Goal: Task Accomplishment & Management: Manage account settings

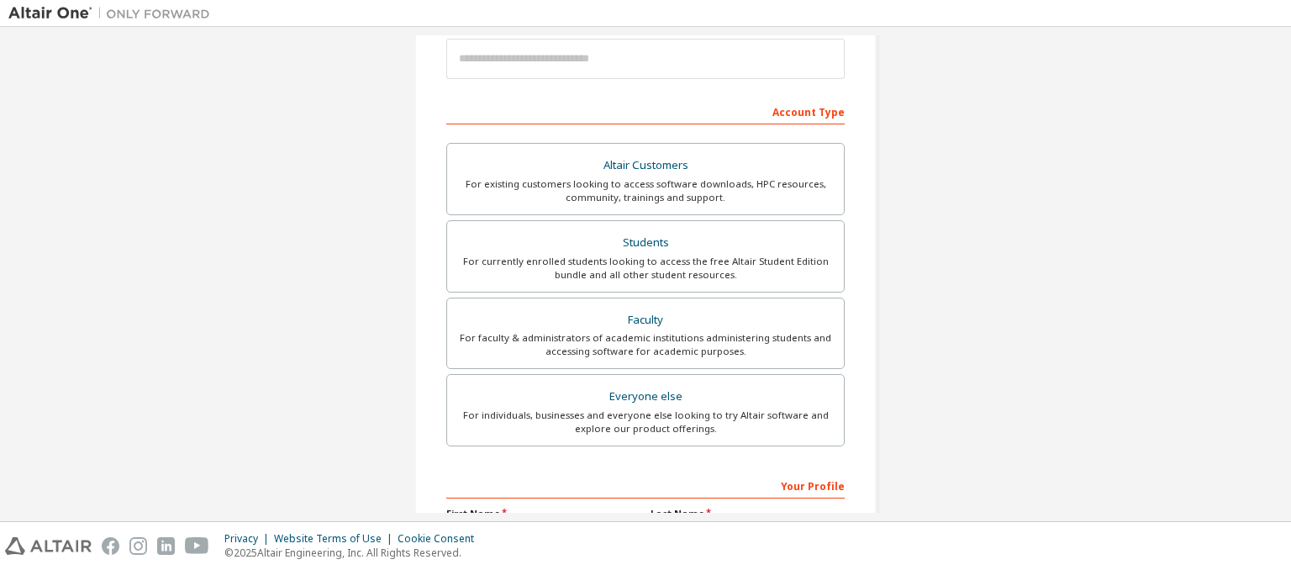
scroll to position [218, 0]
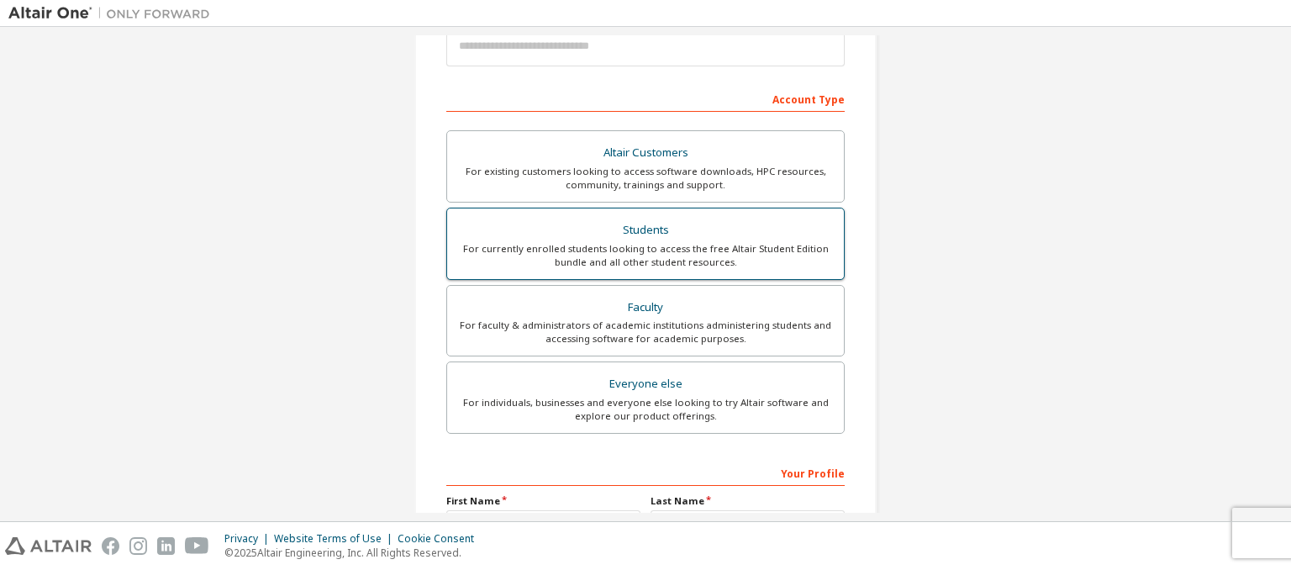
click at [546, 250] on div "For currently enrolled students looking to access the free Altair Student Editi…" at bounding box center [645, 255] width 376 height 27
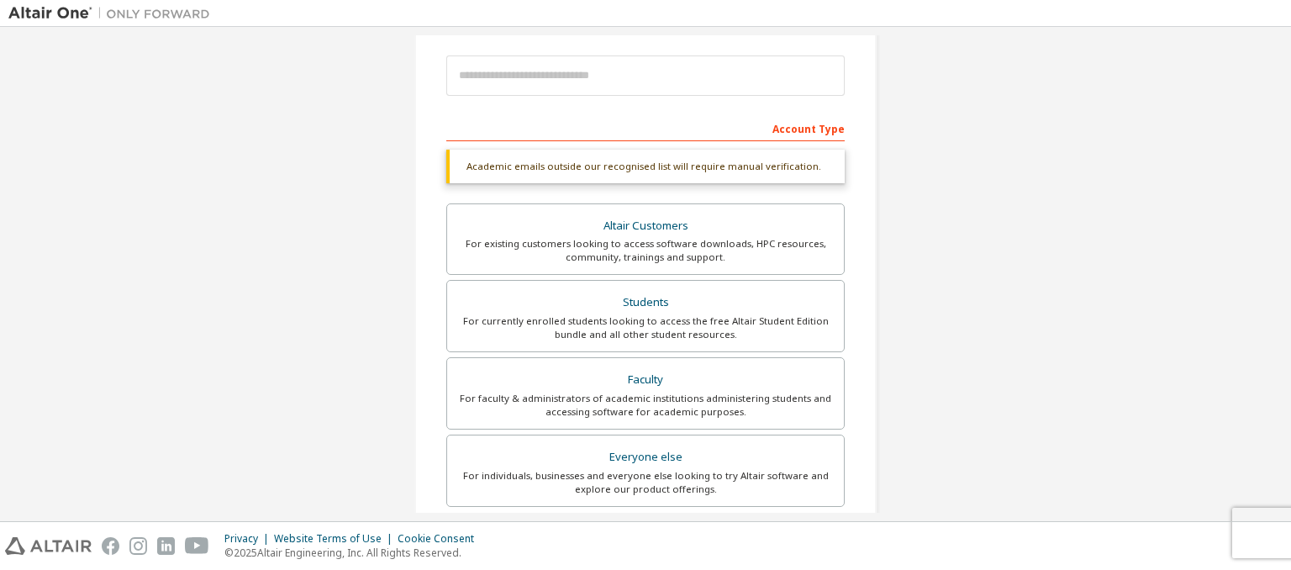
scroll to position [453, 0]
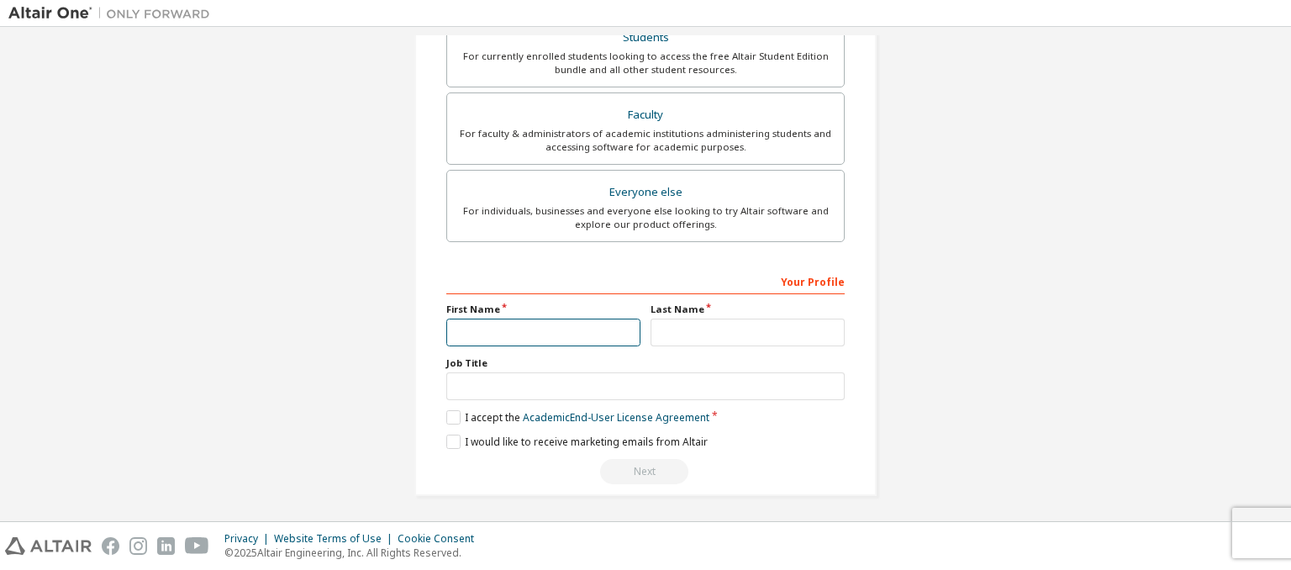
click at [585, 331] on input "text" at bounding box center [543, 332] width 194 height 28
type input "*********"
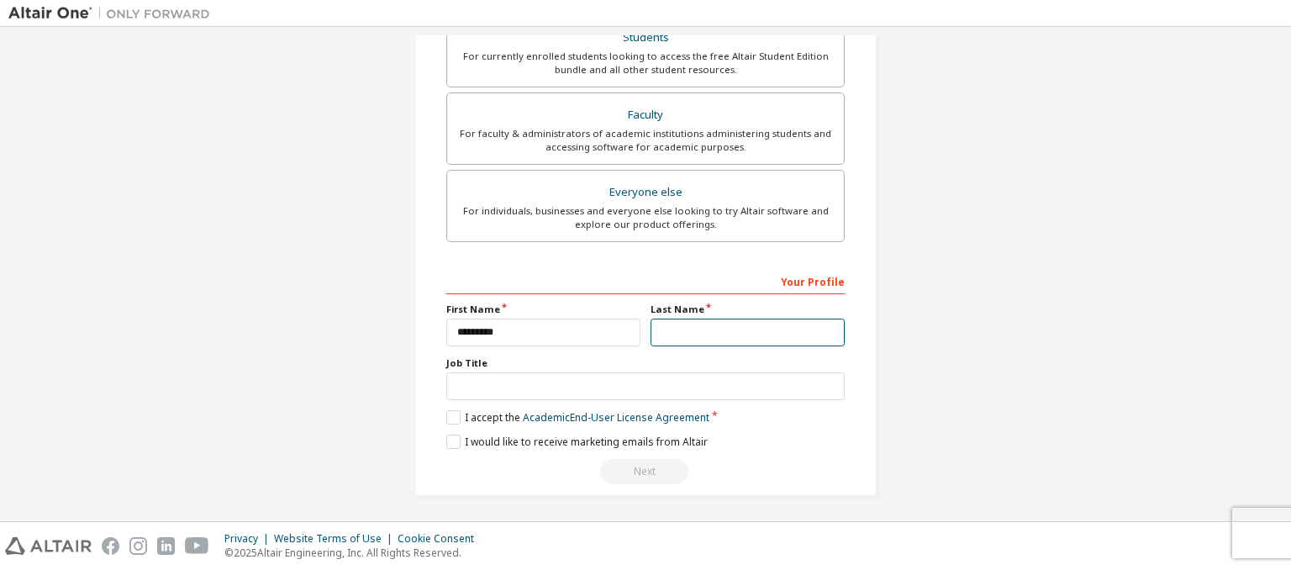
click at [679, 323] on input "text" at bounding box center [747, 332] width 194 height 28
type input "**********"
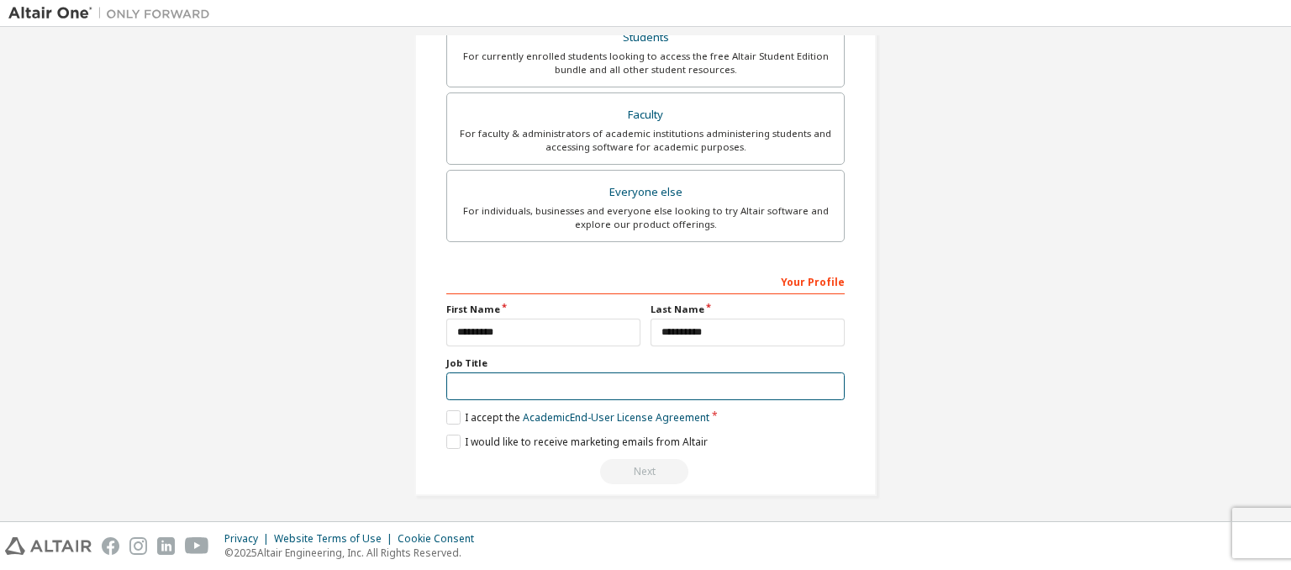
click at [537, 379] on input "text" at bounding box center [645, 386] width 398 height 28
type input "*******"
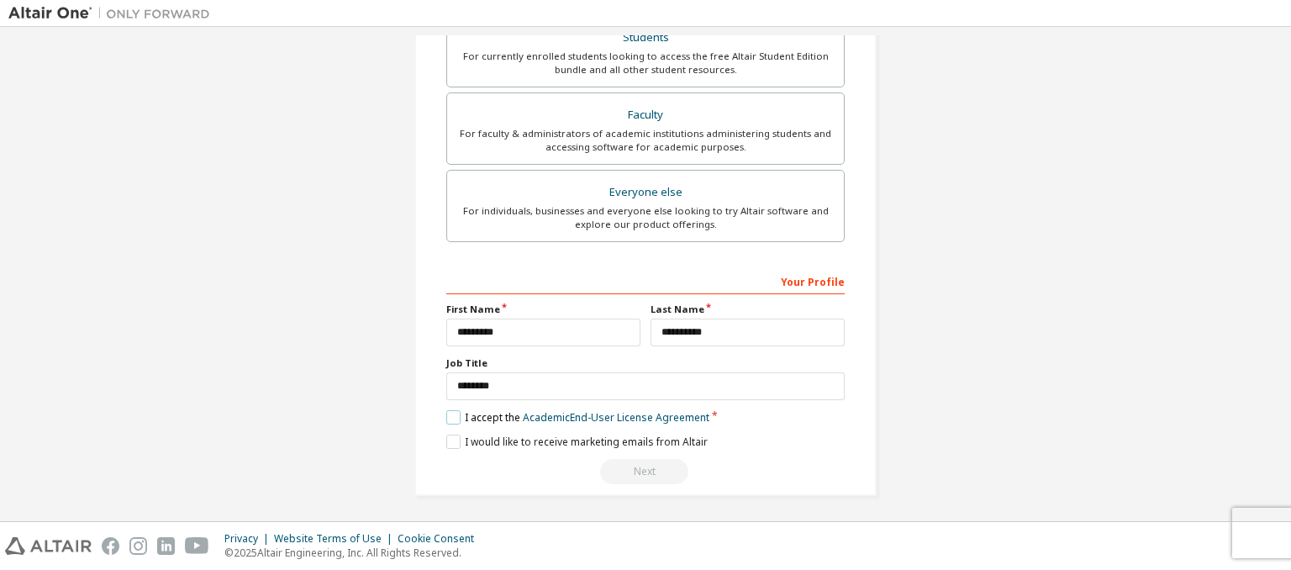
click at [446, 414] on label "I accept the Academic End-User License Agreement" at bounding box center [577, 417] width 263 height 14
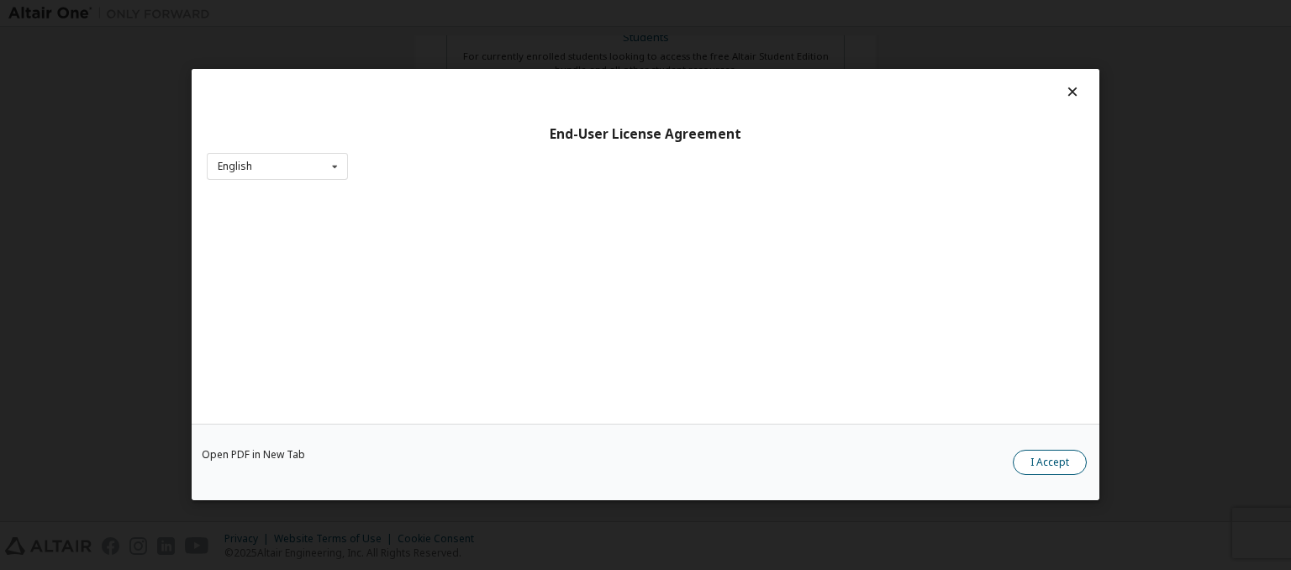
click at [1031, 461] on button "I Accept" at bounding box center [1049, 462] width 74 height 25
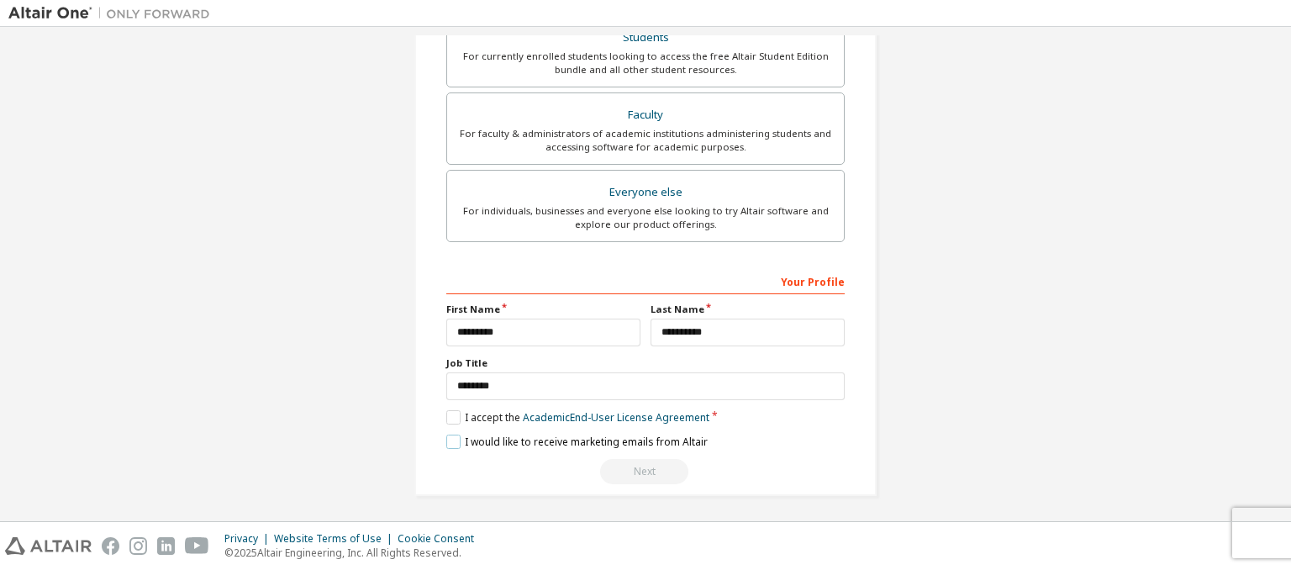
click at [446, 436] on label "I would like to receive marketing emails from Altair" at bounding box center [576, 441] width 261 height 14
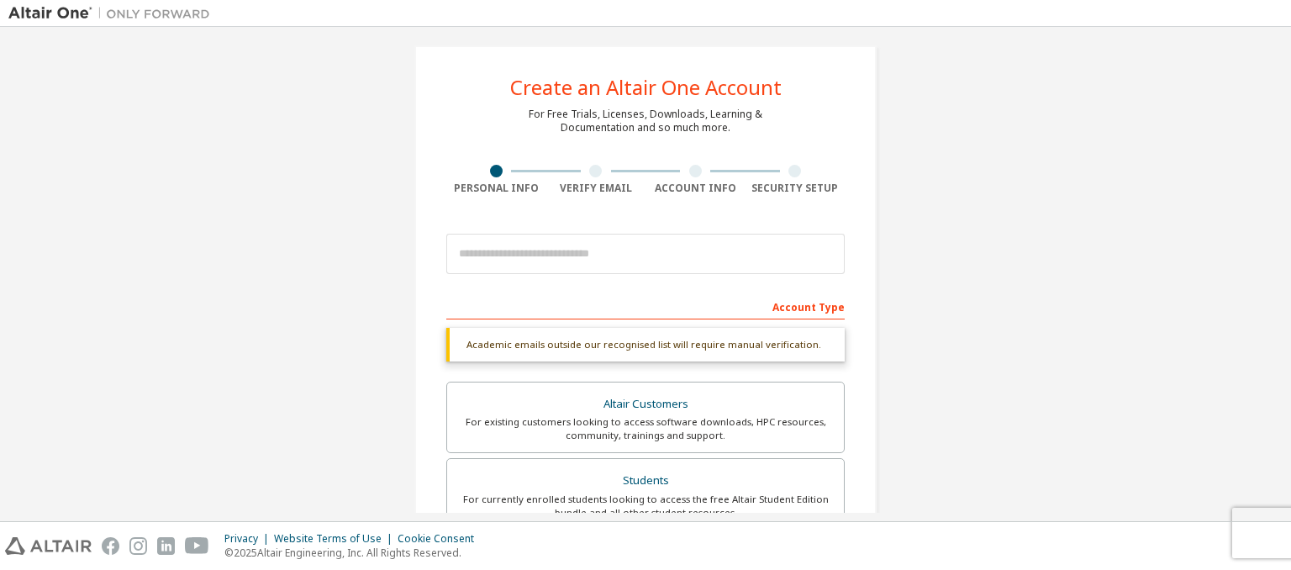
scroll to position [0, 0]
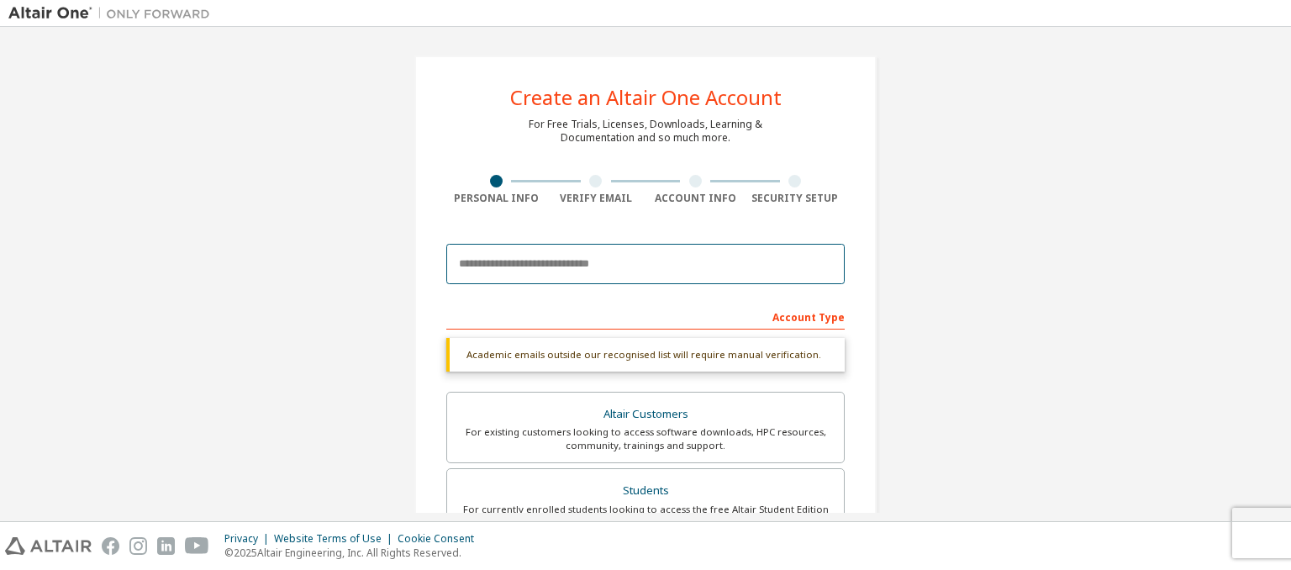
click at [656, 266] on input "email" at bounding box center [645, 264] width 398 height 40
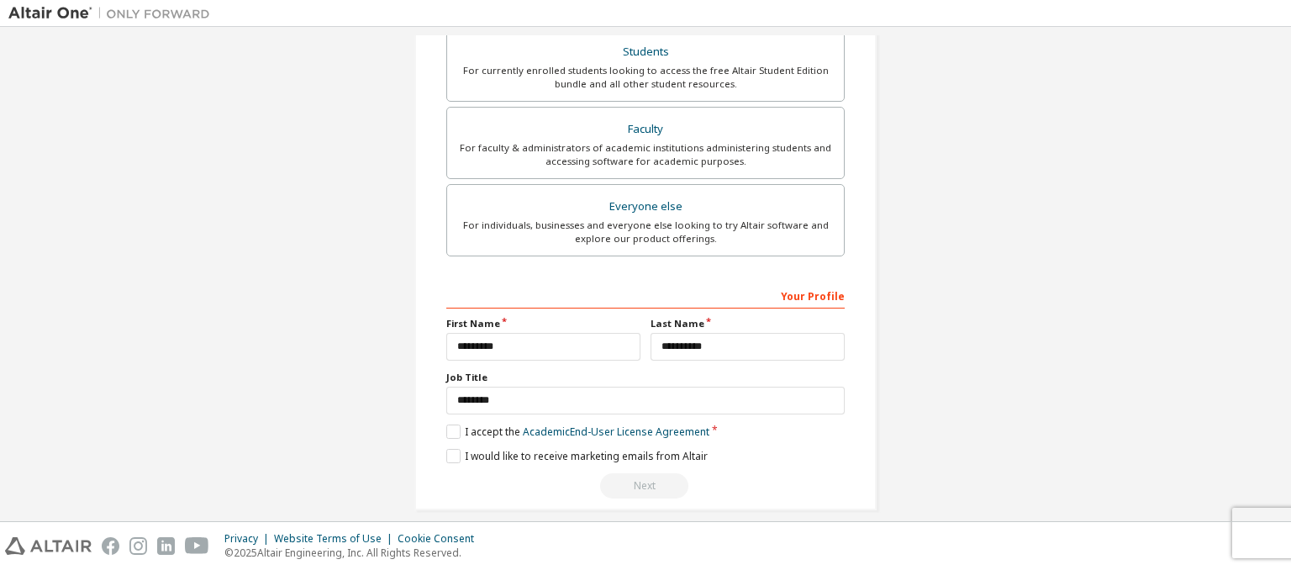
scroll to position [453, 0]
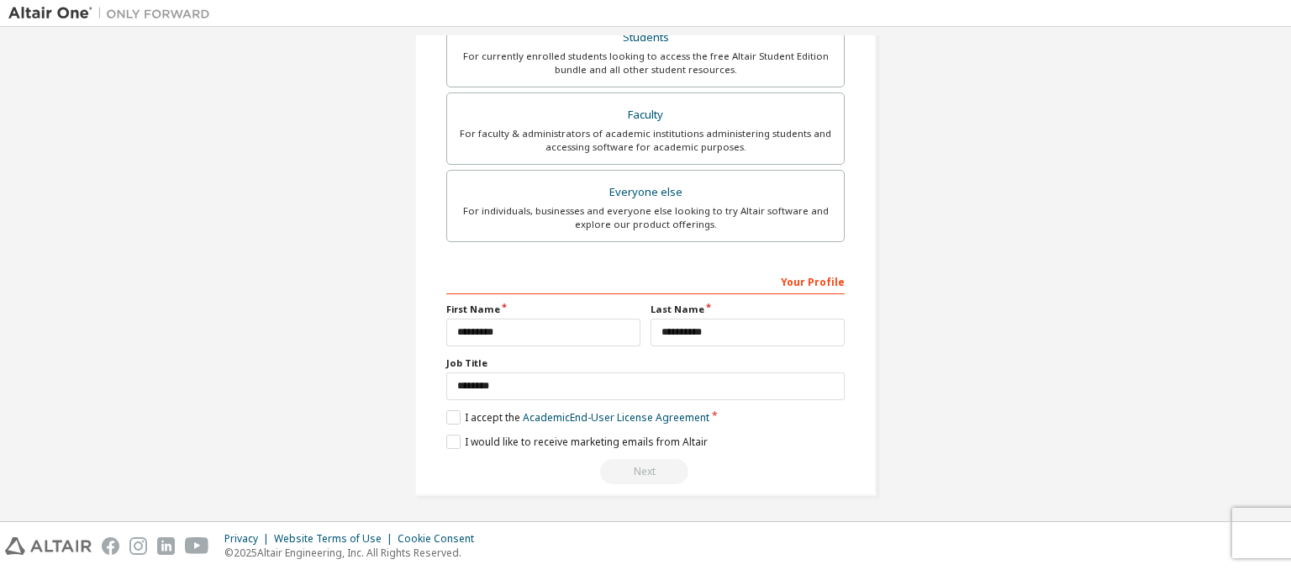
type input "**********"
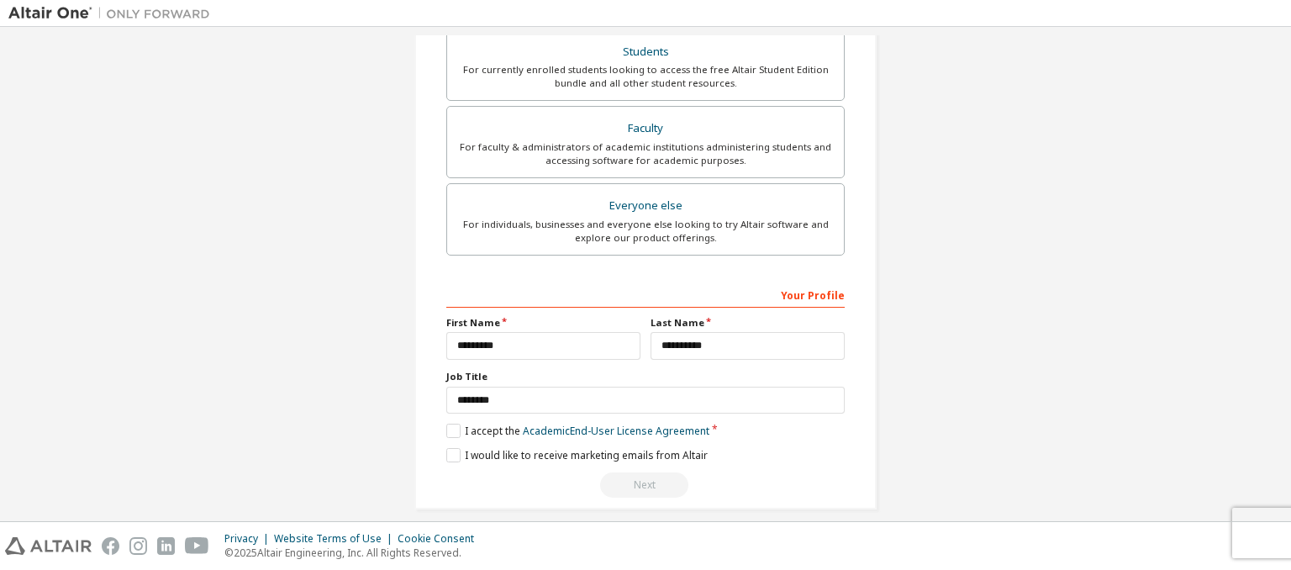
scroll to position [467, 0]
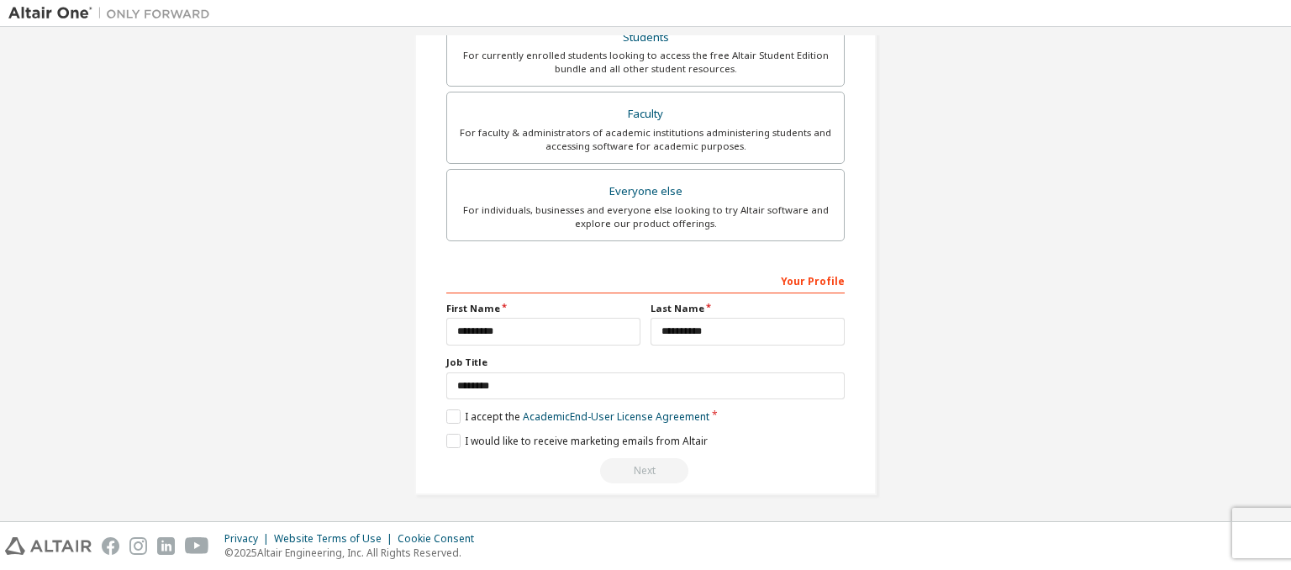
click at [645, 467] on div "Next" at bounding box center [645, 470] width 398 height 25
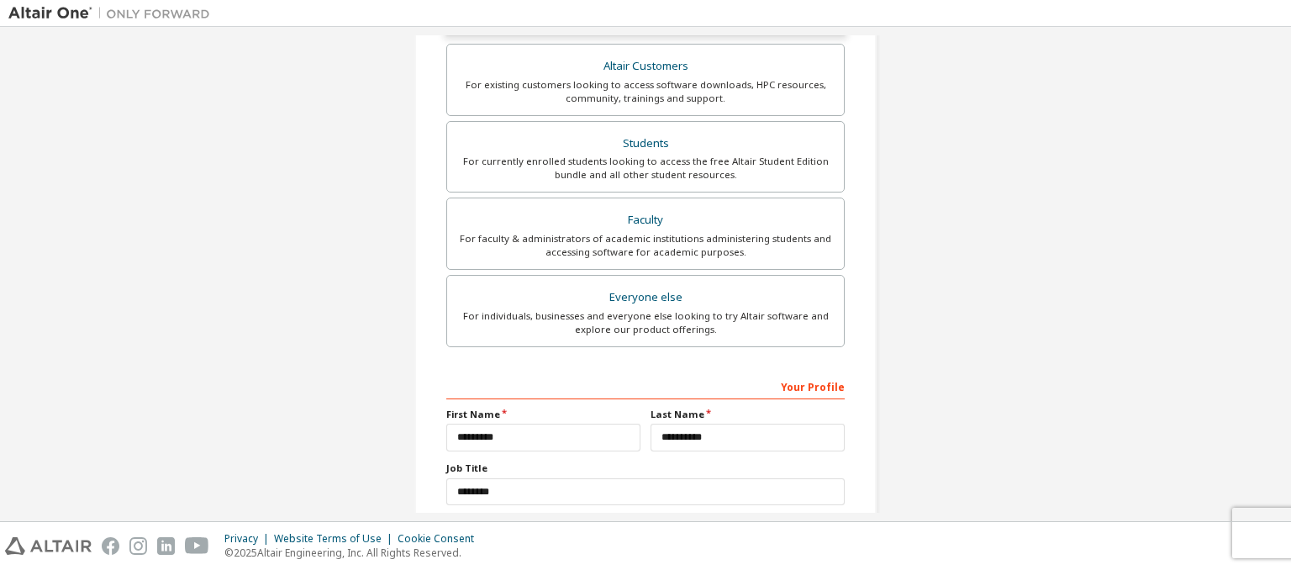
scroll to position [360, 0]
click at [697, 377] on div "Your Profile" at bounding box center [645, 387] width 398 height 27
click at [733, 429] on input "**********" at bounding box center [747, 439] width 194 height 28
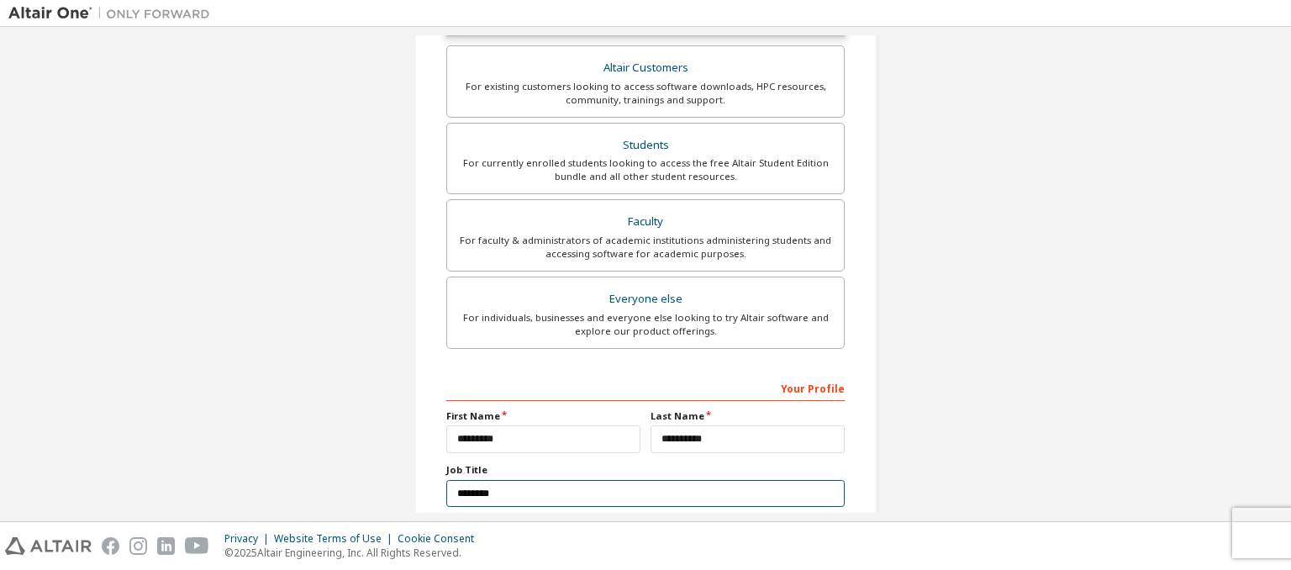
click at [544, 482] on input "*******" at bounding box center [645, 494] width 398 height 28
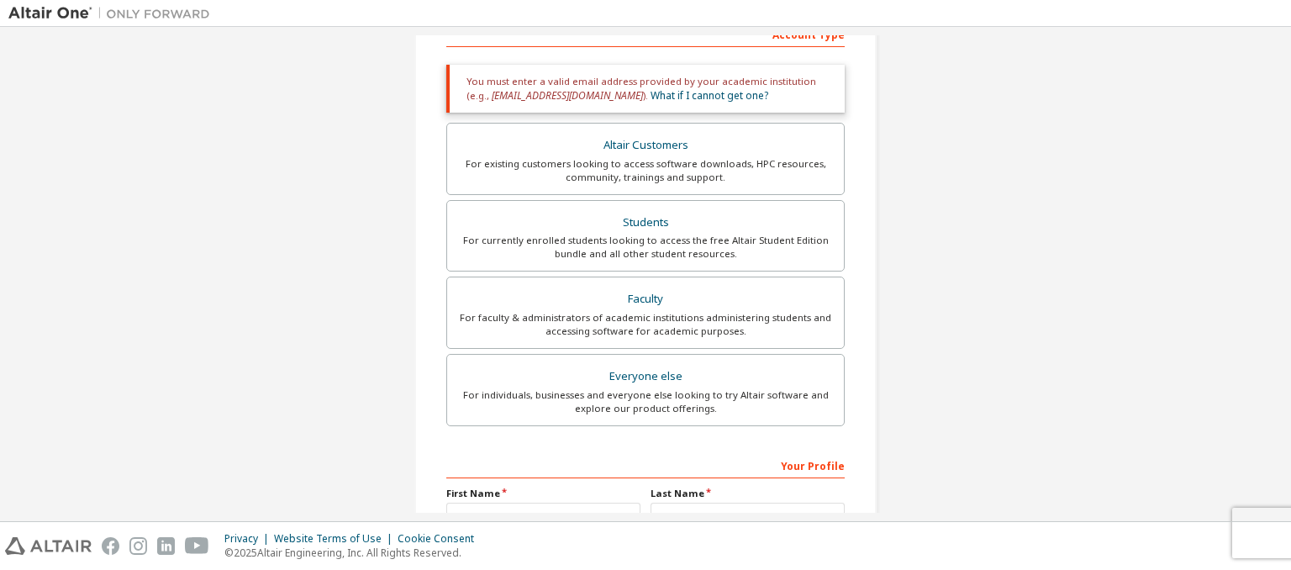
scroll to position [248, 0]
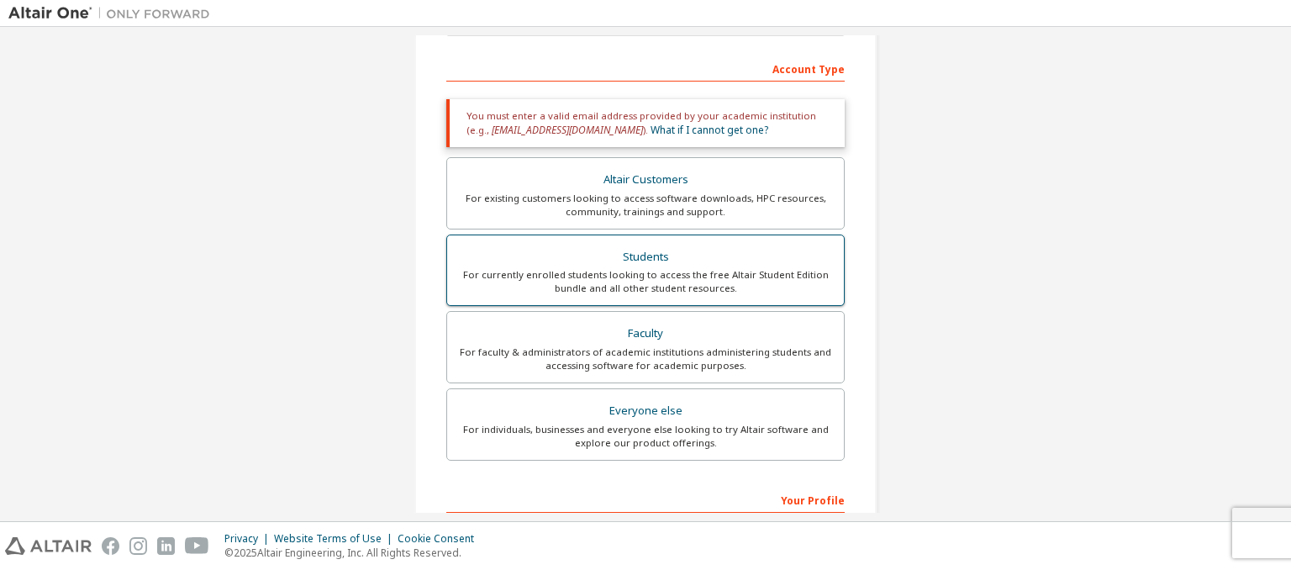
click at [680, 257] on div "Students" at bounding box center [645, 257] width 376 height 24
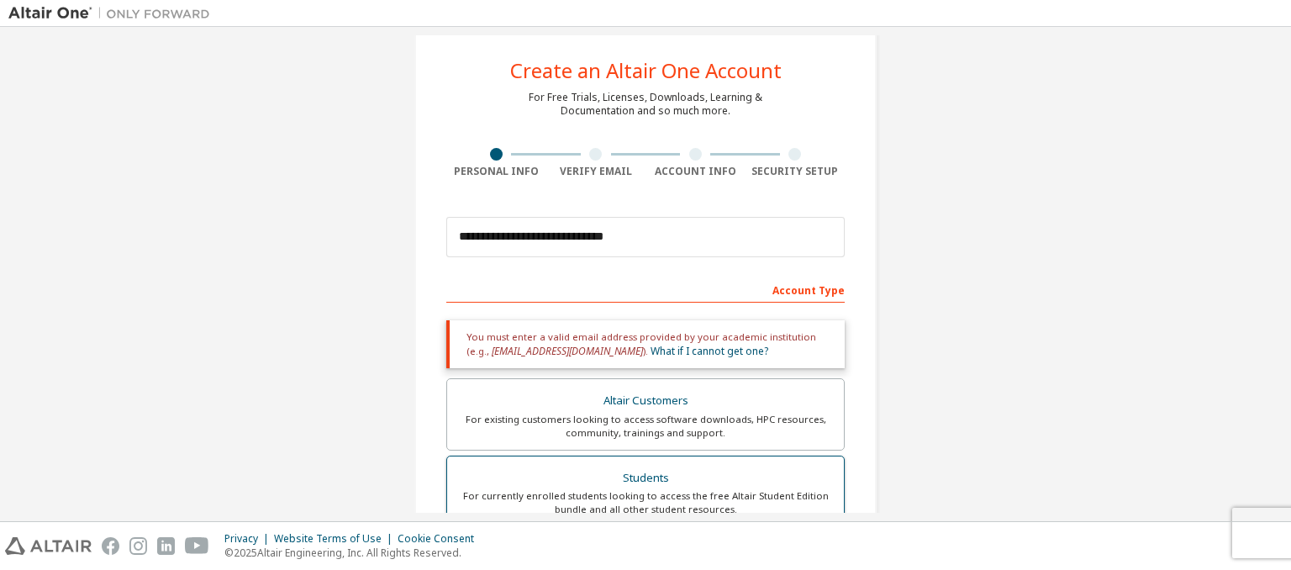
scroll to position [0, 0]
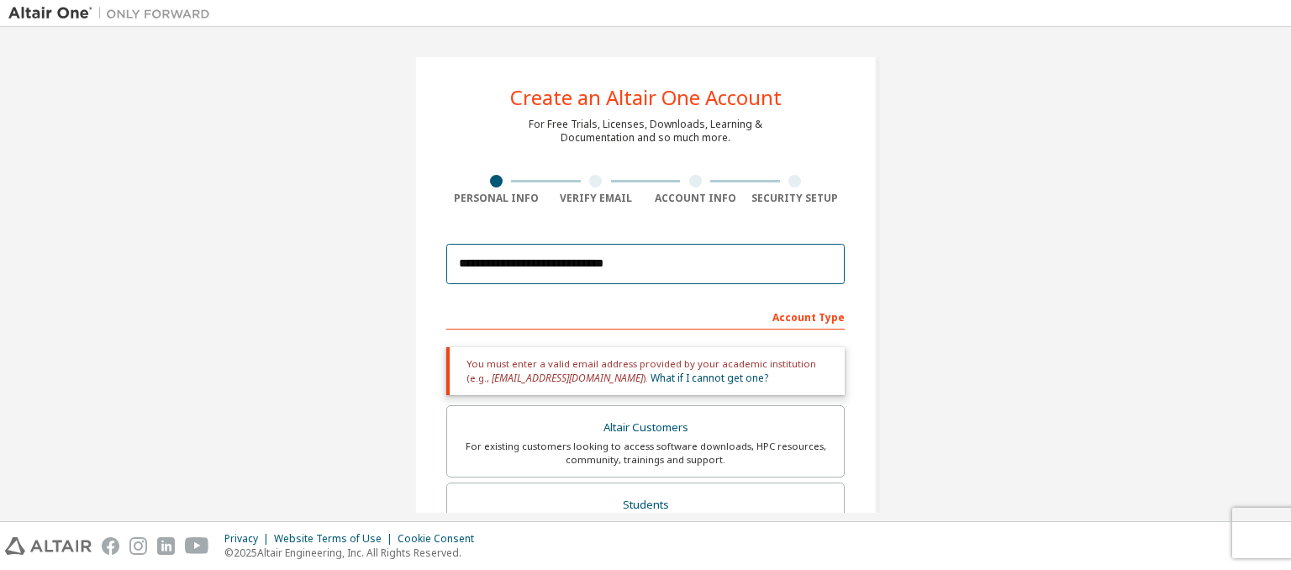
click at [656, 262] on input "**********" at bounding box center [645, 264] width 398 height 40
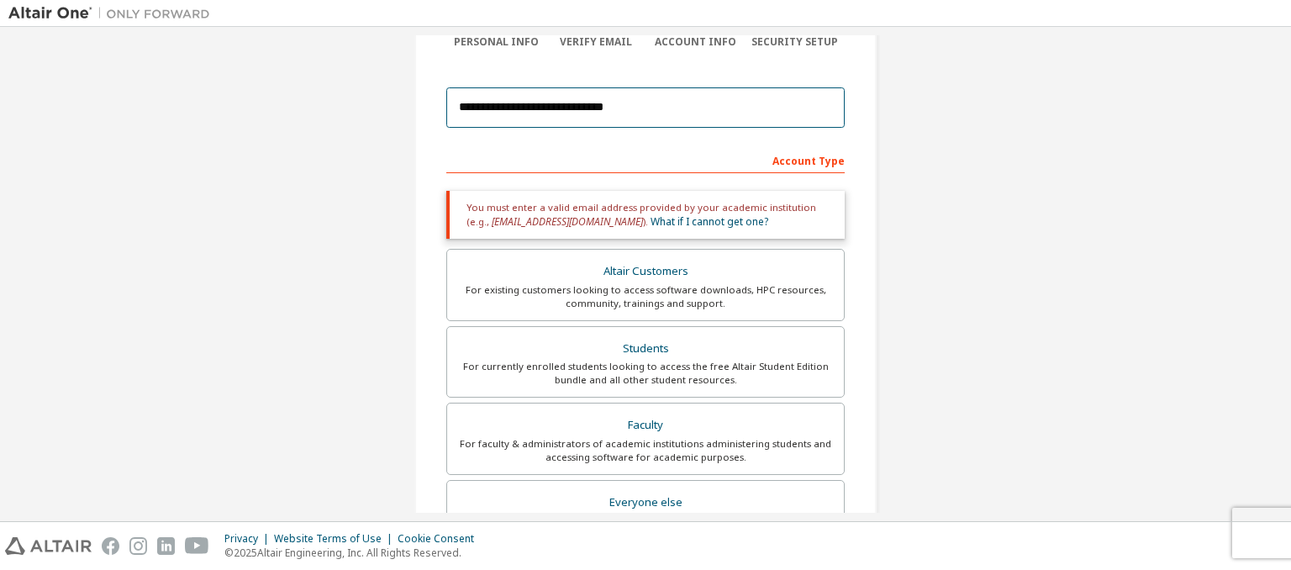
scroll to position [467, 0]
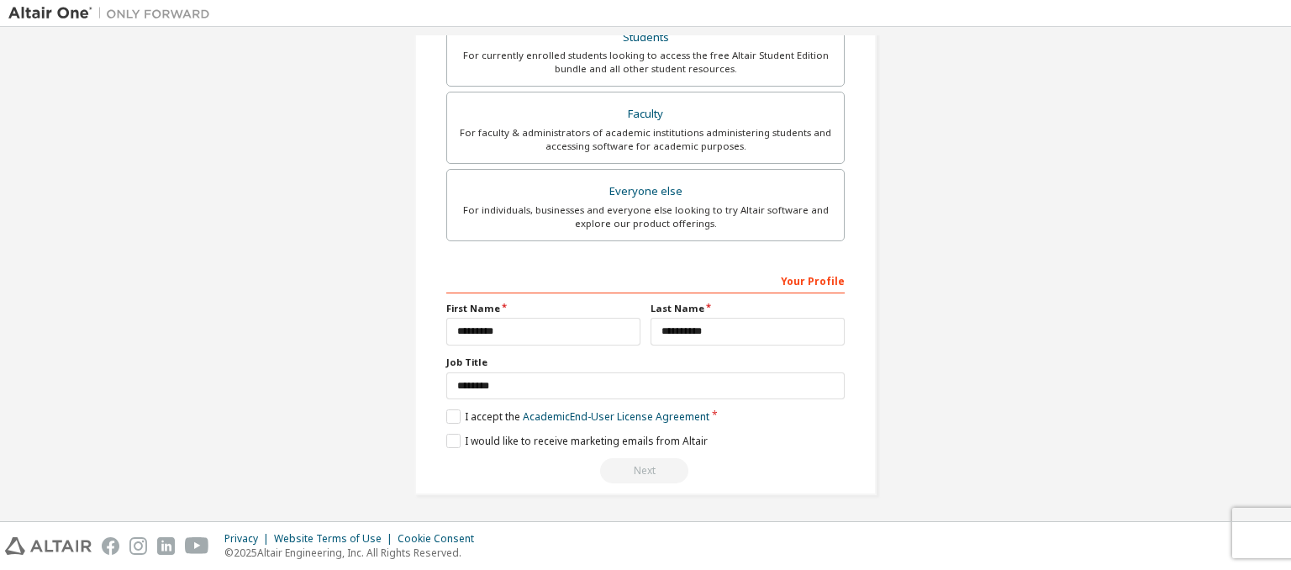
click at [638, 471] on div "Next" at bounding box center [645, 470] width 398 height 25
drag, startPoint x: 638, startPoint y: 471, endPoint x: 649, endPoint y: 411, distance: 61.5
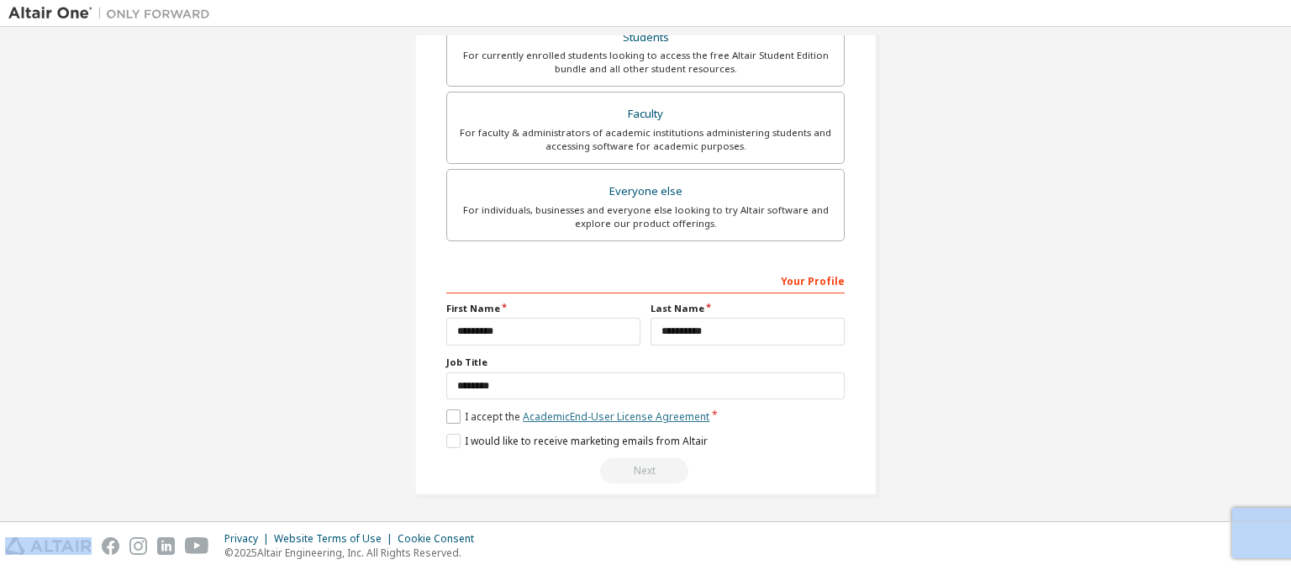
click at [649, 411] on div "**********" at bounding box center [645, 375] width 398 height 218
click at [649, 411] on link "Academic End-User License Agreement" at bounding box center [616, 416] width 187 height 14
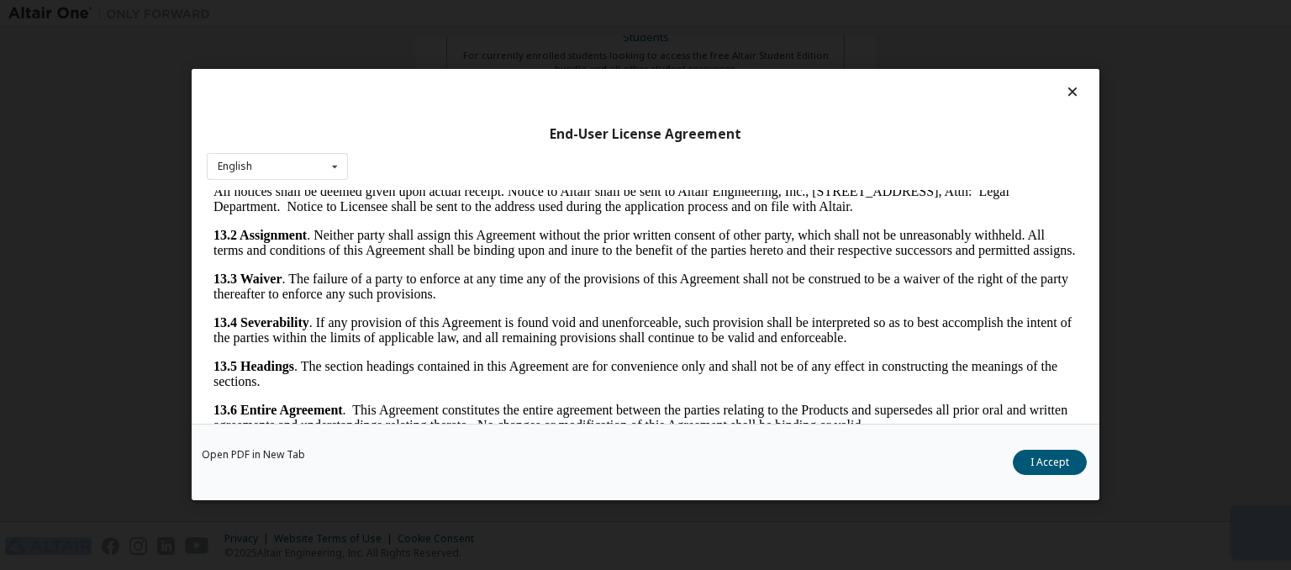
scroll to position [41, 0]
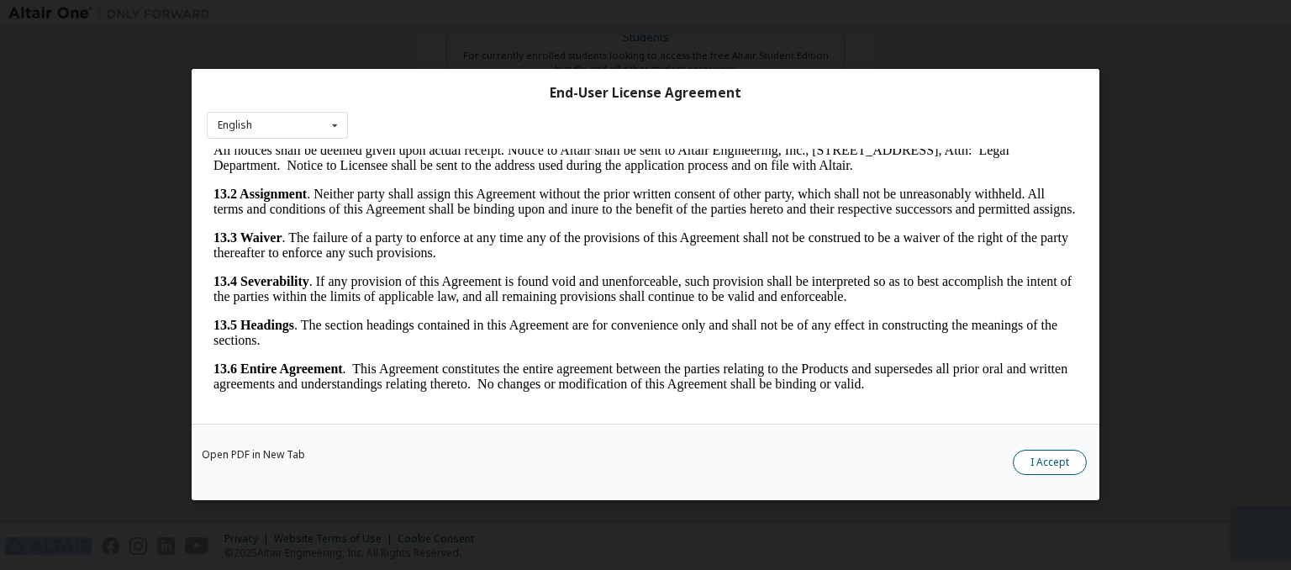
click at [1069, 468] on button "I Accept" at bounding box center [1049, 462] width 74 height 25
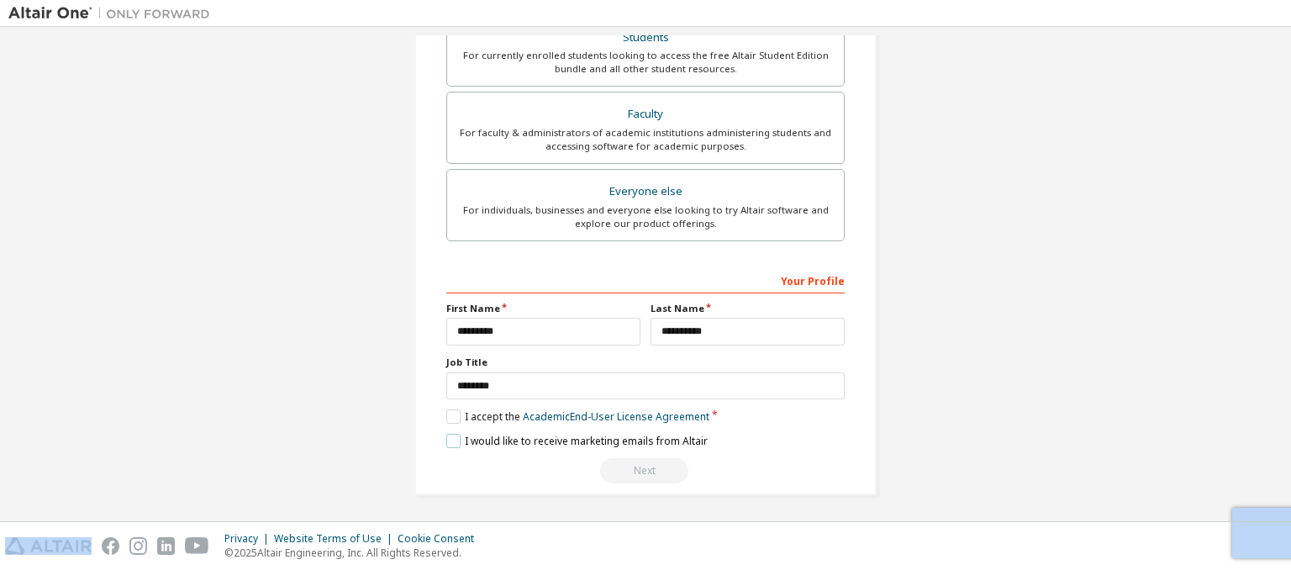
click at [455, 436] on label "I would like to receive marketing emails from Altair" at bounding box center [576, 441] width 261 height 14
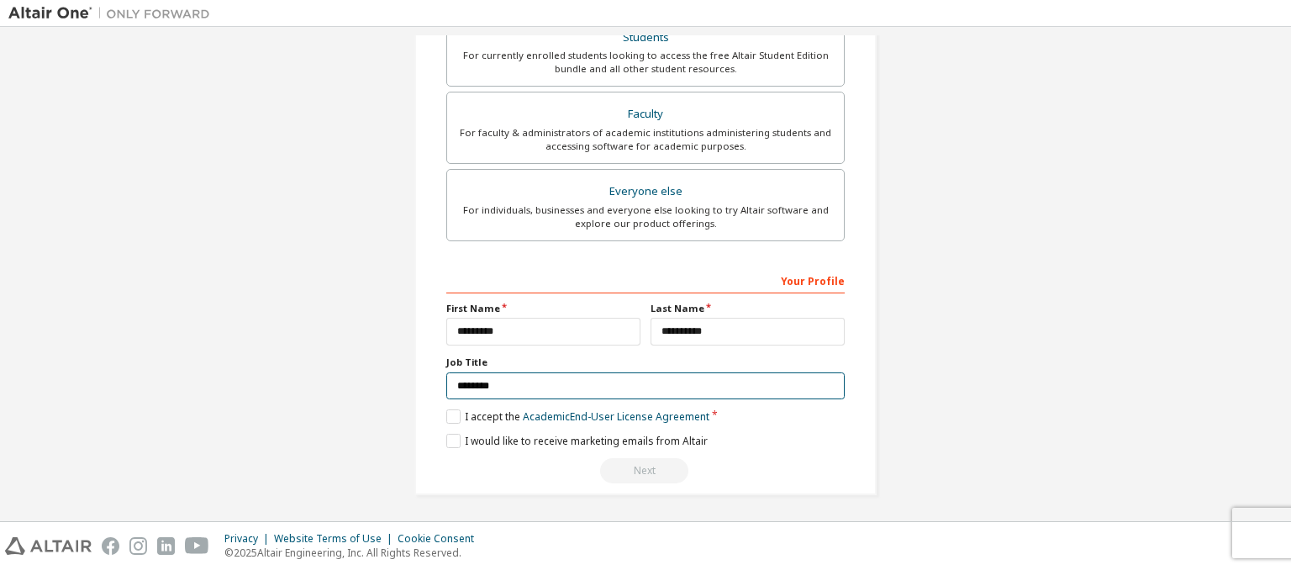
click at [504, 381] on input "*******" at bounding box center [645, 386] width 398 height 28
type input "*******"
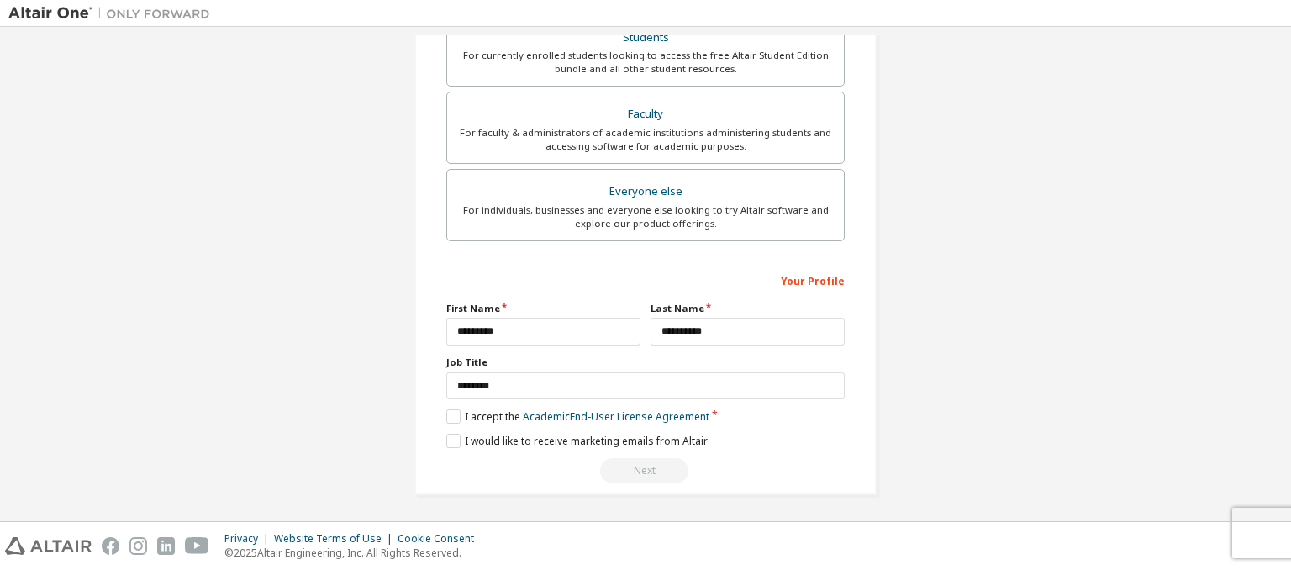
click at [647, 469] on div "Next" at bounding box center [645, 470] width 398 height 25
drag, startPoint x: 647, startPoint y: 469, endPoint x: 635, endPoint y: 466, distance: 12.0
click at [635, 466] on div "Next" at bounding box center [645, 470] width 398 height 25
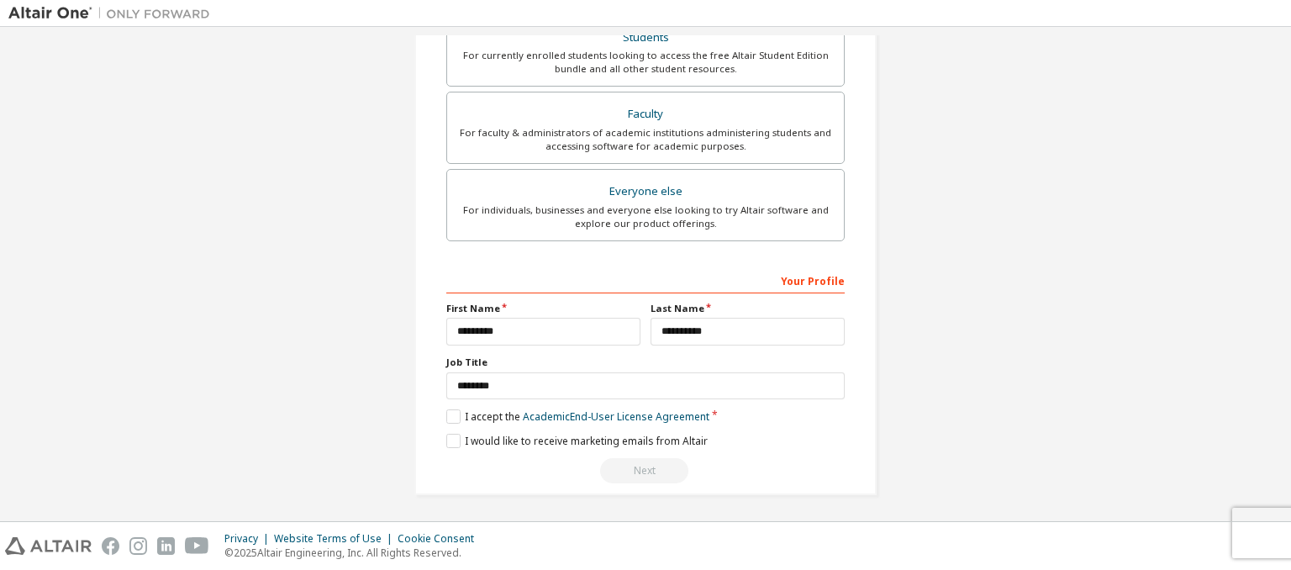
click at [635, 466] on div "Next" at bounding box center [645, 470] width 398 height 25
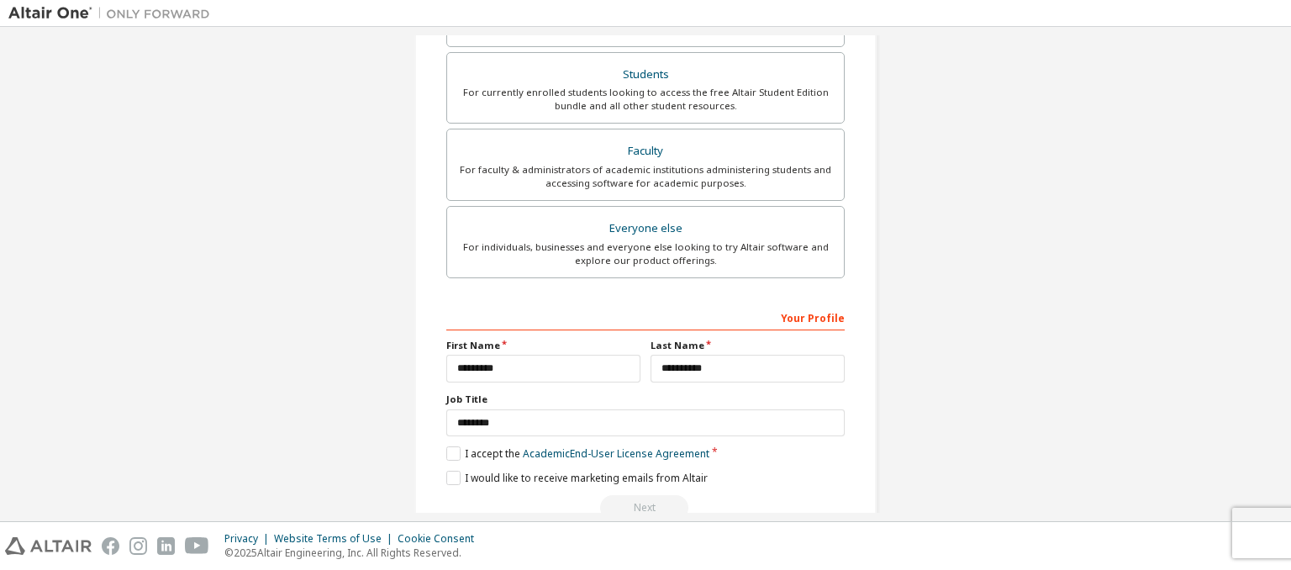
click at [775, 320] on div "Your Profile" at bounding box center [645, 316] width 398 height 27
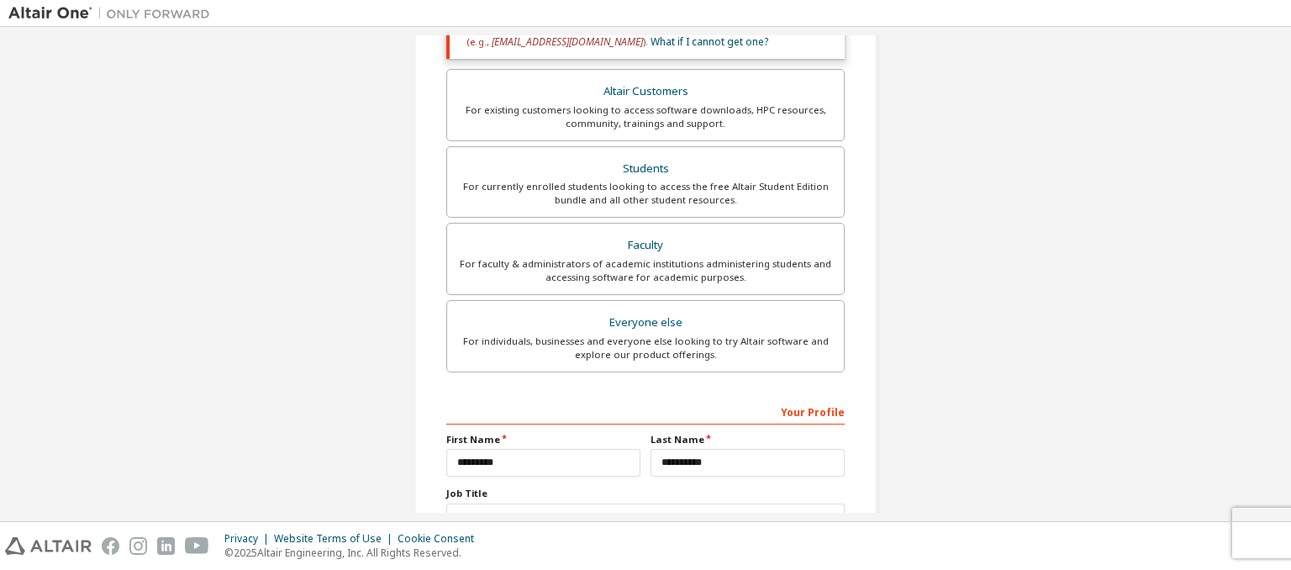
scroll to position [336, 0]
click at [755, 322] on div "Everyone else" at bounding box center [645, 323] width 376 height 24
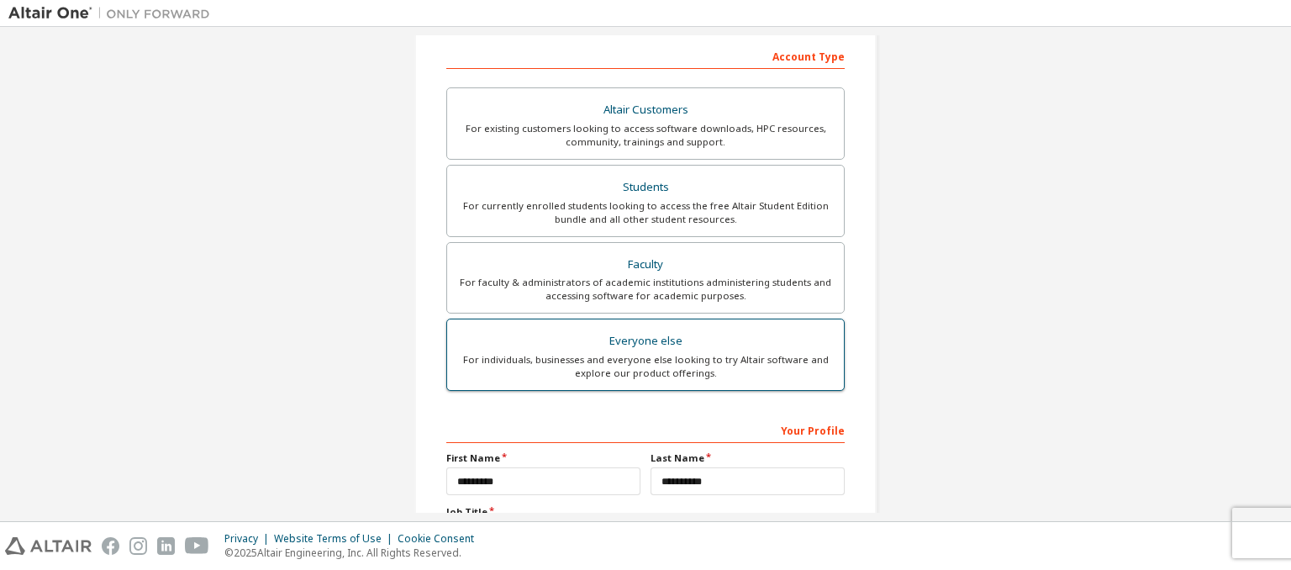
scroll to position [409, 0]
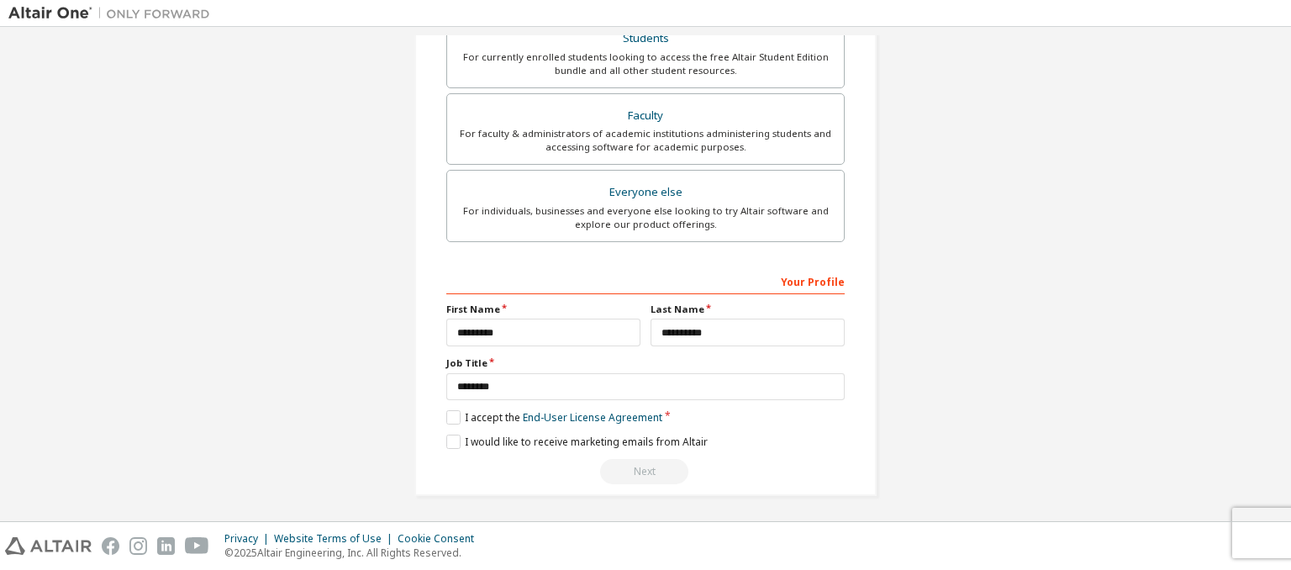
click at [636, 465] on div "Next" at bounding box center [645, 471] width 398 height 25
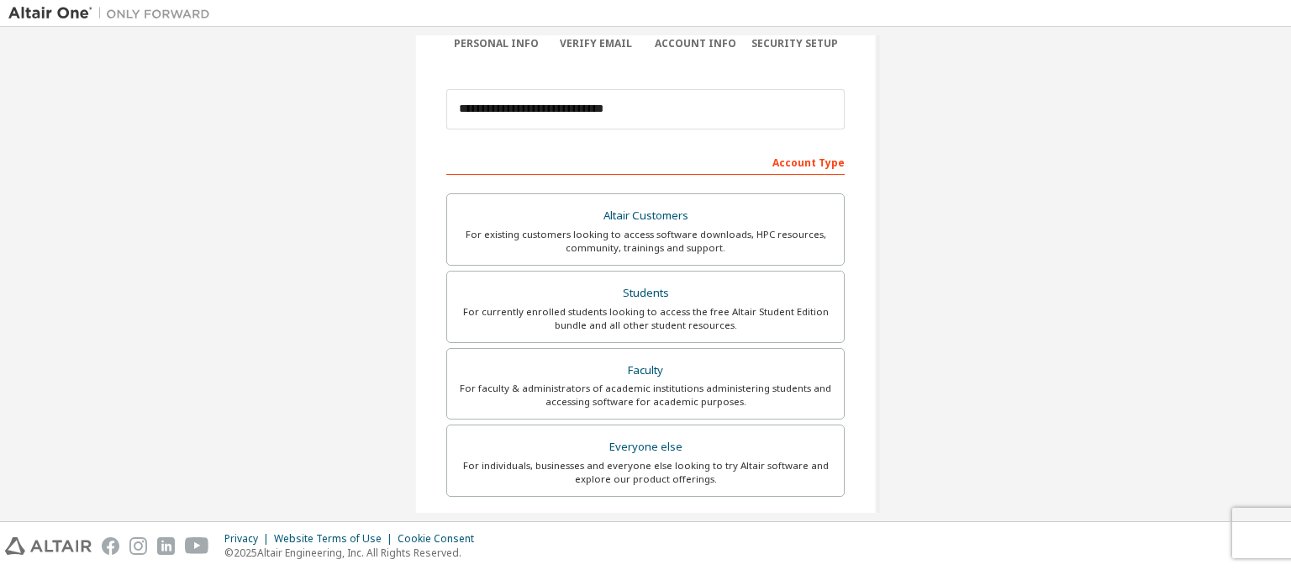
scroll to position [154, 0]
click at [686, 302] on div "Students" at bounding box center [645, 294] width 376 height 24
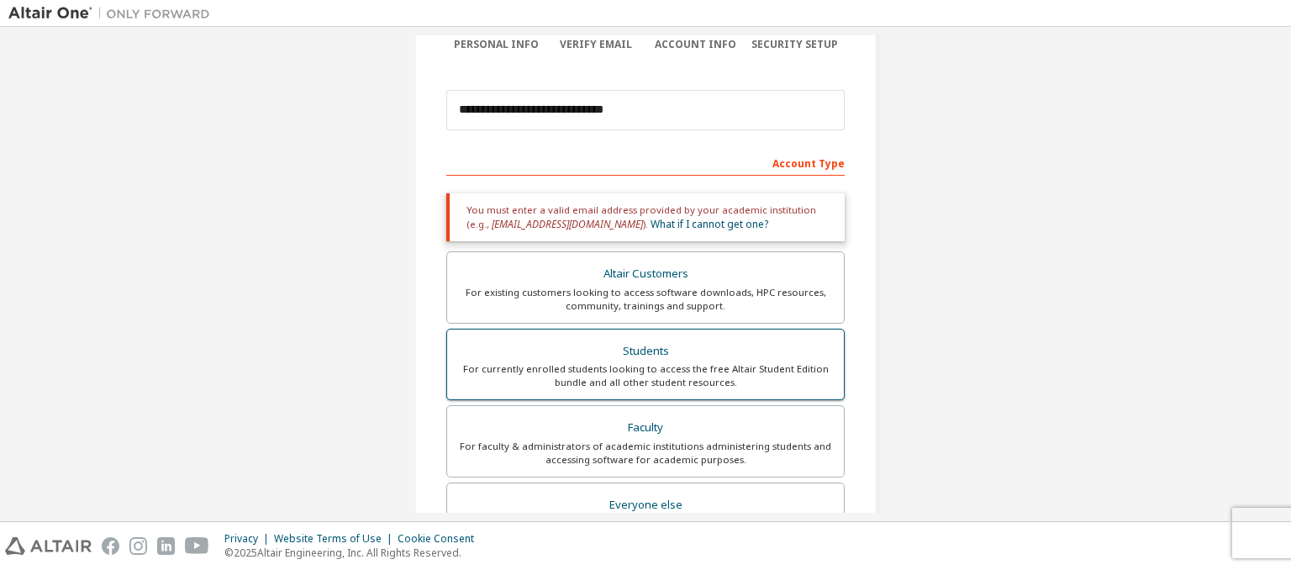
scroll to position [0, 0]
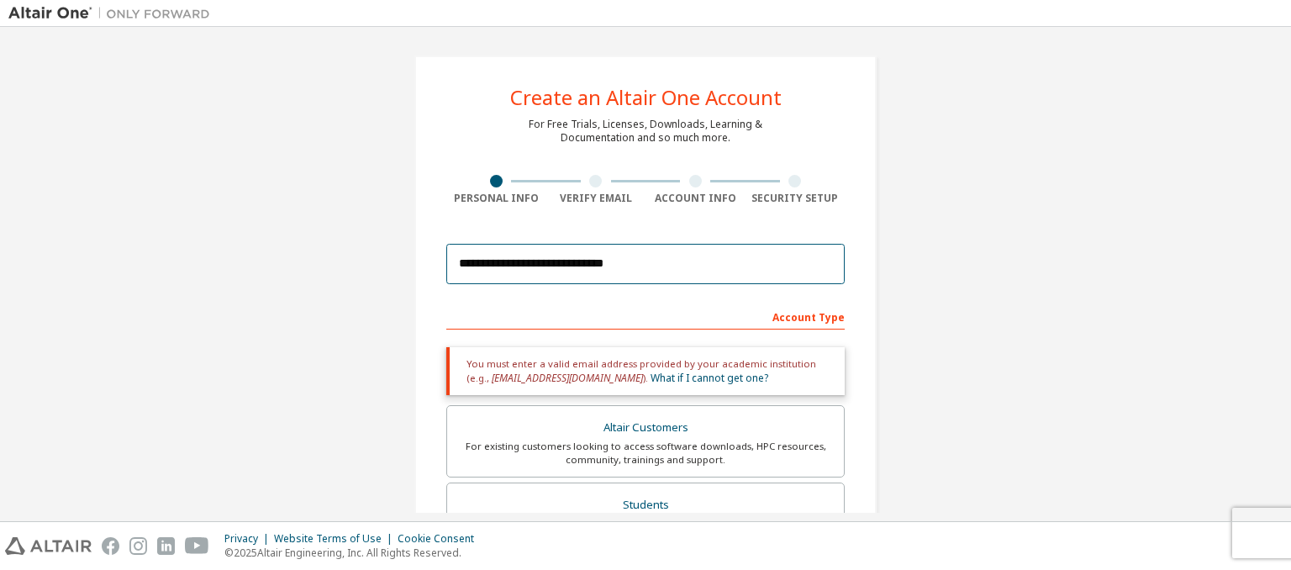
click at [655, 247] on input "**********" at bounding box center [645, 264] width 398 height 40
click at [457, 262] on input "**********" at bounding box center [645, 264] width 398 height 40
drag, startPoint x: 457, startPoint y: 262, endPoint x: 639, endPoint y: 257, distance: 181.6
click at [639, 257] on input "**********" at bounding box center [645, 264] width 398 height 40
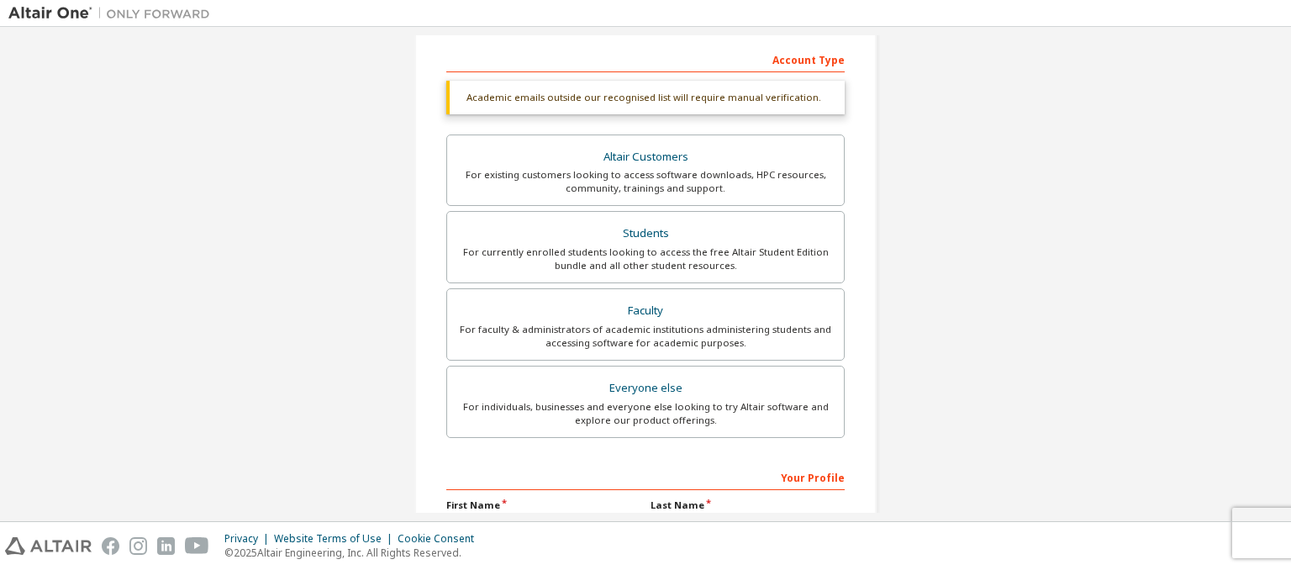
scroll to position [258, 0]
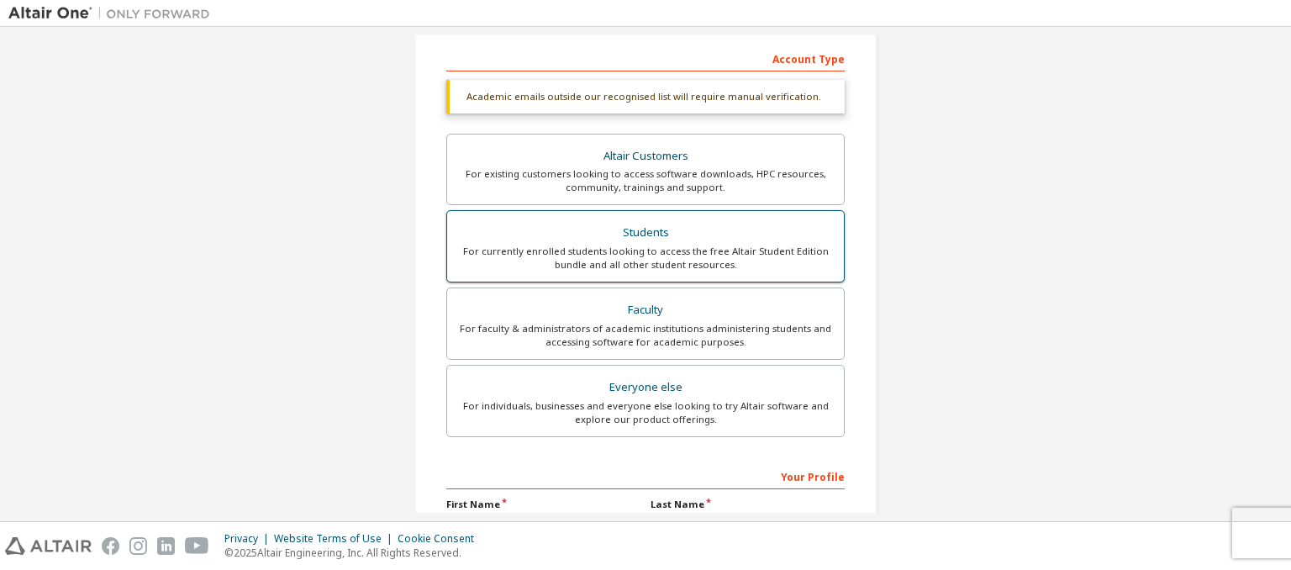
click at [659, 239] on div "Students" at bounding box center [645, 233] width 376 height 24
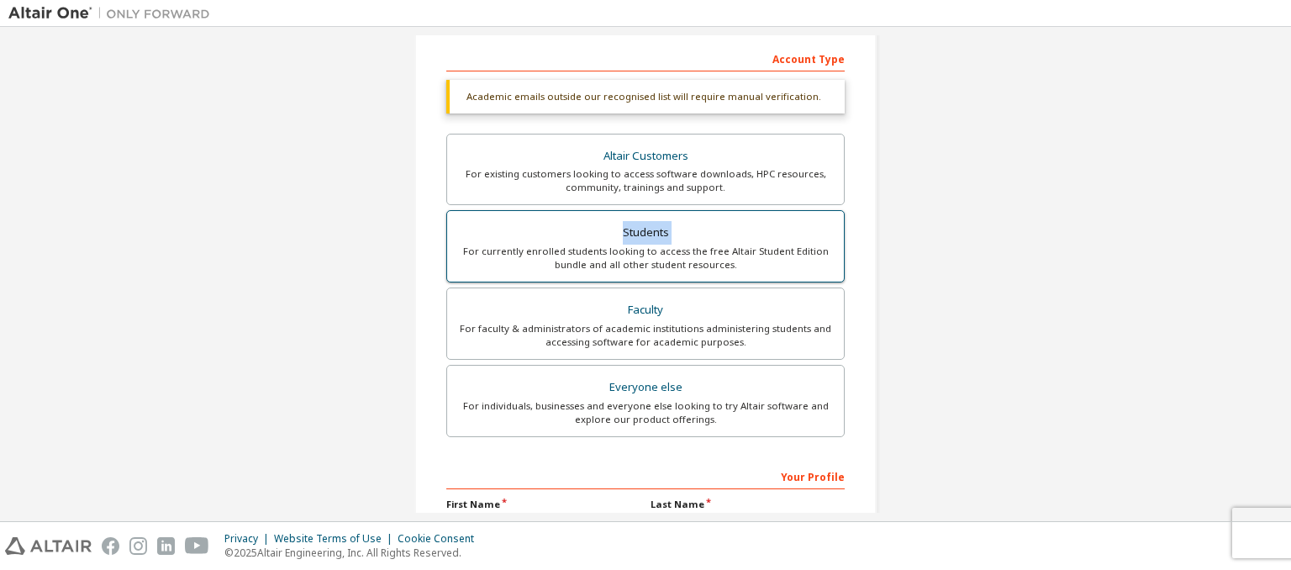
drag, startPoint x: 659, startPoint y: 239, endPoint x: 651, endPoint y: 228, distance: 14.0
click at [651, 228] on div "Students" at bounding box center [645, 233] width 376 height 24
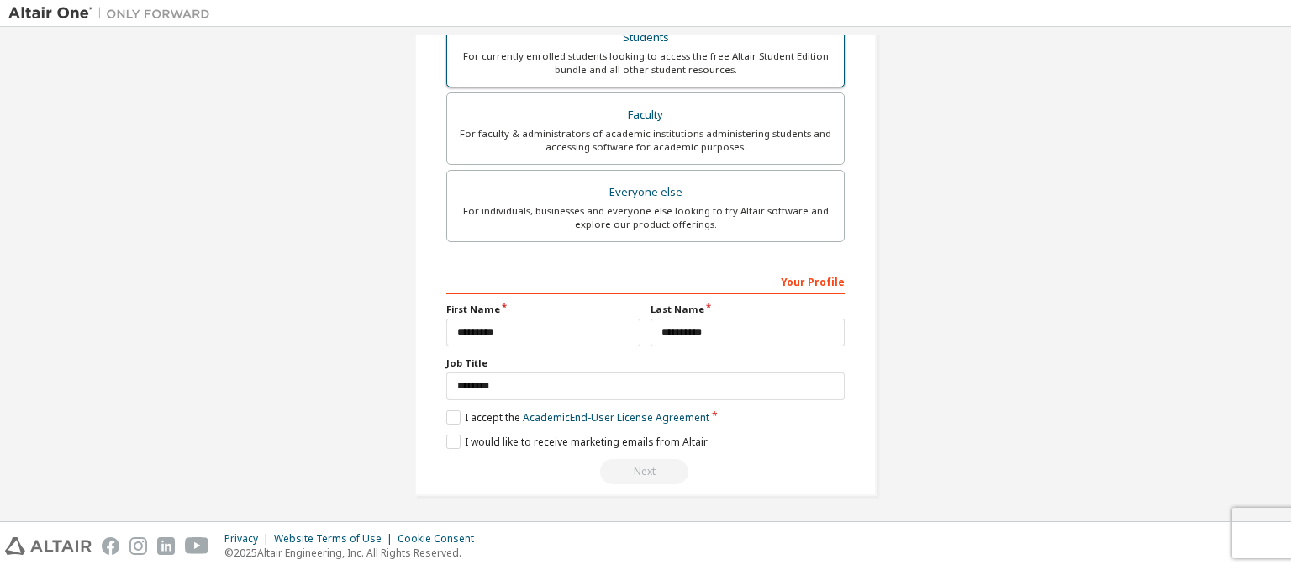
scroll to position [446, 0]
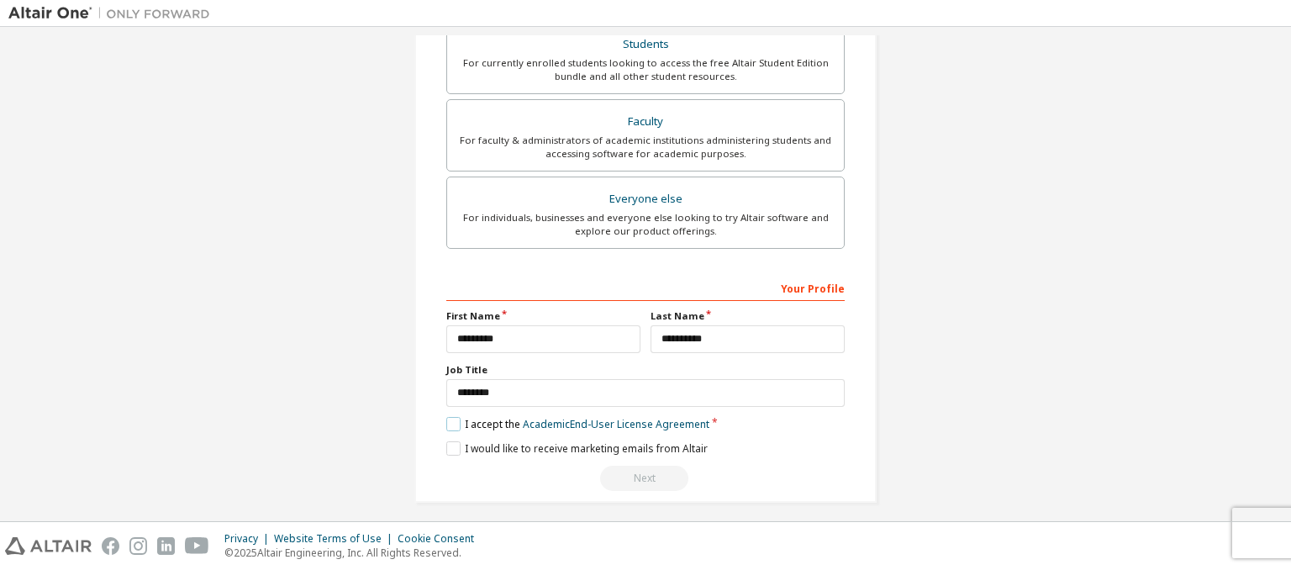
click at [451, 417] on label "I accept the Academic End-User License Agreement" at bounding box center [577, 424] width 263 height 14
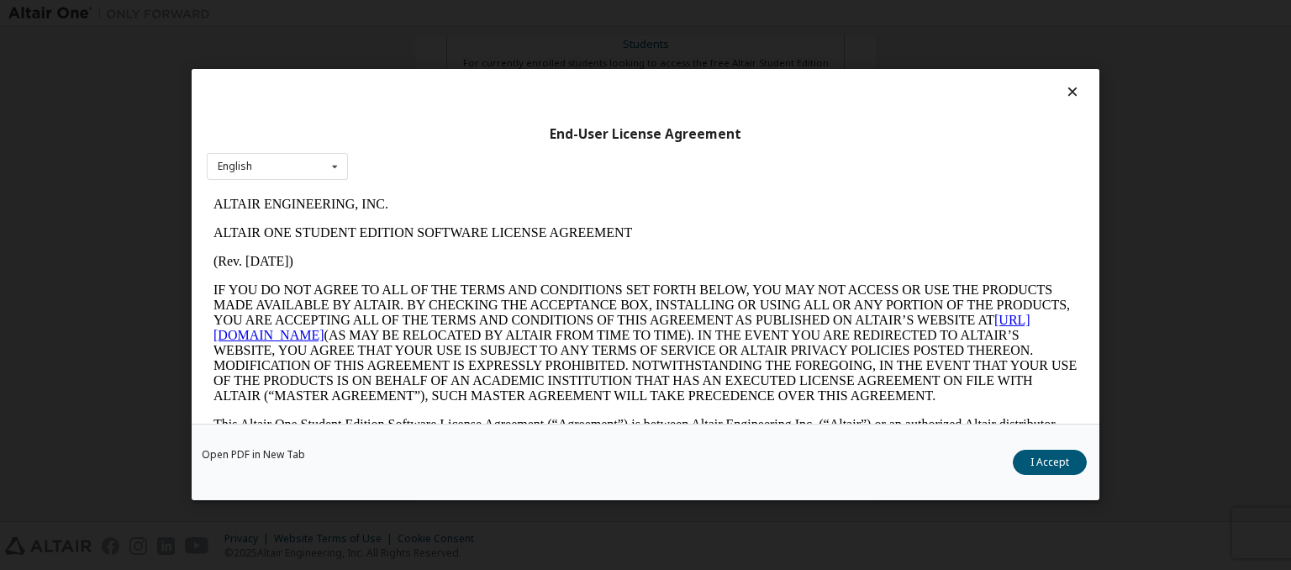
scroll to position [0, 0]
click at [1053, 468] on button "I Accept" at bounding box center [1049, 462] width 74 height 25
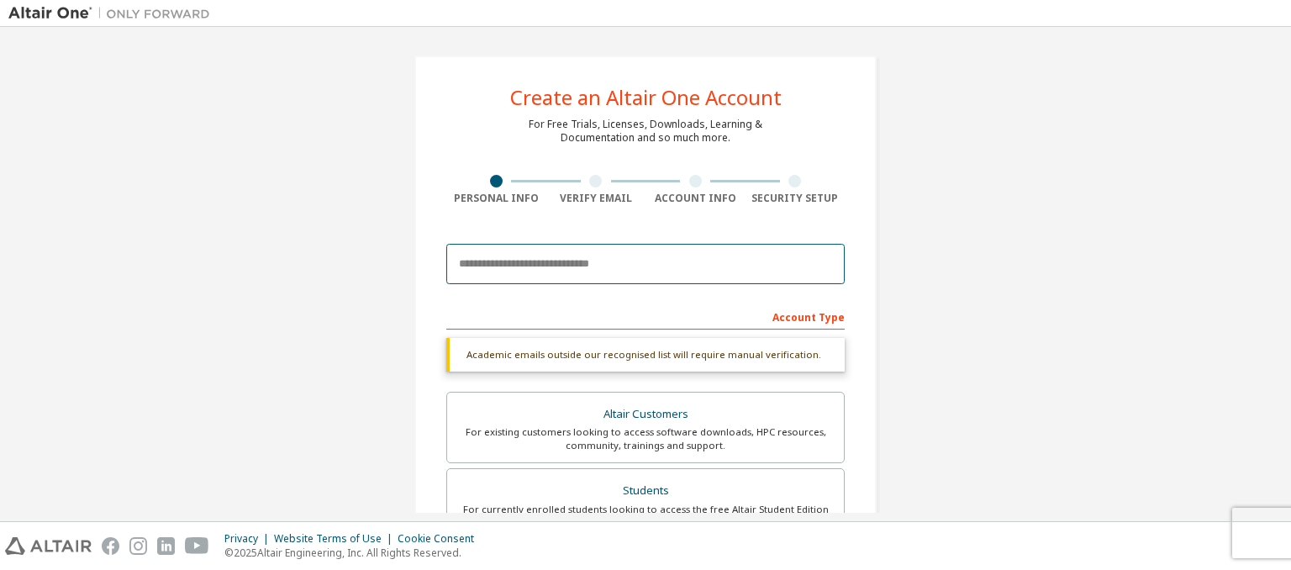
click at [728, 255] on input "email" at bounding box center [645, 264] width 398 height 40
paste input "**********"
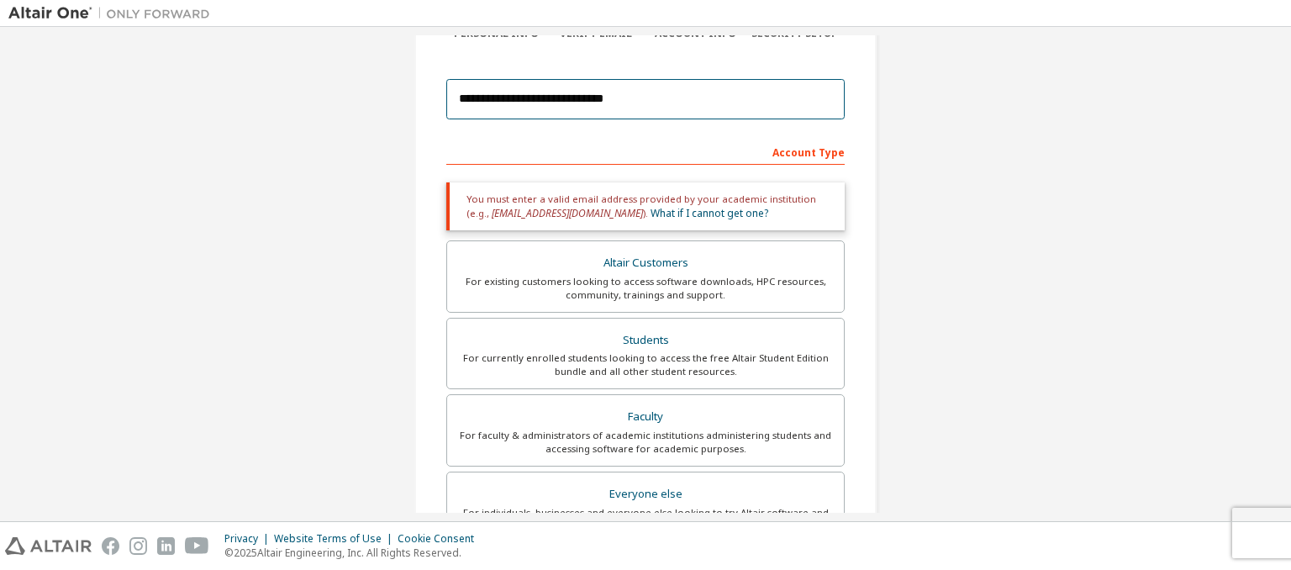
scroll to position [467, 0]
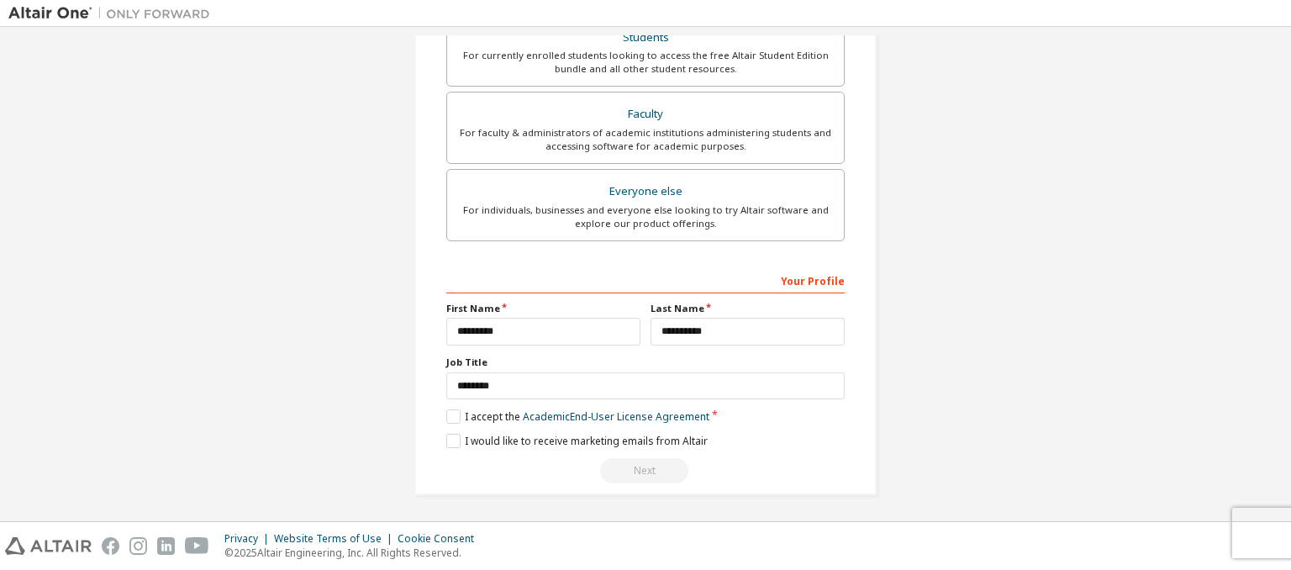
click at [645, 466] on div "Next" at bounding box center [645, 470] width 398 height 25
click at [625, 458] on div "Next" at bounding box center [645, 470] width 398 height 25
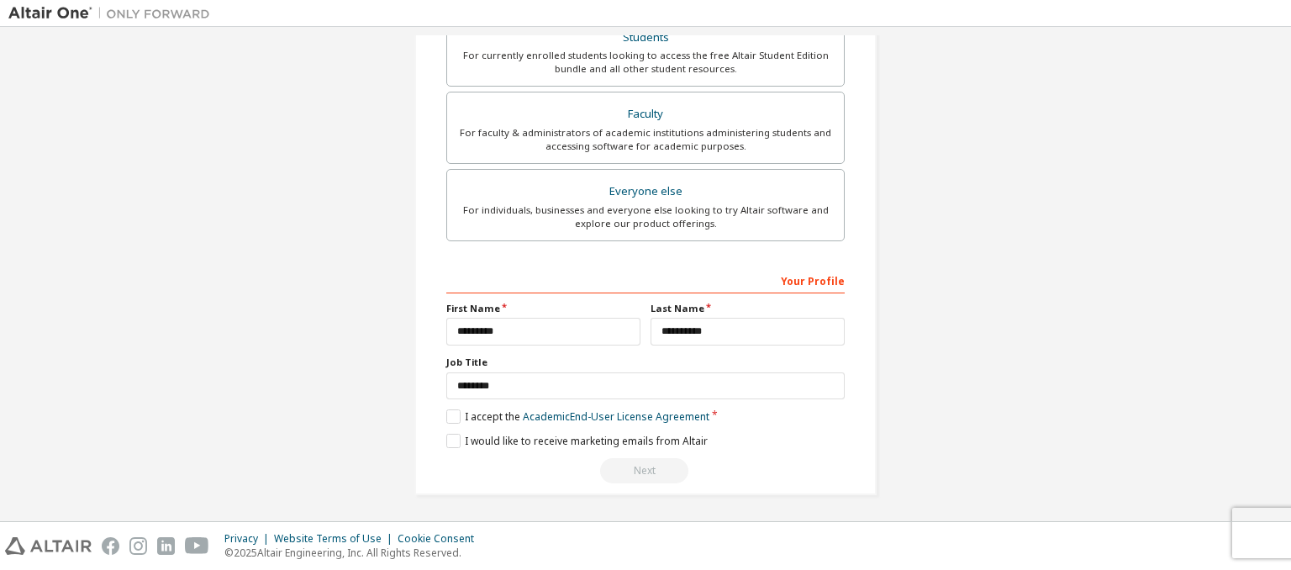
click at [625, 458] on div "Next" at bounding box center [645, 470] width 398 height 25
click at [641, 476] on div "Next" at bounding box center [645, 470] width 398 height 25
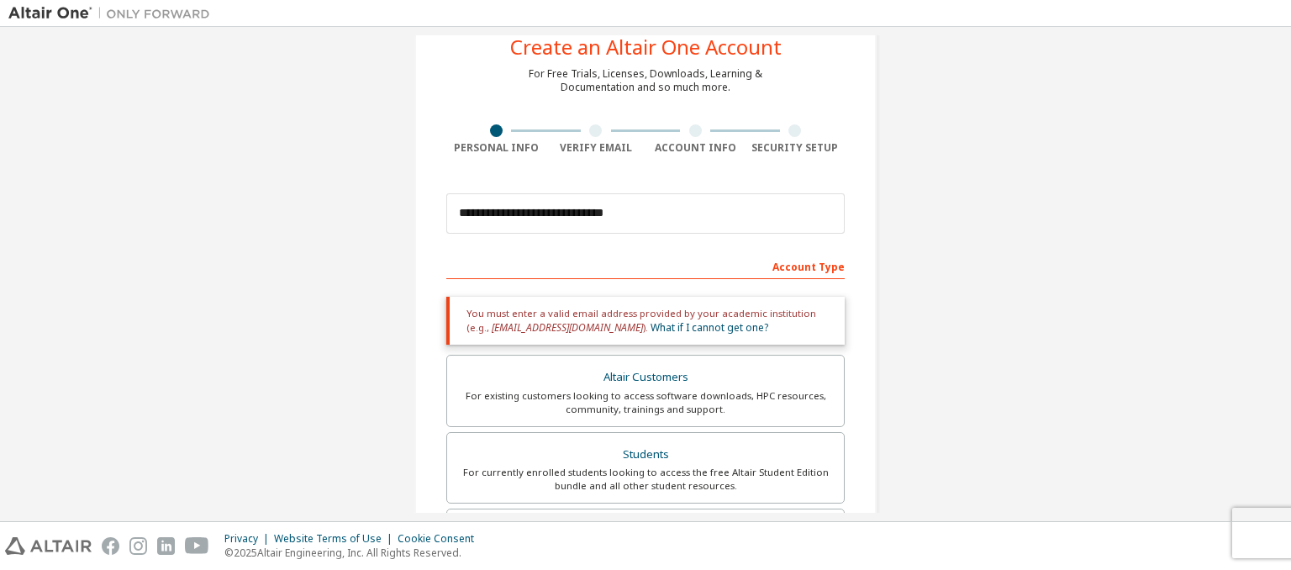
scroll to position [0, 0]
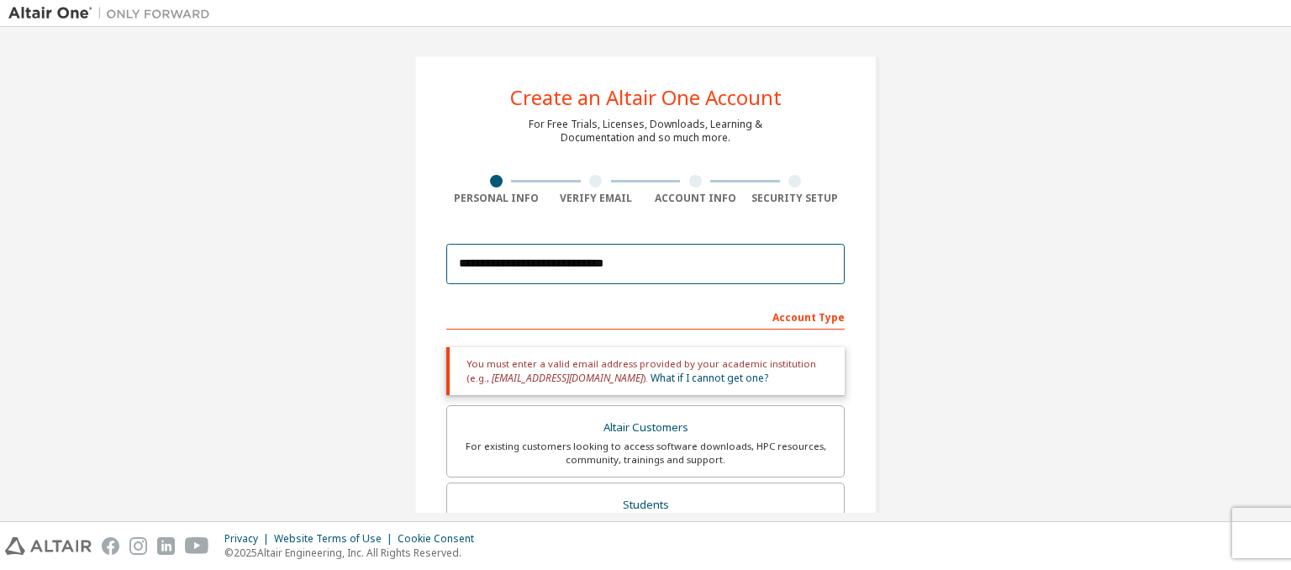
click at [565, 262] on input "**********" at bounding box center [645, 264] width 398 height 40
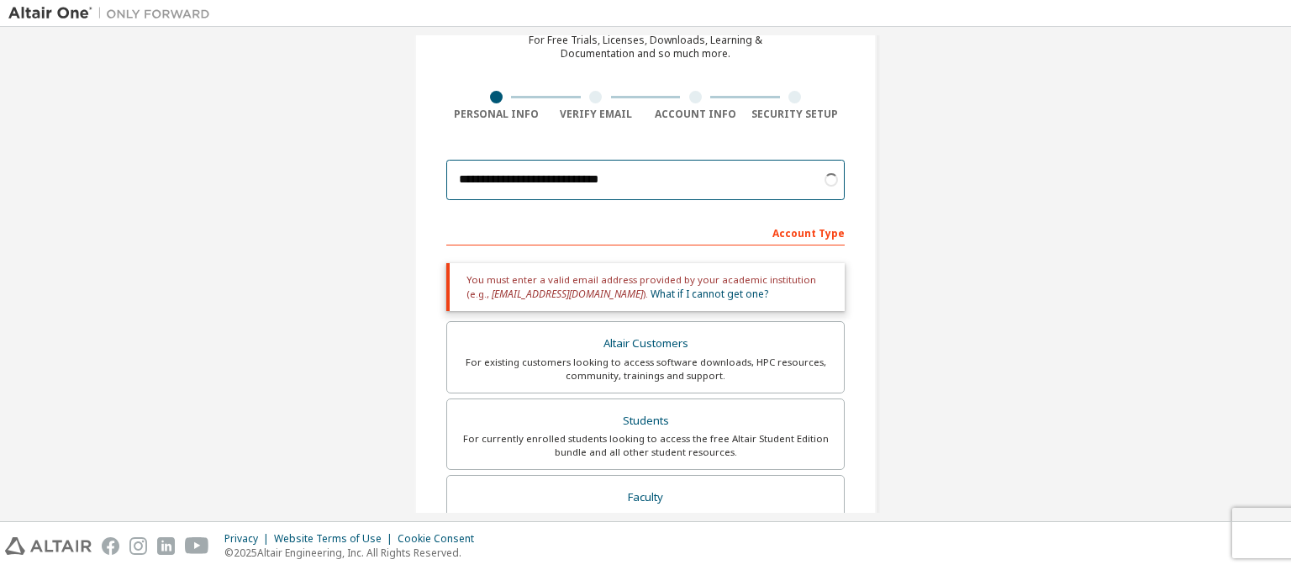
scroll to position [83, 0]
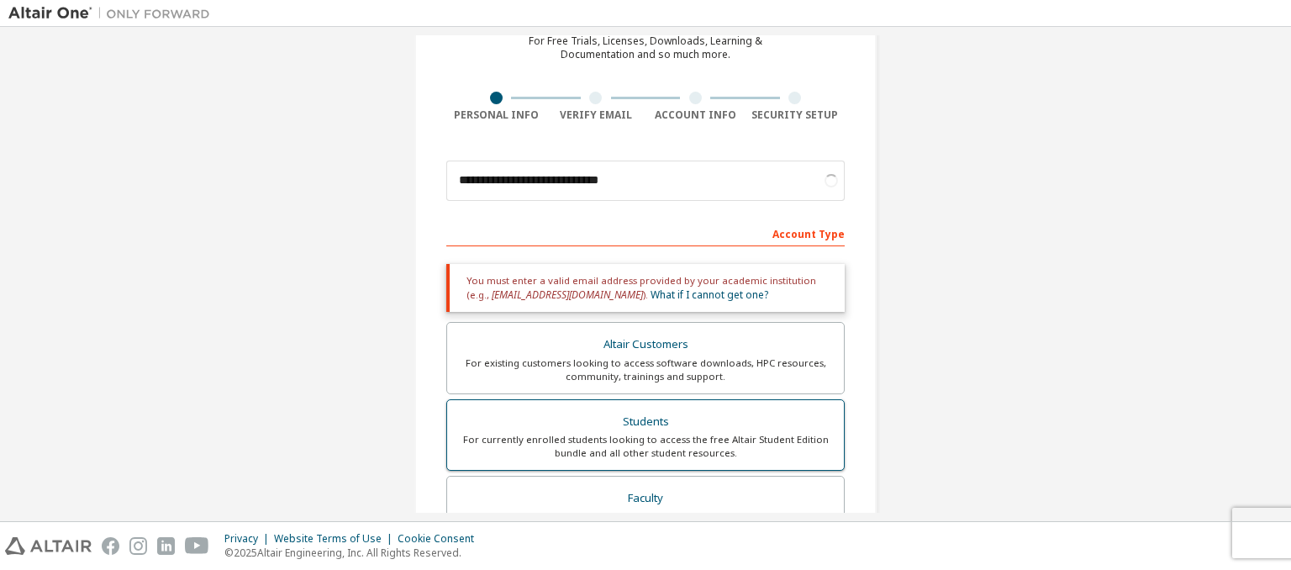
click at [628, 429] on div "Students" at bounding box center [645, 422] width 376 height 24
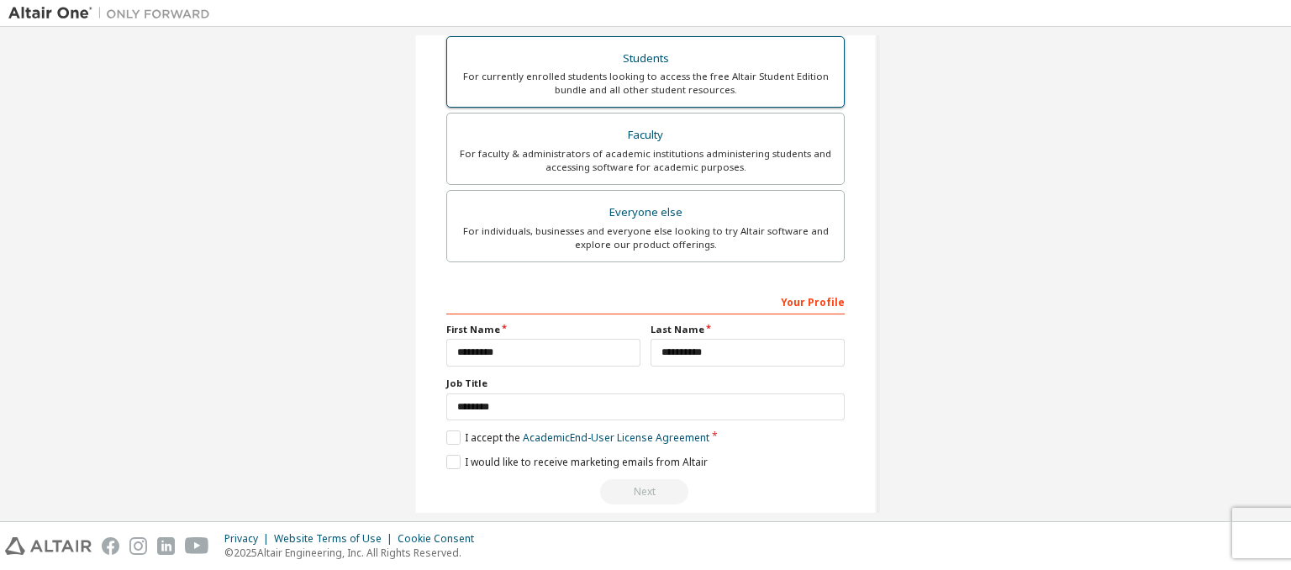
scroll to position [0, 0]
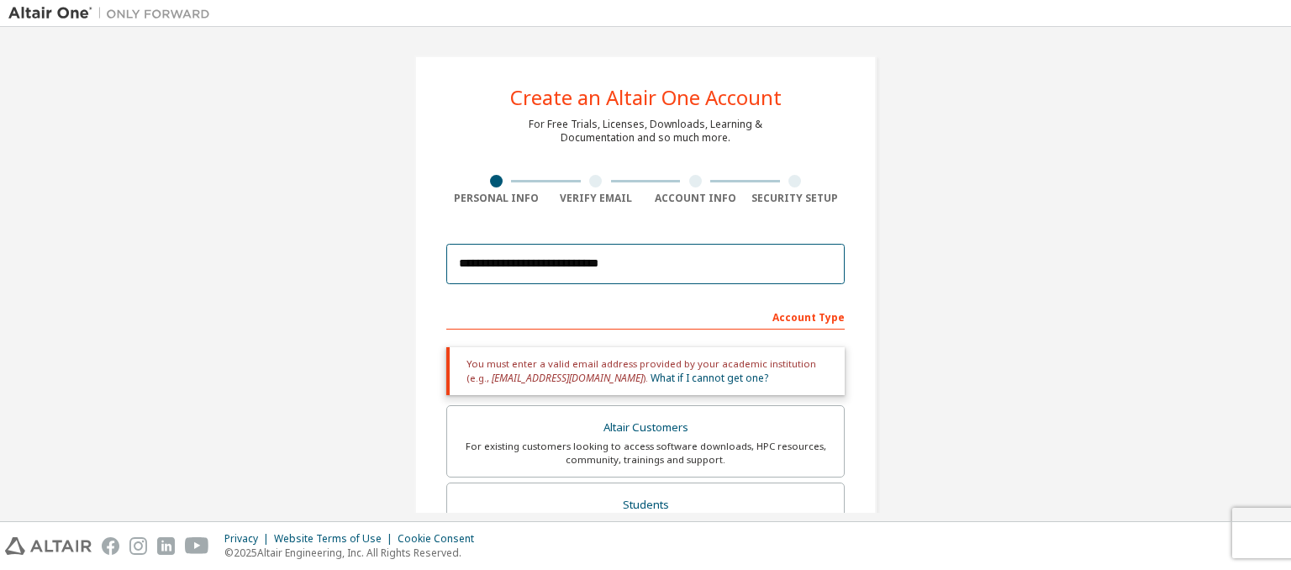
click at [558, 261] on input "**********" at bounding box center [645, 264] width 398 height 40
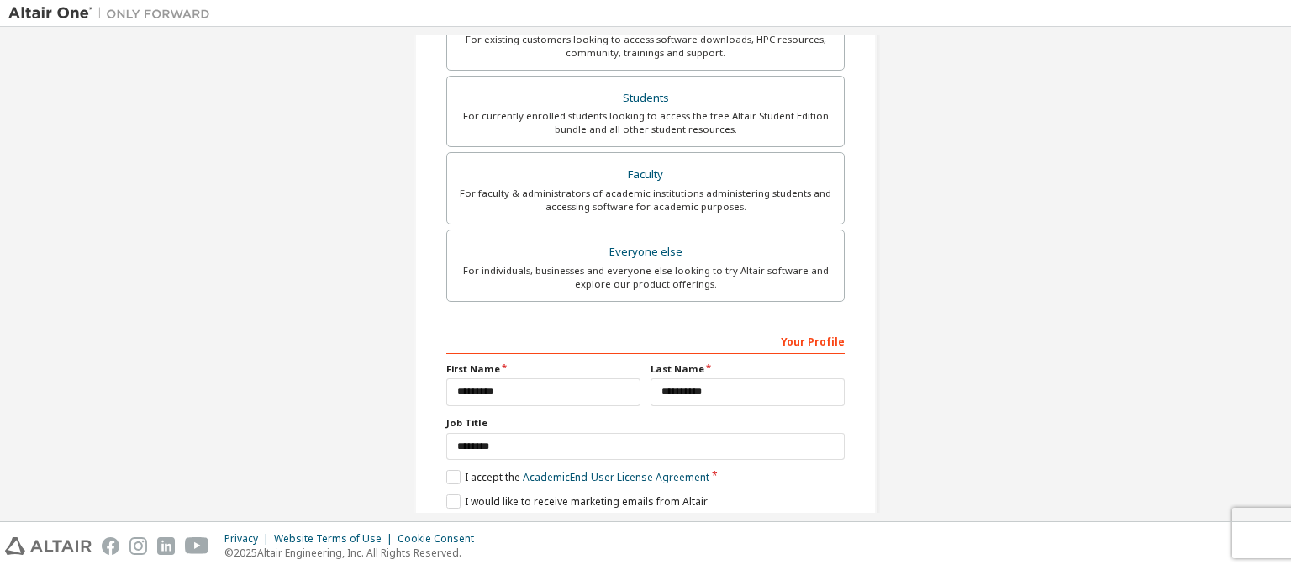
scroll to position [467, 0]
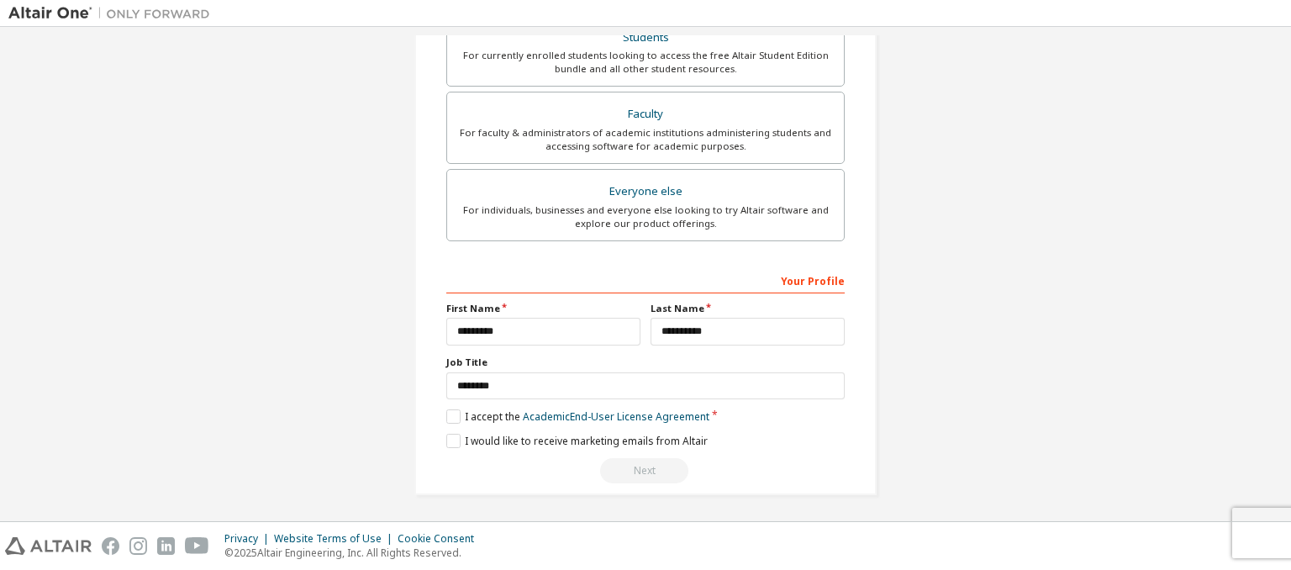
type input "**********"
click at [733, 333] on input "**********" at bounding box center [747, 332] width 194 height 28
type input "**********"
click at [508, 331] on input "*********" at bounding box center [543, 332] width 194 height 28
click at [639, 460] on div "Next" at bounding box center [645, 470] width 398 height 25
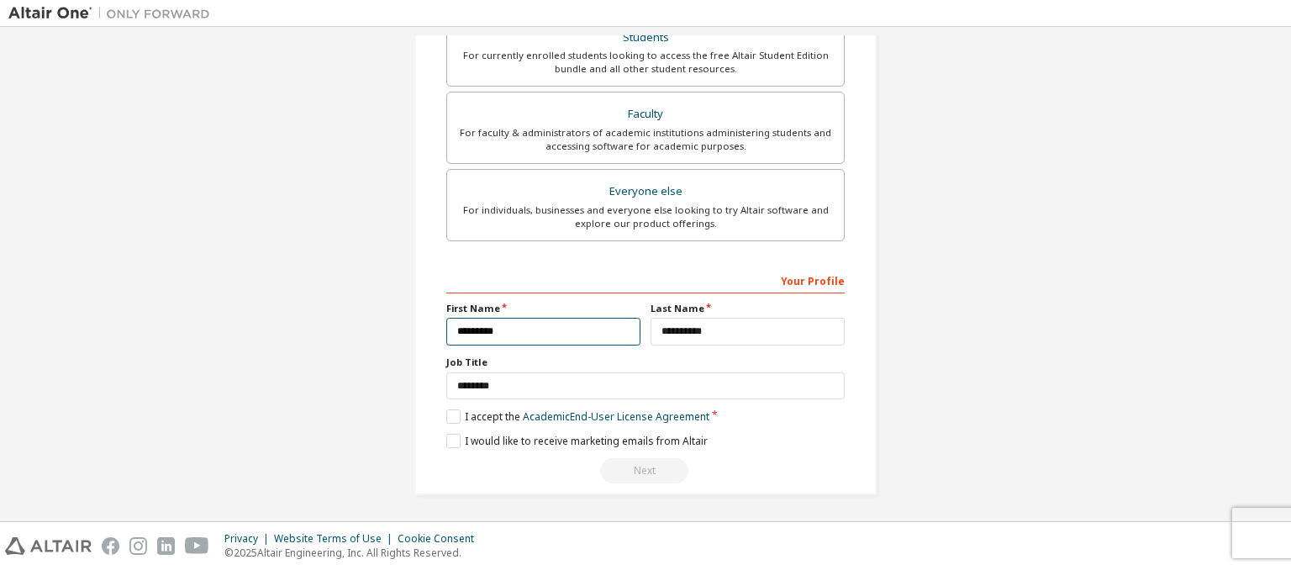
click at [549, 330] on input "*********" at bounding box center [543, 332] width 194 height 28
type input "*"
type input "*********"
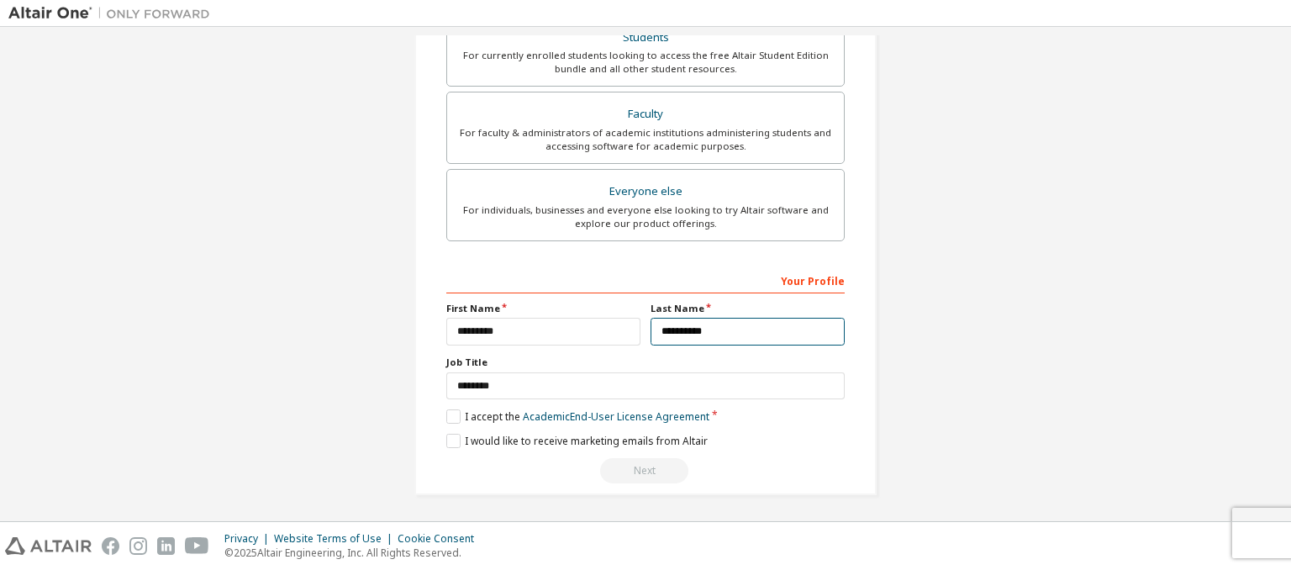
click at [729, 324] on input "**********" at bounding box center [747, 332] width 194 height 28
type input "*"
type input "**********"
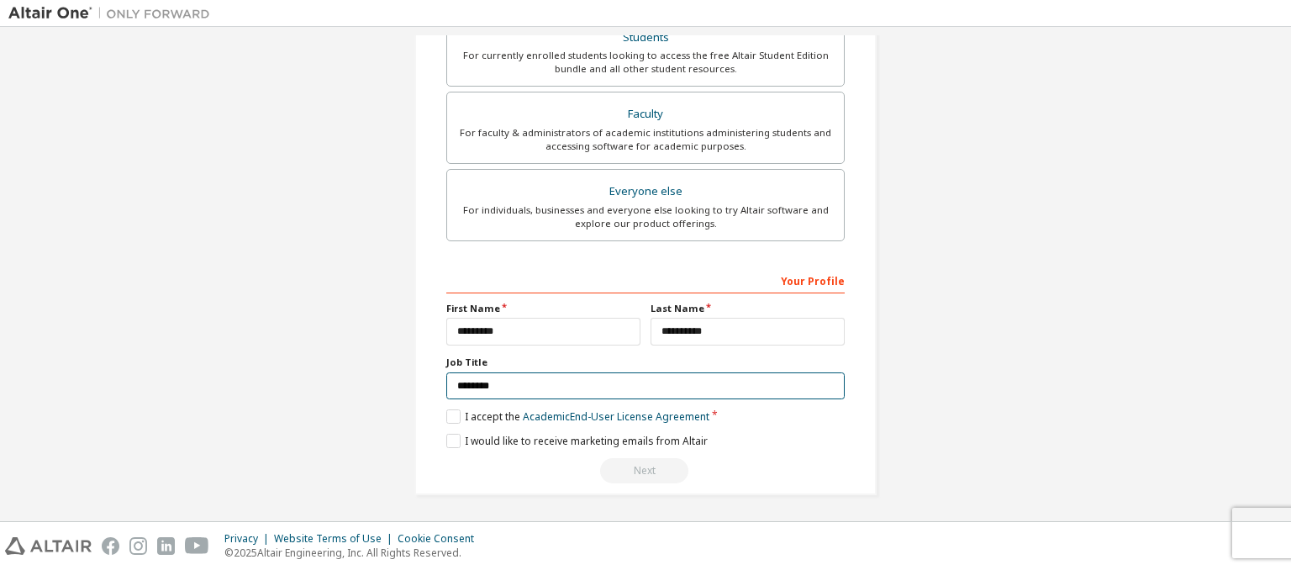
click at [592, 387] on input "*******" at bounding box center [645, 386] width 398 height 28
type input "*"
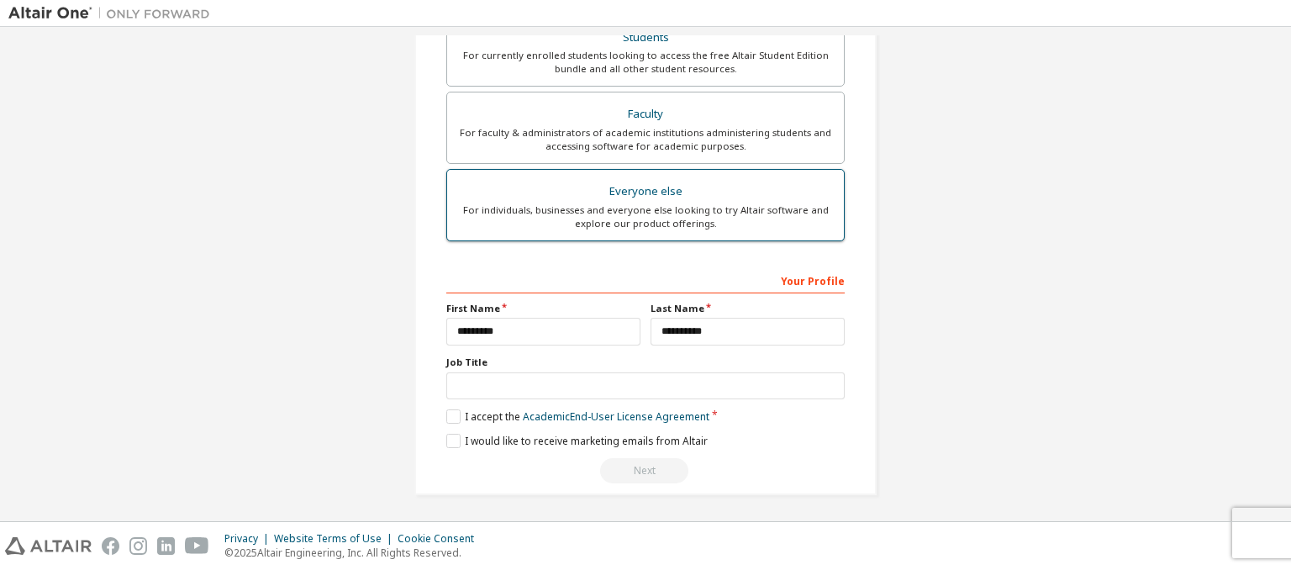
click at [647, 190] on div "Everyone else" at bounding box center [645, 192] width 376 height 24
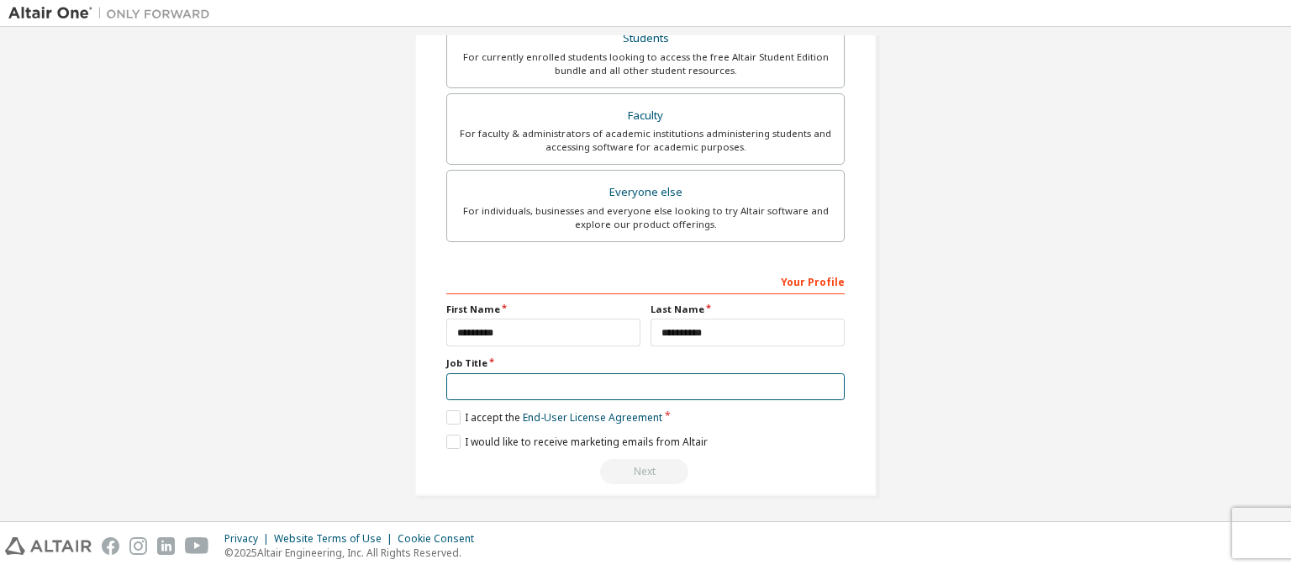
click at [521, 379] on input "text" at bounding box center [645, 387] width 398 height 28
type input "*******"
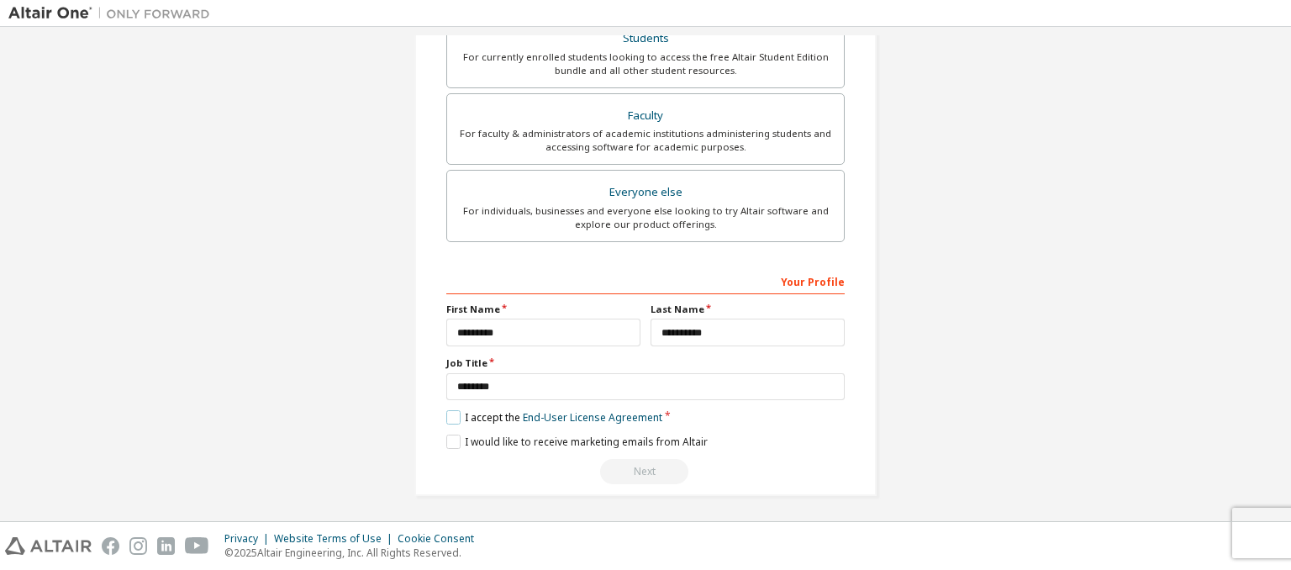
click at [454, 410] on label "I accept the End-User License Agreement" at bounding box center [554, 417] width 216 height 14
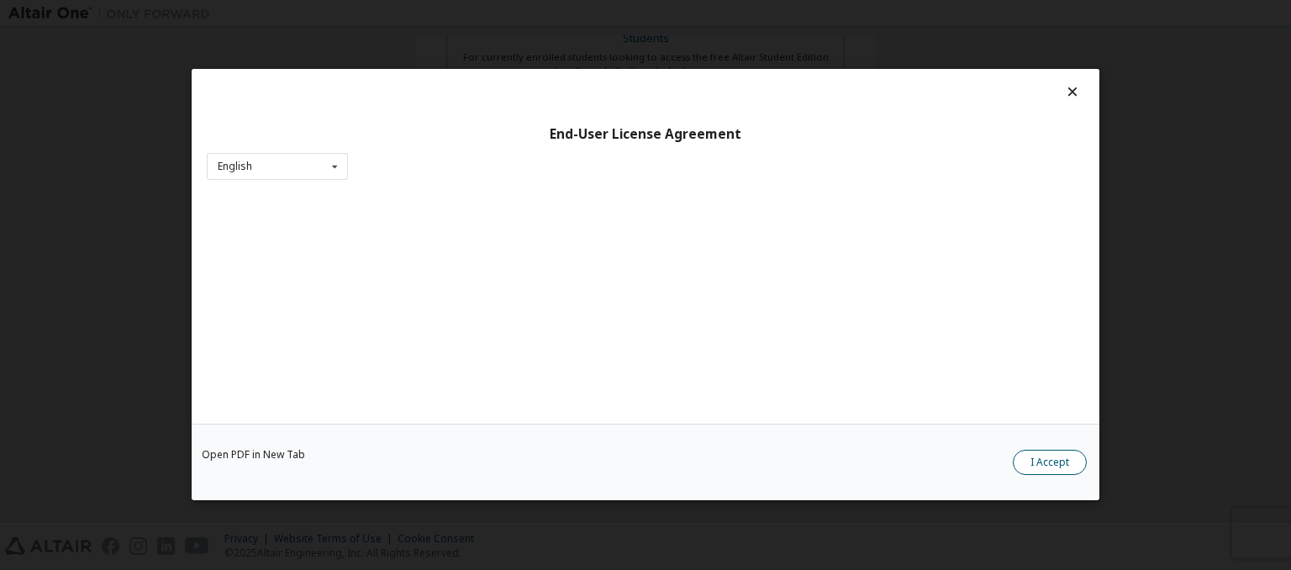
click at [1036, 471] on button "I Accept" at bounding box center [1049, 462] width 74 height 25
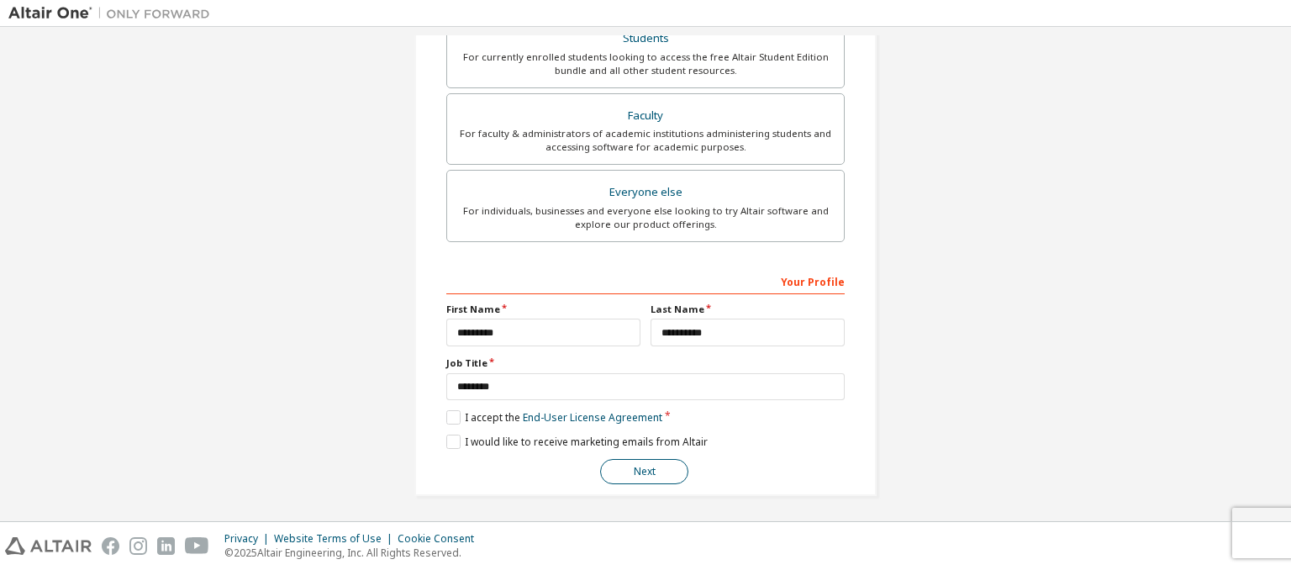
click at [642, 465] on button "Next" at bounding box center [644, 471] width 88 height 25
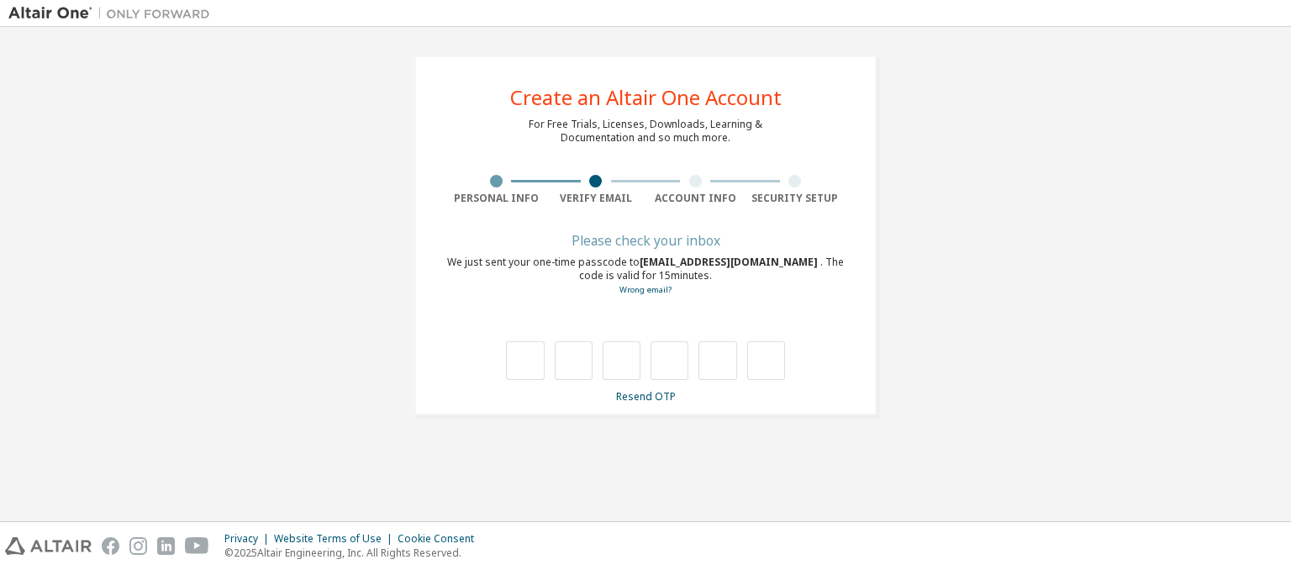
scroll to position [0, 0]
type input "*"
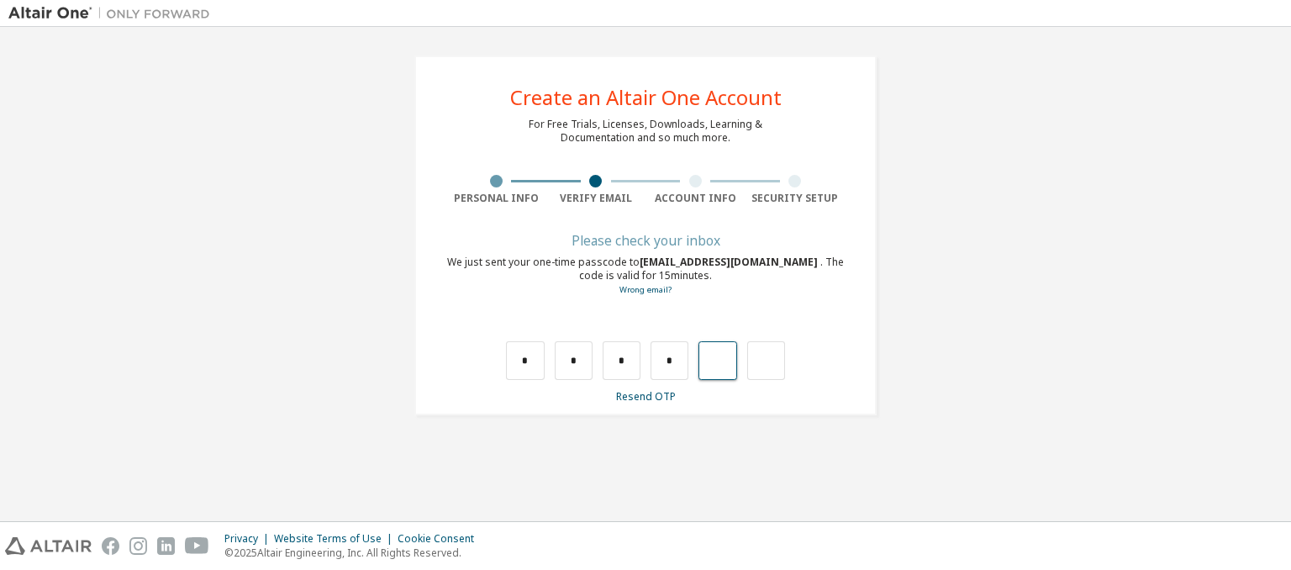
type input "*"
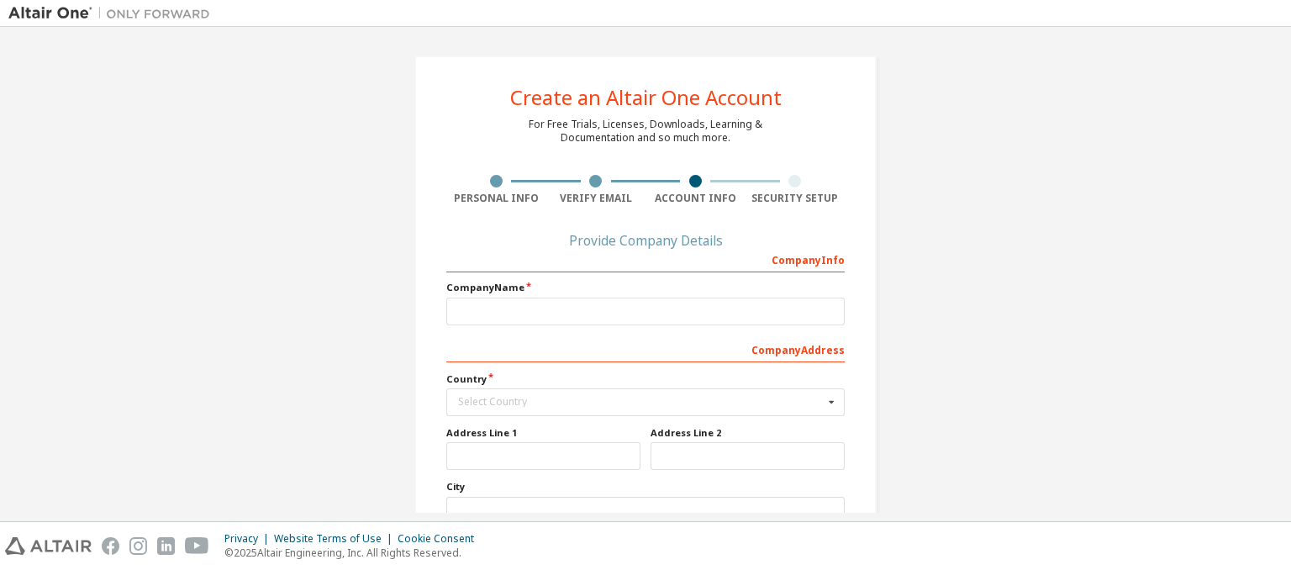
click at [589, 274] on div "Company Info Company Name Company Address Country Select Country Afghanistan Ål…" at bounding box center [645, 438] width 398 height 387
click at [581, 257] on div "Company Info" at bounding box center [645, 258] width 398 height 27
click at [506, 311] on input "text" at bounding box center [645, 311] width 398 height 28
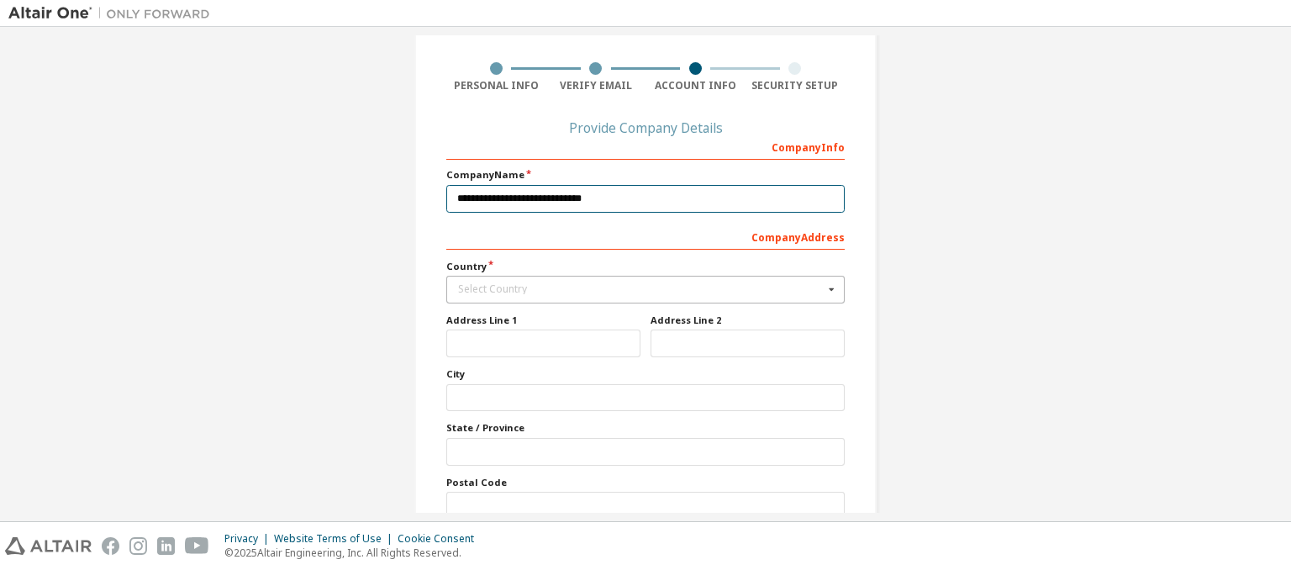
type input "**********"
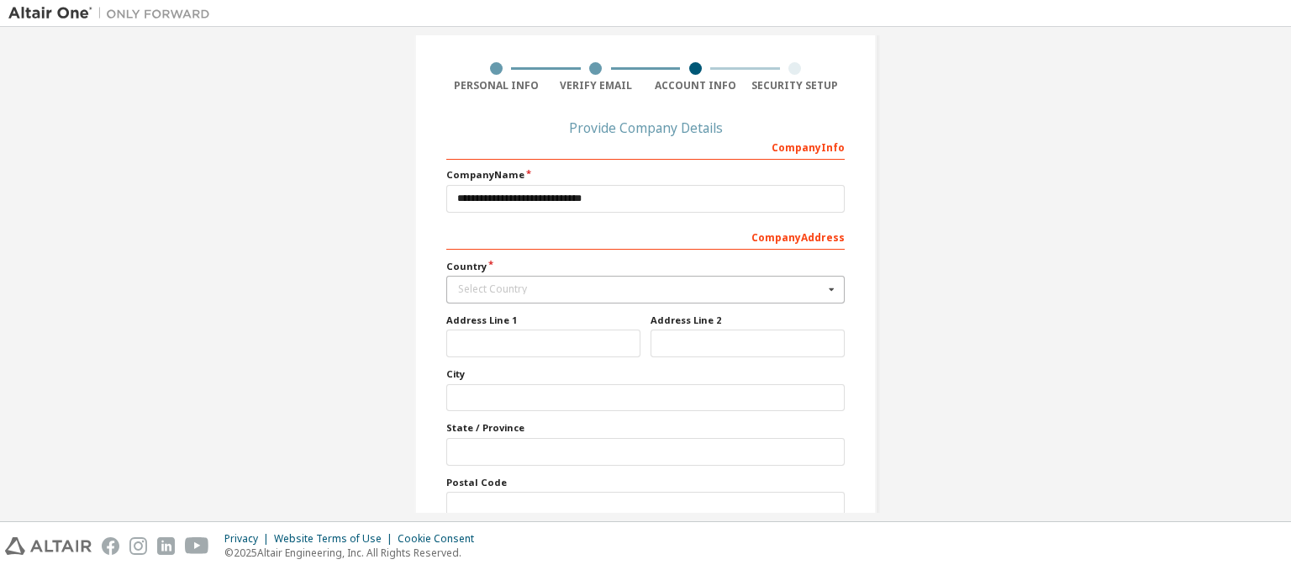
click at [508, 284] on div "Select Country" at bounding box center [641, 289] width 366 height 10
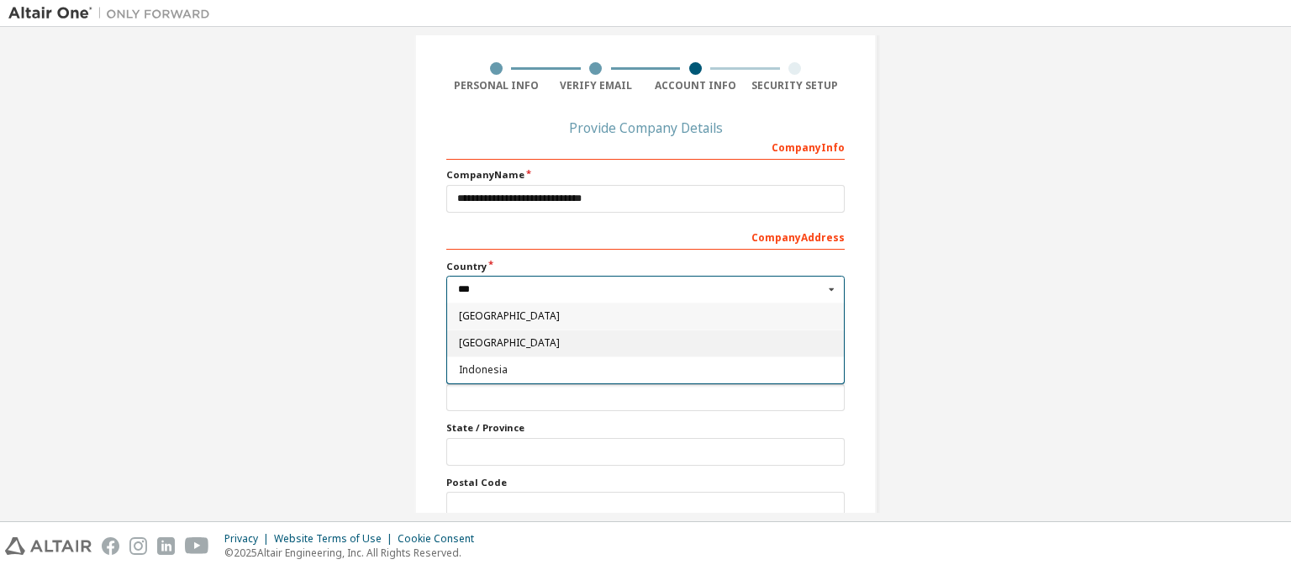
type input "***"
click at [478, 338] on span "[GEOGRAPHIC_DATA]" at bounding box center [646, 343] width 374 height 10
type input "***"
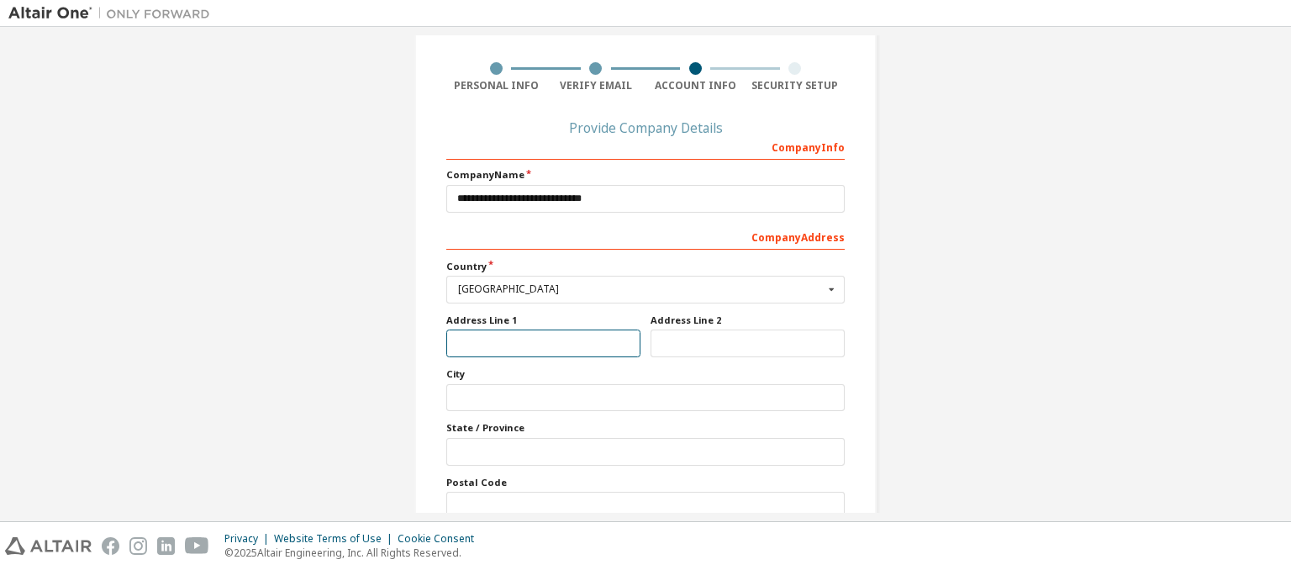
click at [484, 347] on input "text" at bounding box center [543, 343] width 194 height 28
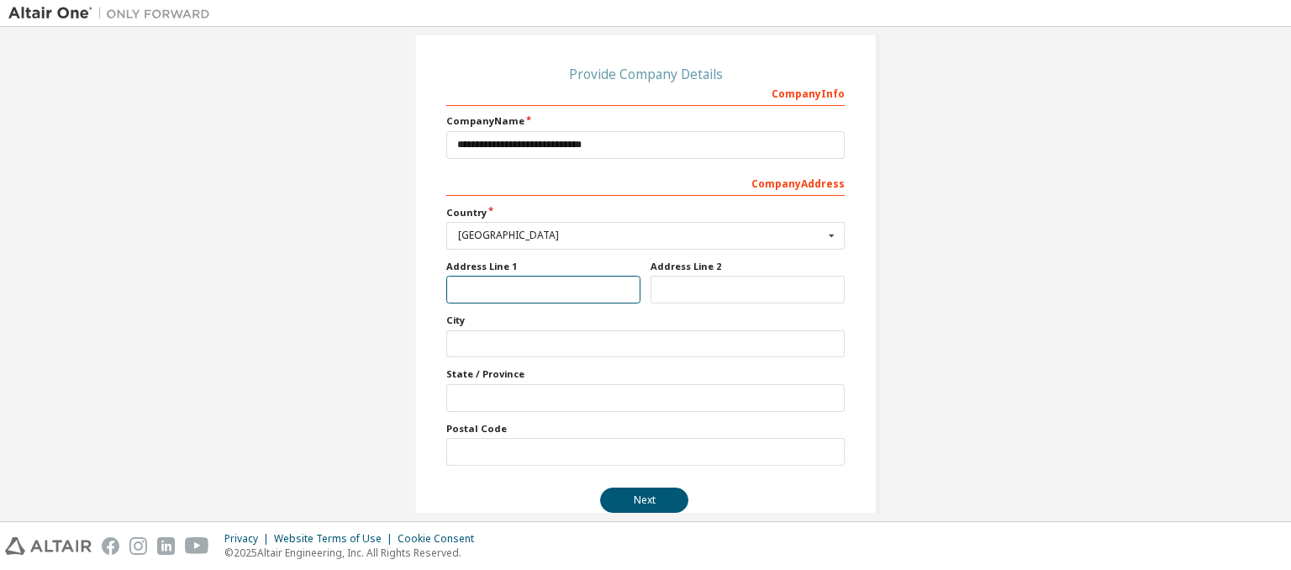
scroll to position [175, 0]
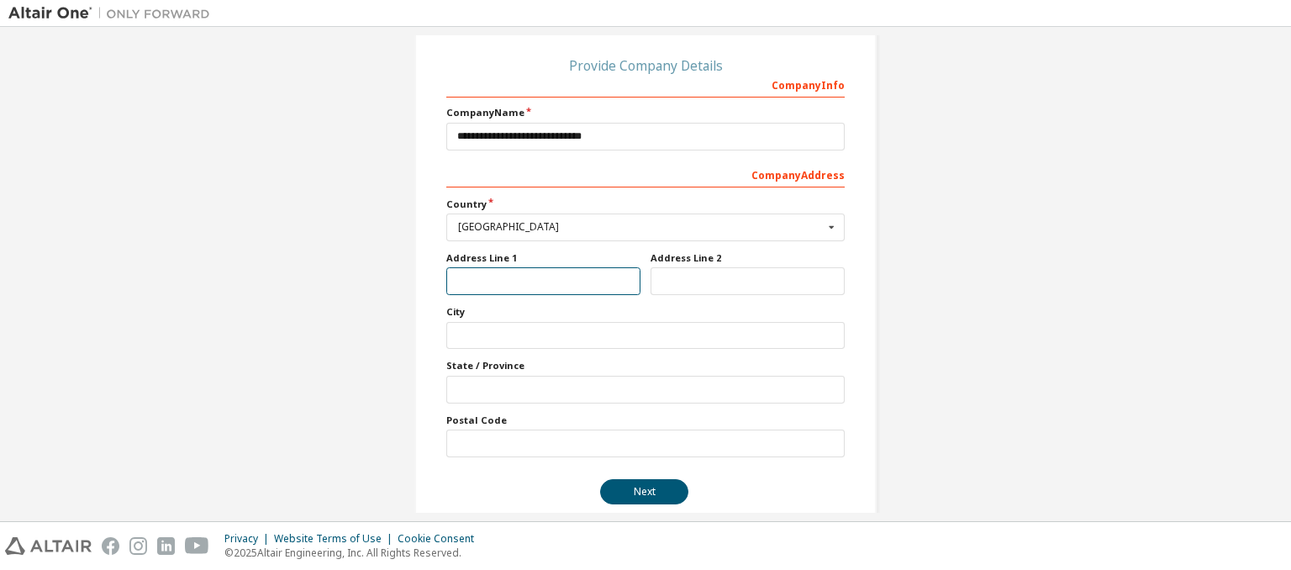
click at [529, 276] on input "text" at bounding box center [543, 281] width 194 height 28
type input "**********"
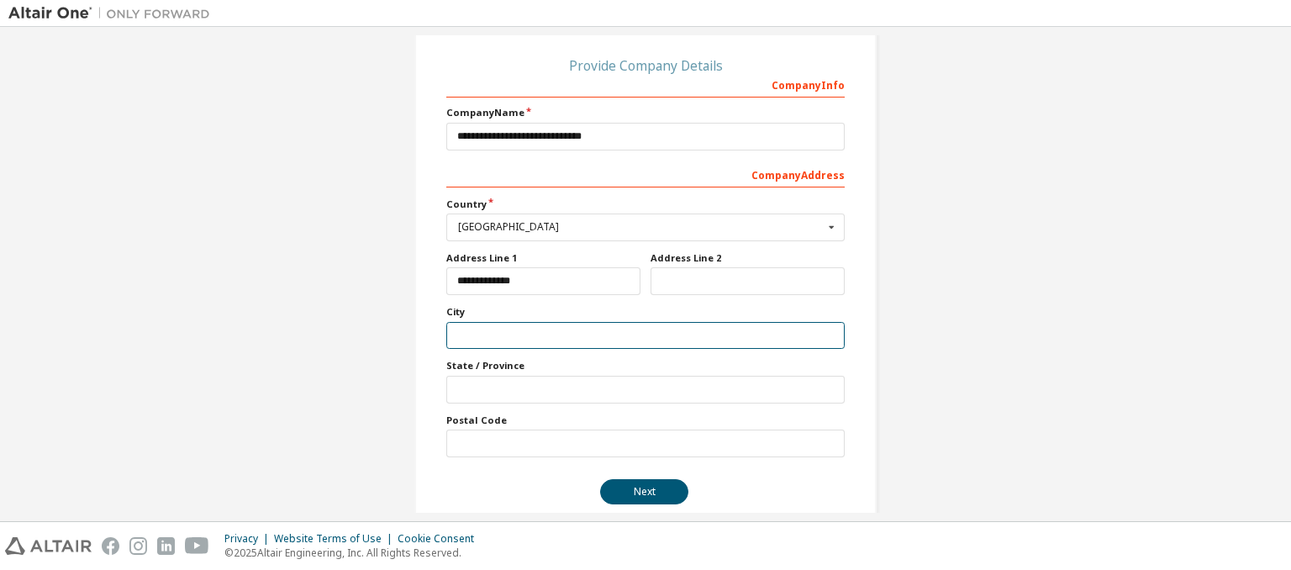
click at [516, 330] on input "text" at bounding box center [645, 336] width 398 height 28
type input "*"
type input "********"
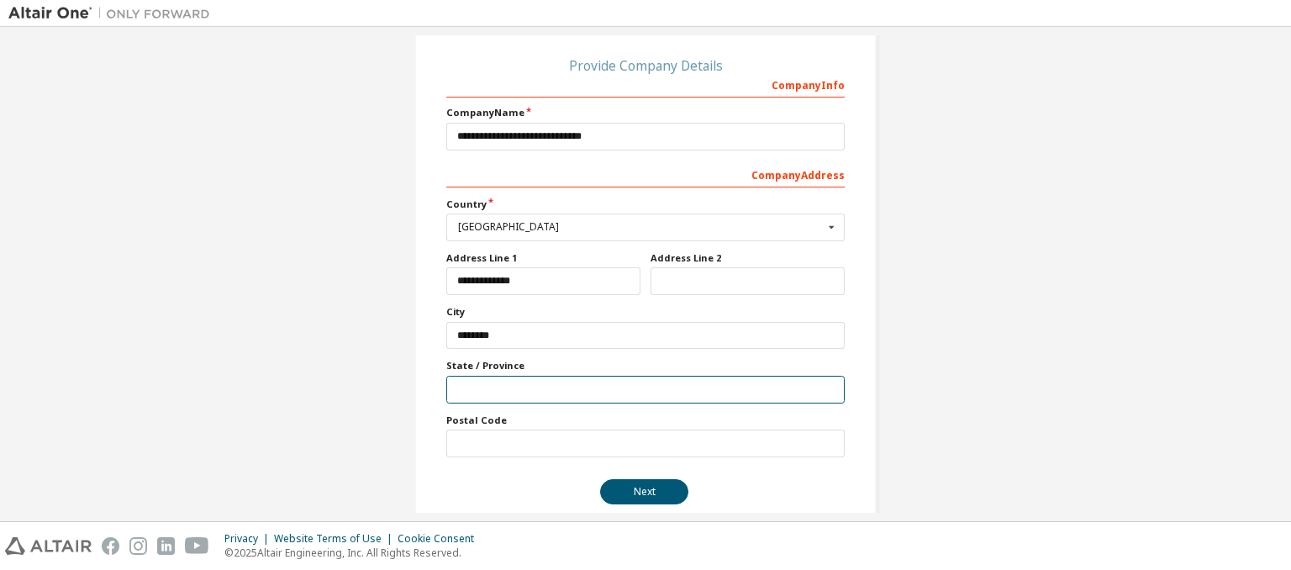
click at [516, 381] on input "text" at bounding box center [645, 390] width 398 height 28
type input "**********"
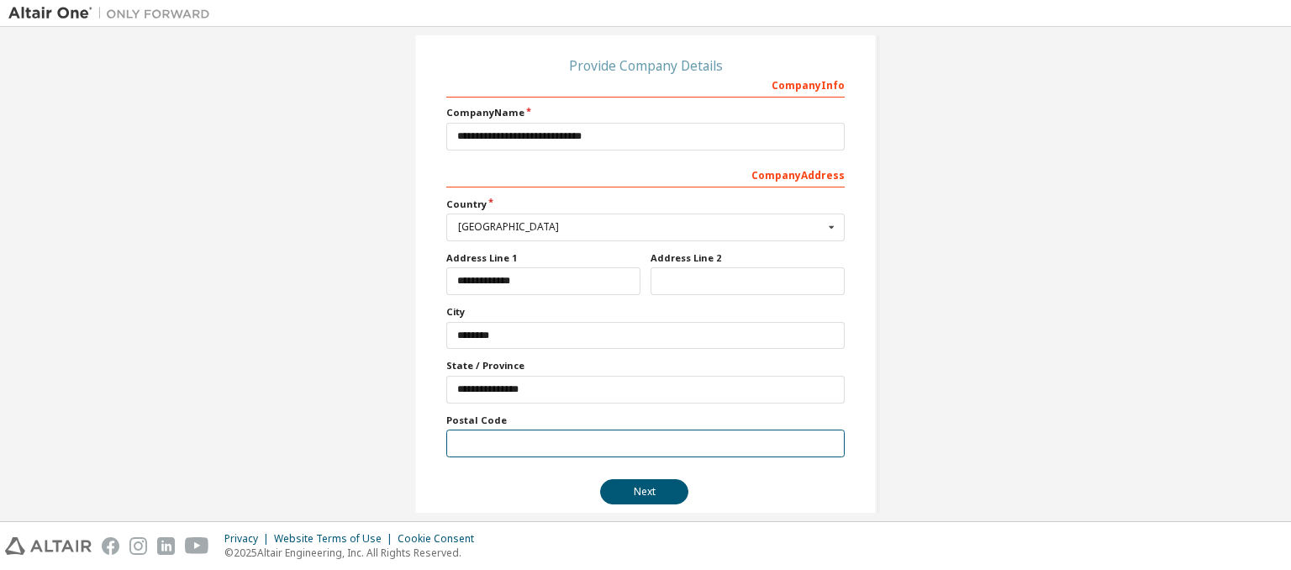
click at [486, 438] on input "text" at bounding box center [645, 443] width 398 height 28
type input "******"
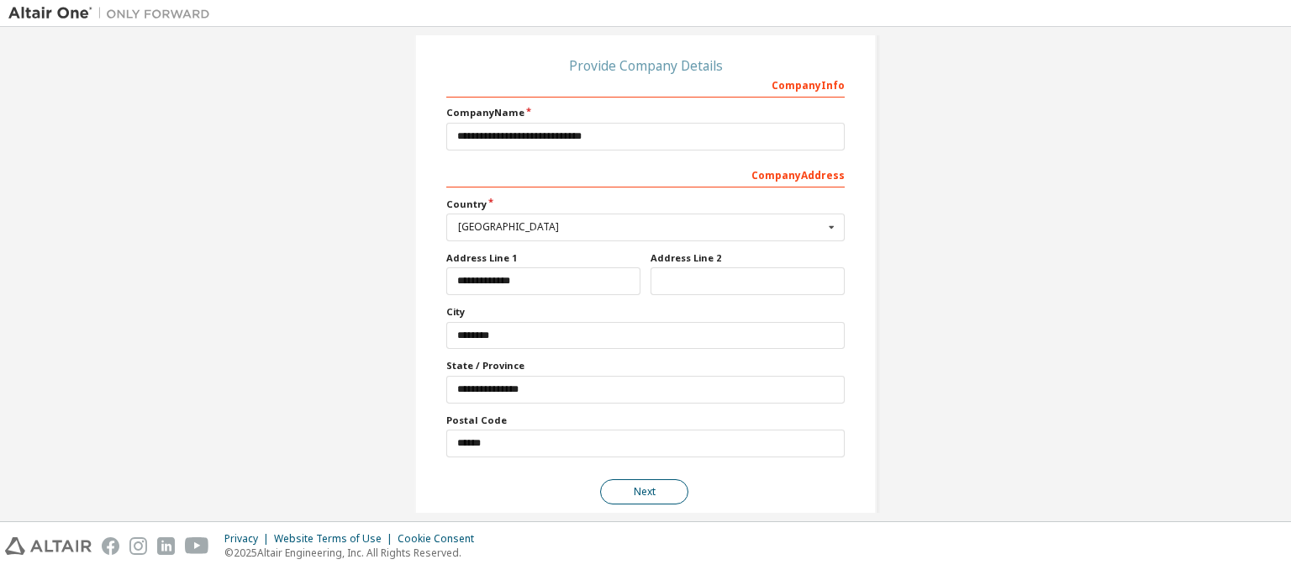
click at [629, 484] on button "Next" at bounding box center [644, 491] width 88 height 25
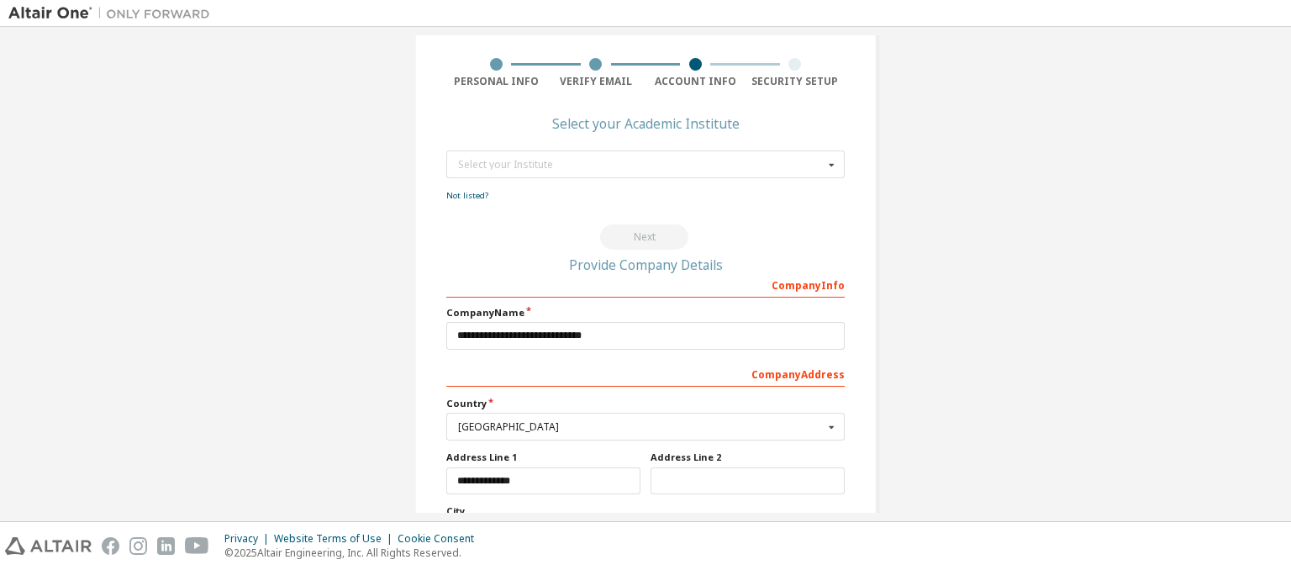
scroll to position [0, 0]
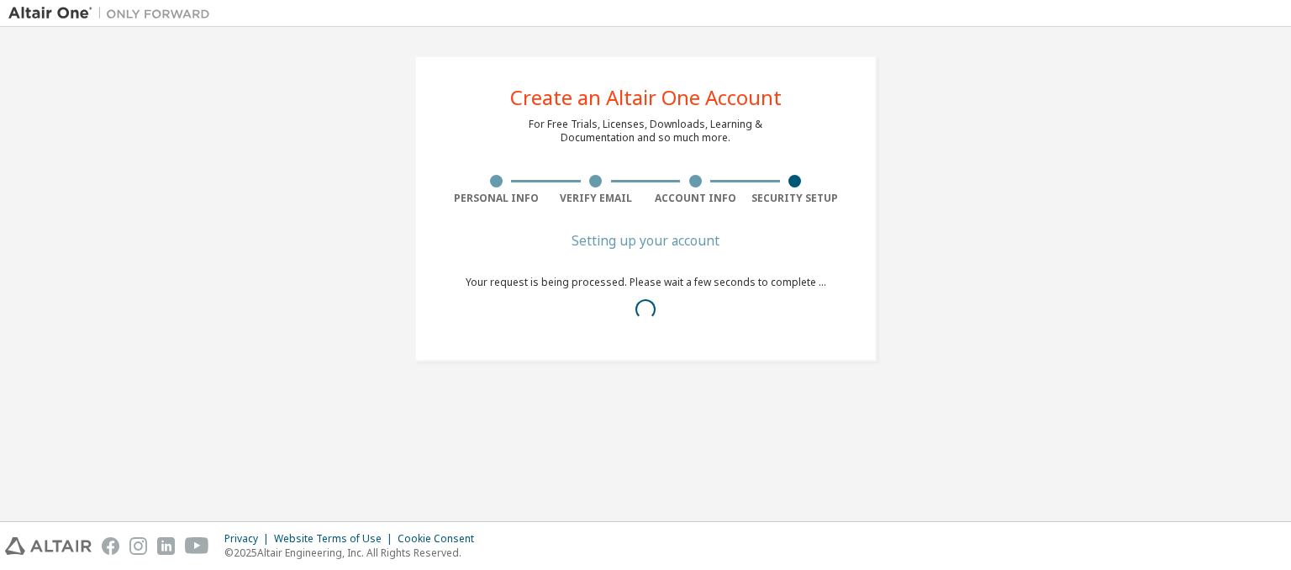
click at [689, 184] on div at bounding box center [695, 181] width 100 height 13
click at [702, 181] on div at bounding box center [695, 181] width 100 height 13
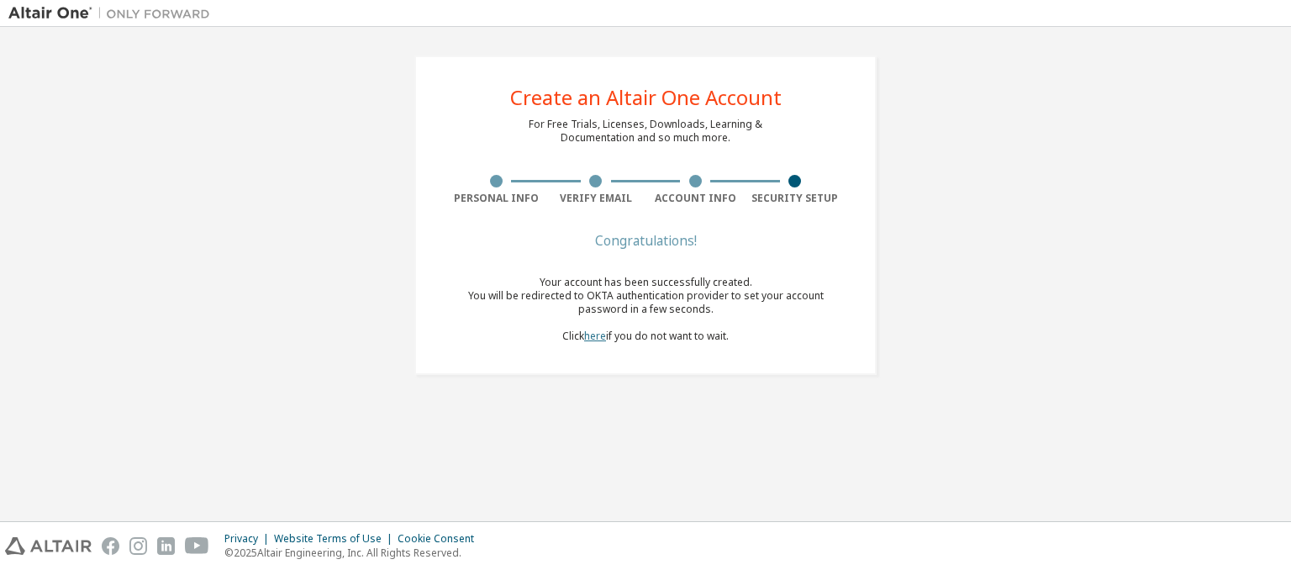
click at [593, 335] on link "here" at bounding box center [595, 336] width 22 height 14
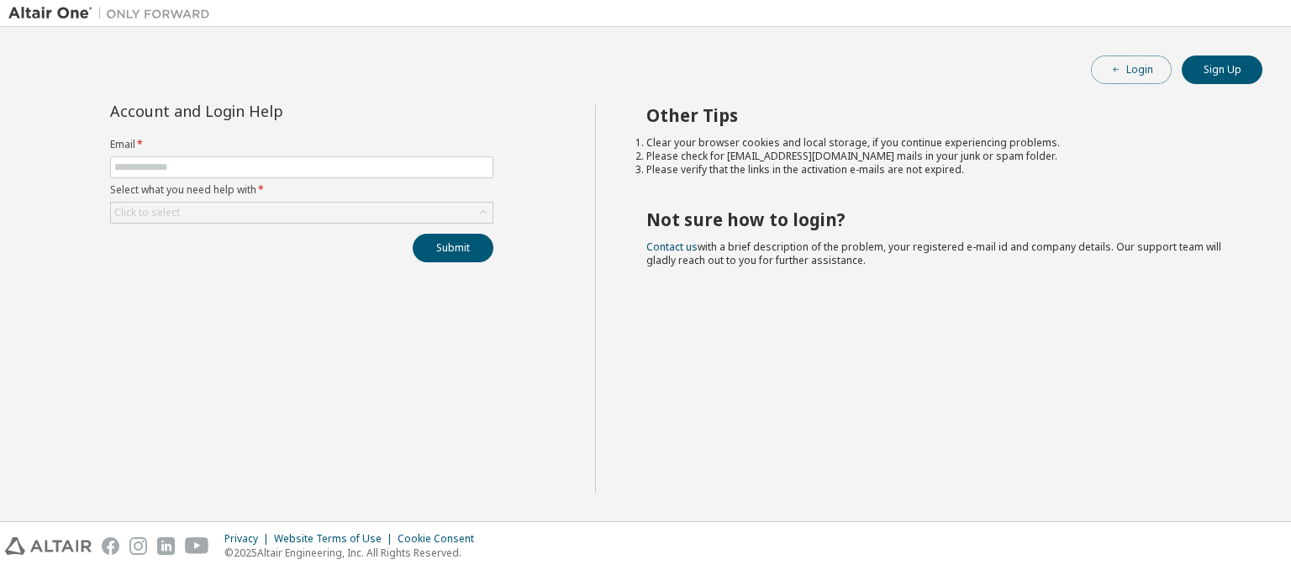
click at [1130, 70] on button "Login" at bounding box center [1131, 69] width 81 height 29
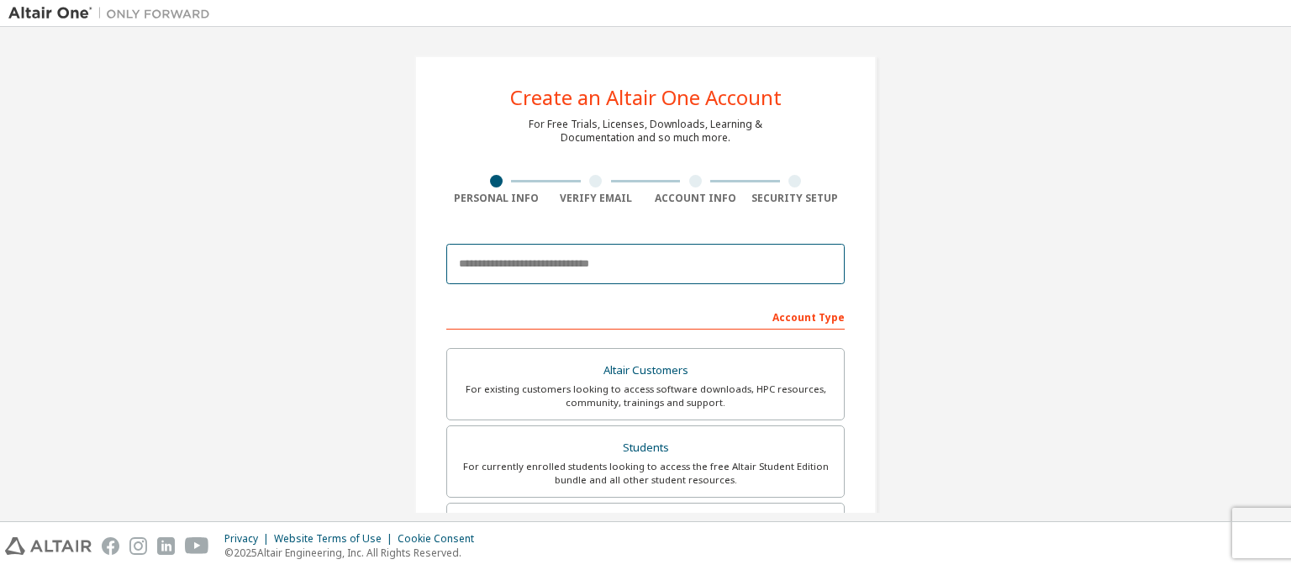
click at [607, 280] on input "email" at bounding box center [645, 264] width 398 height 40
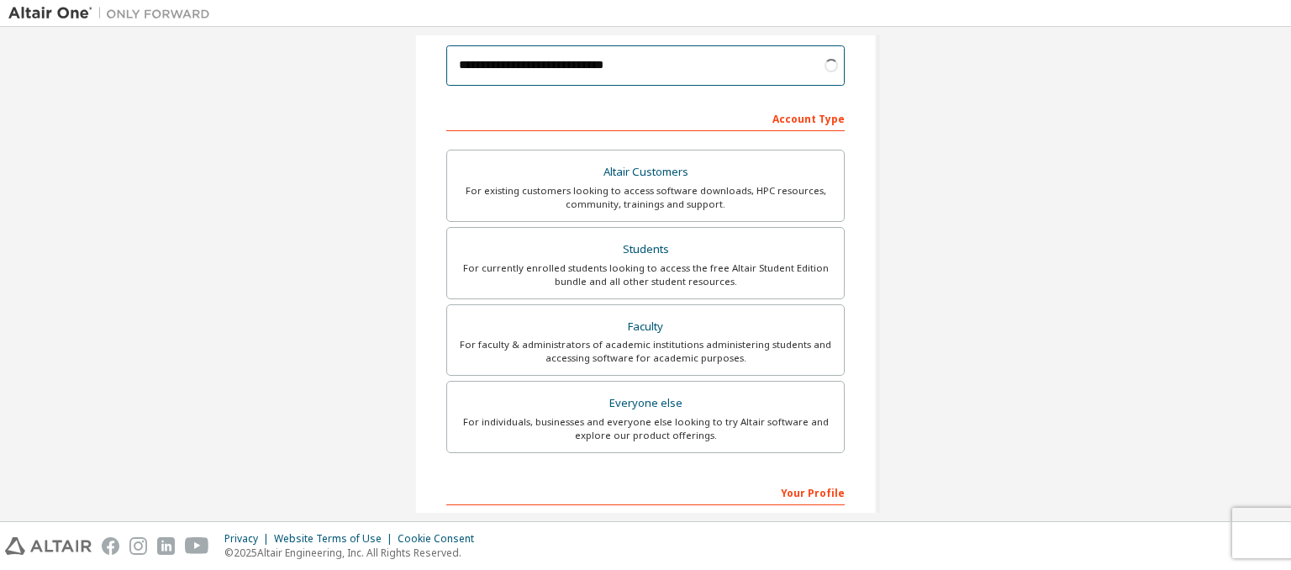
scroll to position [208, 0]
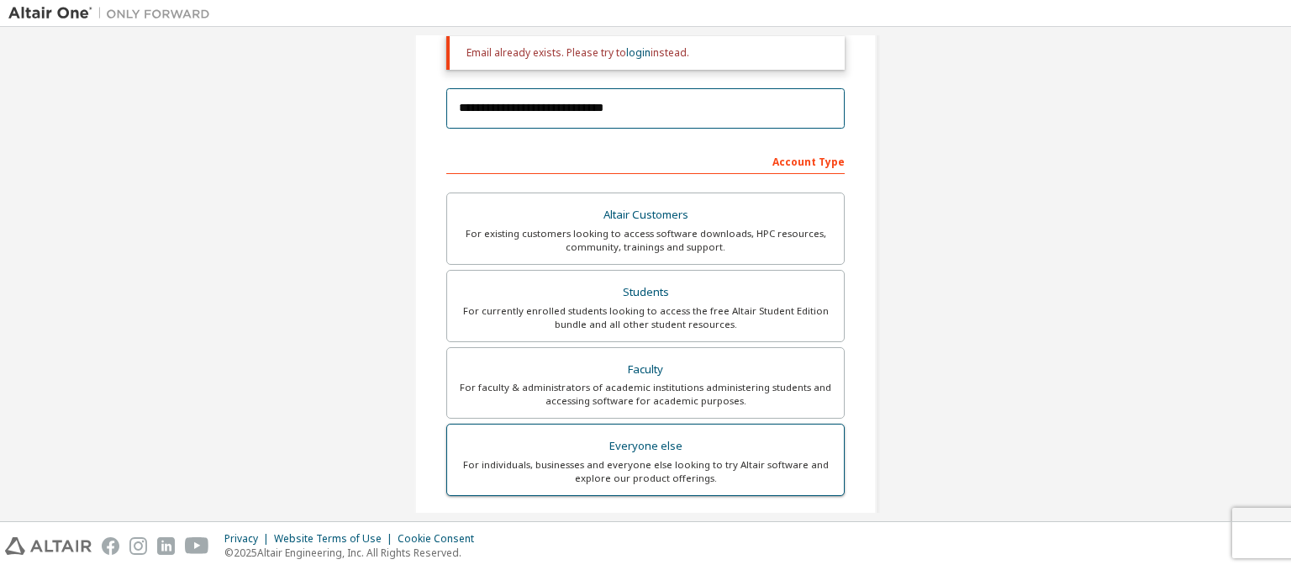
type input "**********"
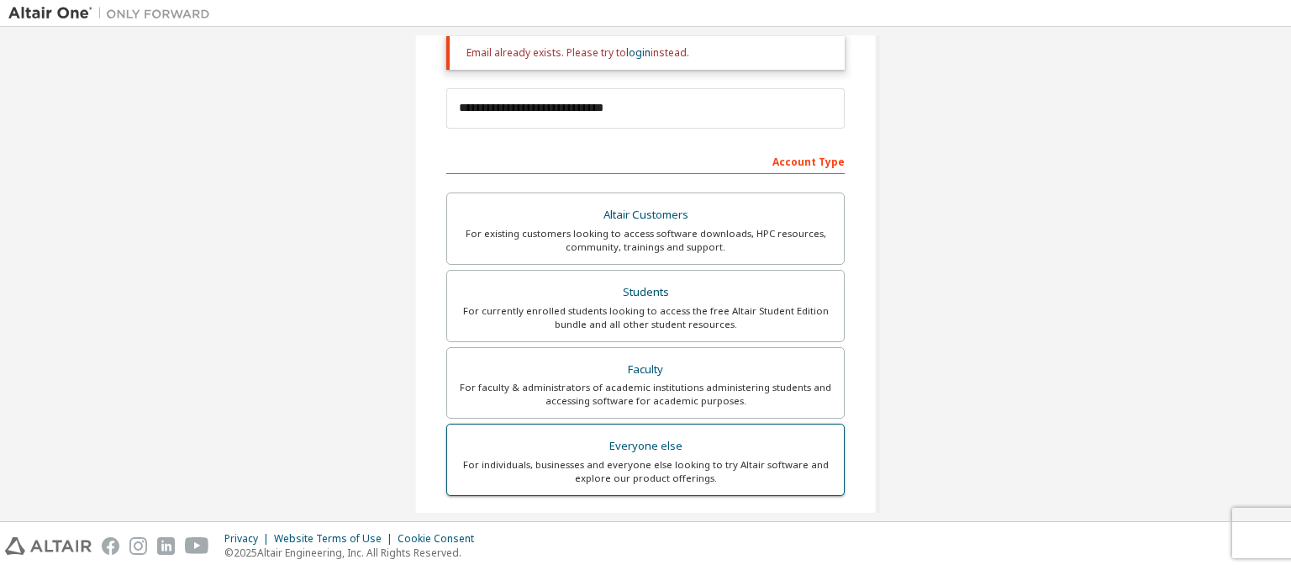
click at [612, 450] on div "Everyone else" at bounding box center [645, 446] width 376 height 24
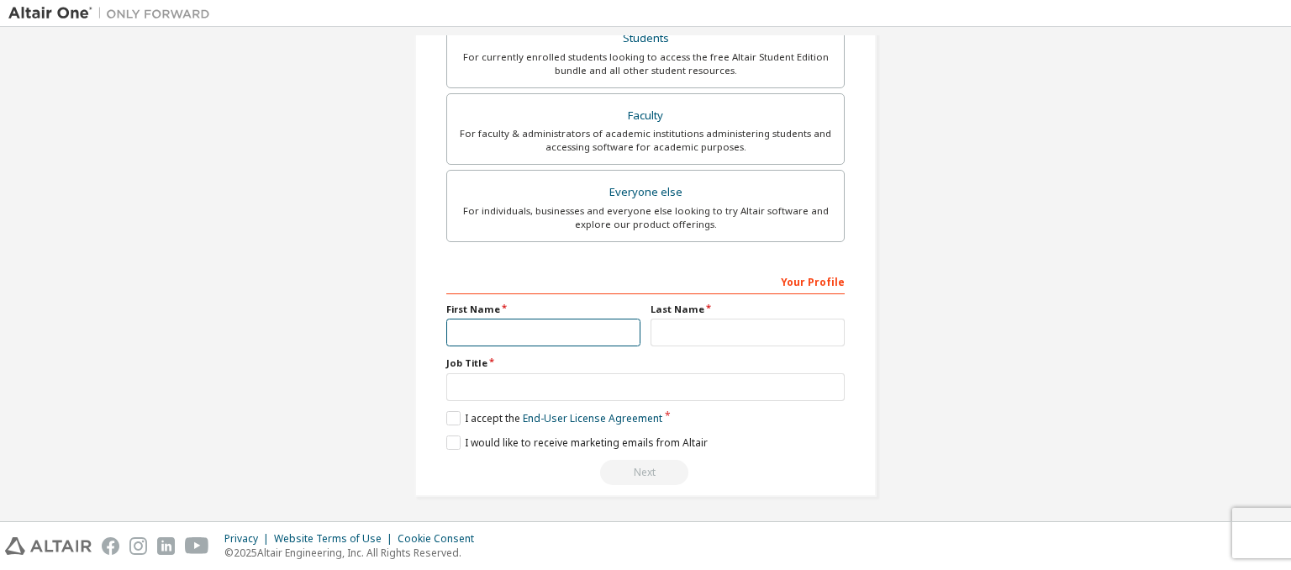
click at [550, 327] on input "text" at bounding box center [543, 332] width 194 height 28
type input "*********"
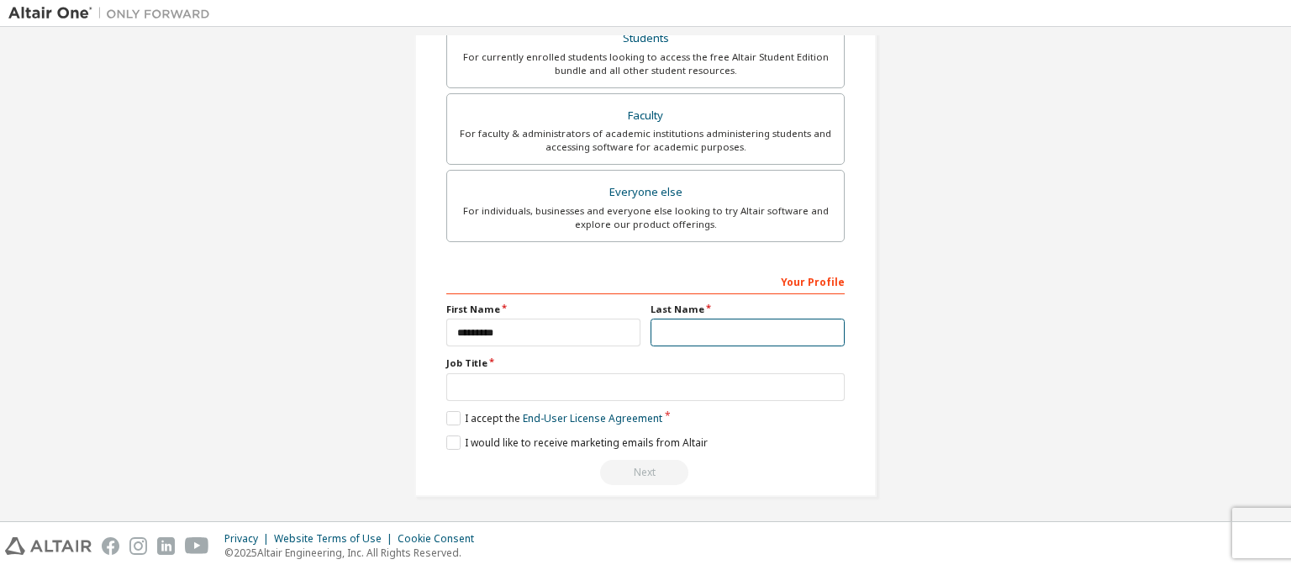
click at [695, 329] on input "text" at bounding box center [747, 332] width 194 height 28
type input "**********"
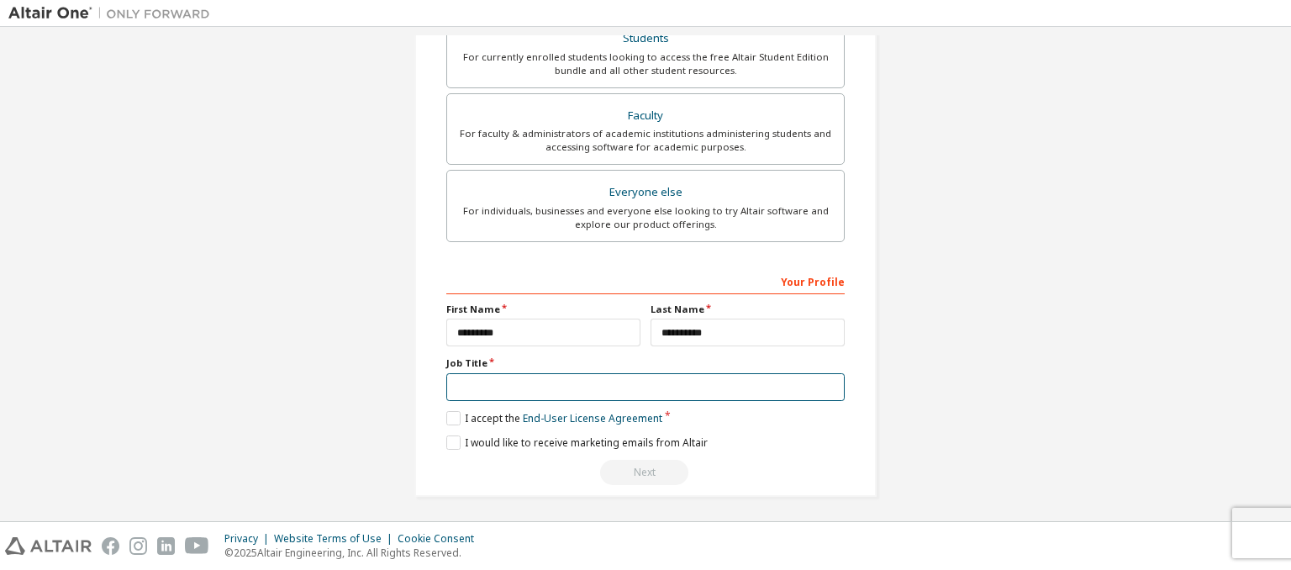
click at [597, 390] on input "text" at bounding box center [645, 387] width 398 height 28
type input "********"
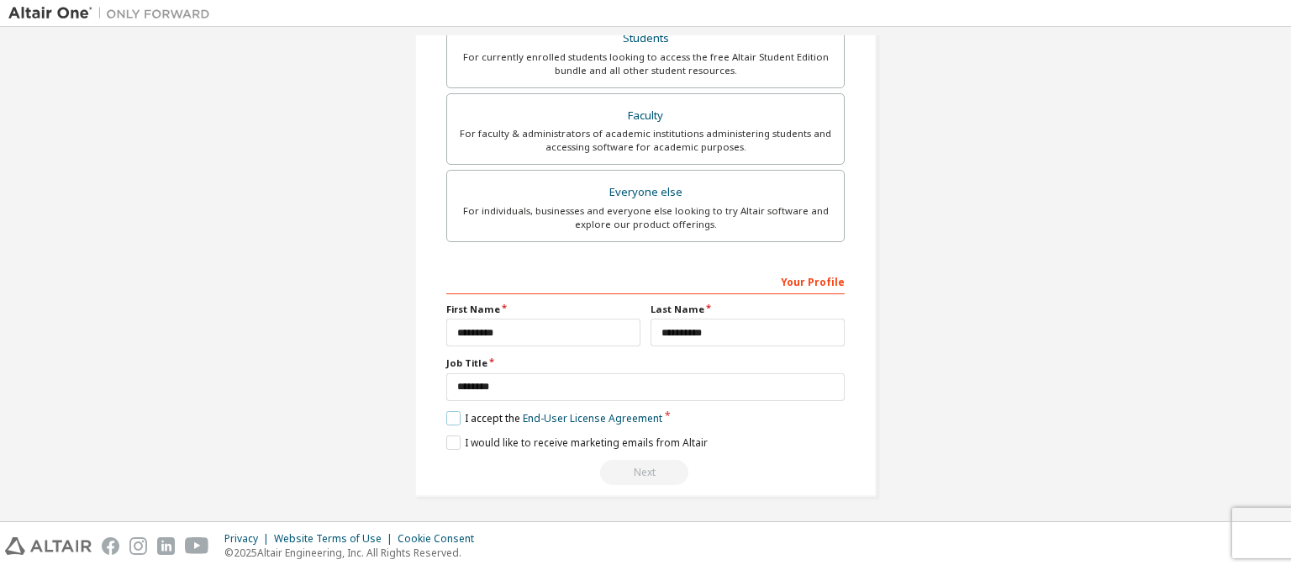
click at [450, 414] on label "I accept the End-User License Agreement" at bounding box center [554, 418] width 216 height 14
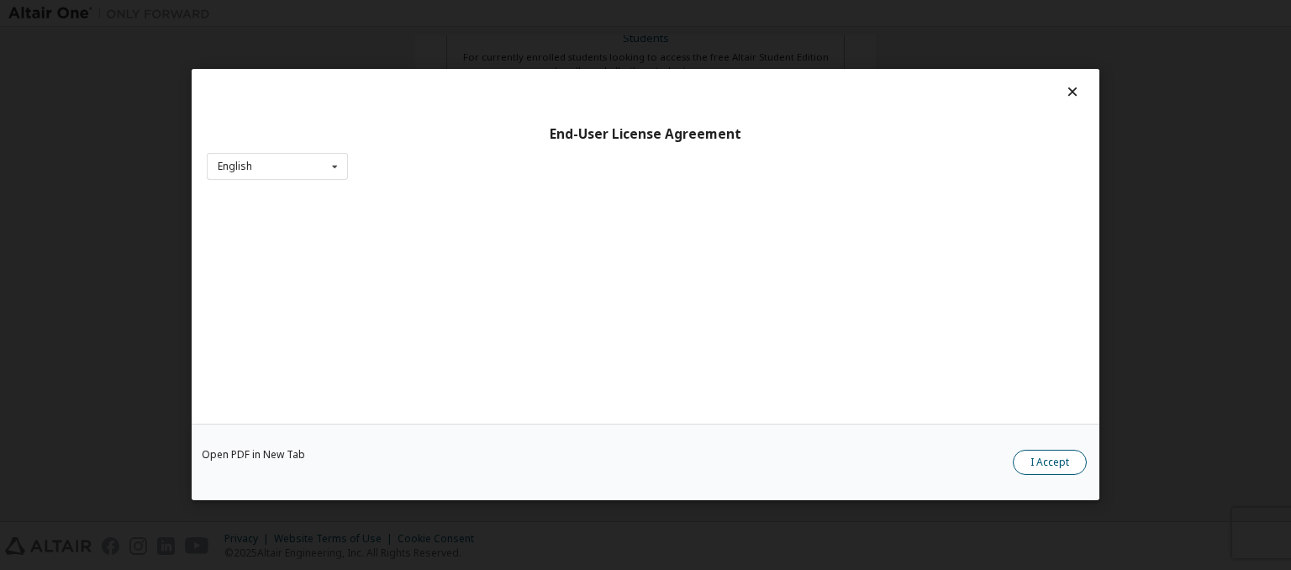
click at [1054, 465] on button "I Accept" at bounding box center [1049, 462] width 74 height 25
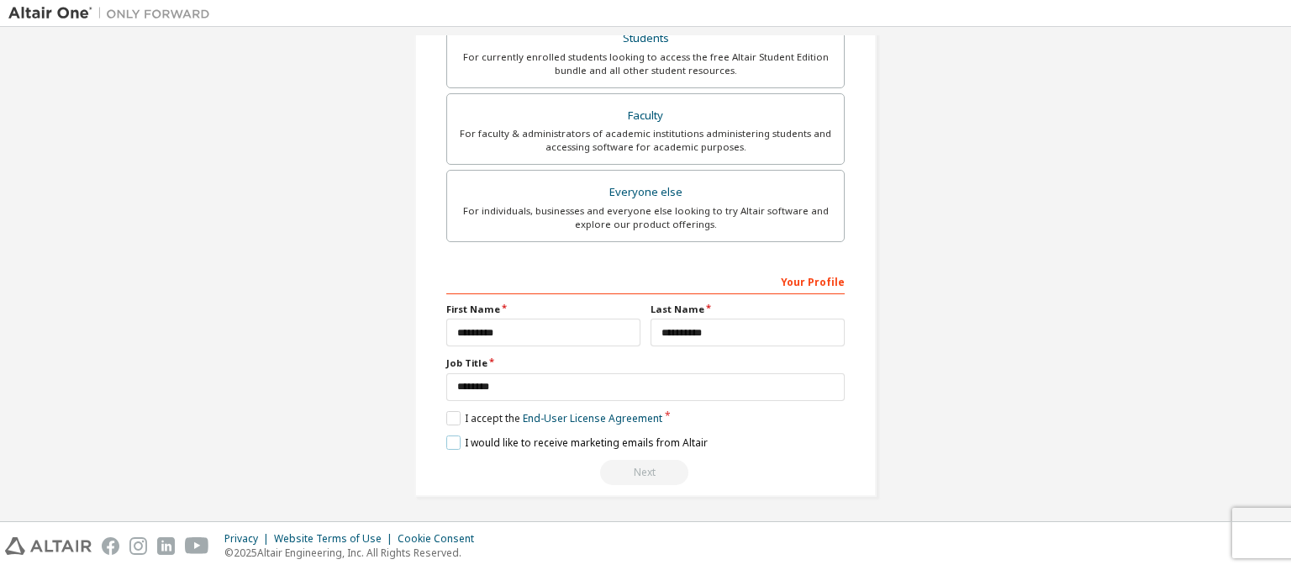
click at [450, 435] on label "I would like to receive marketing emails from Altair" at bounding box center [576, 442] width 261 height 14
click at [666, 460] on div "Next" at bounding box center [645, 472] width 398 height 25
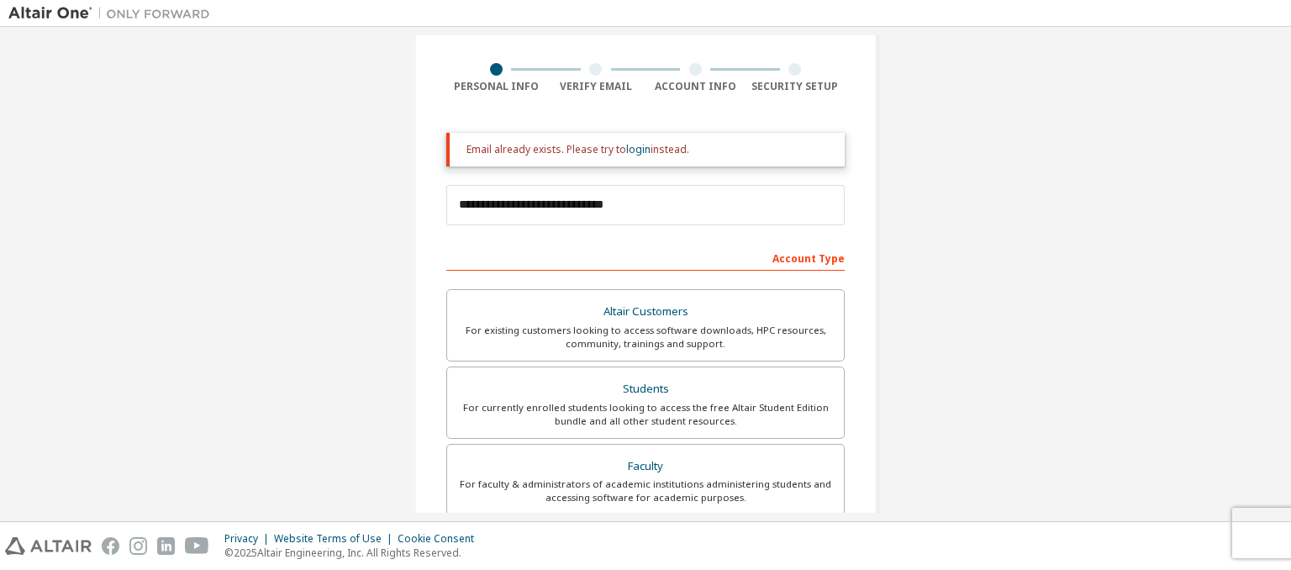
scroll to position [0, 0]
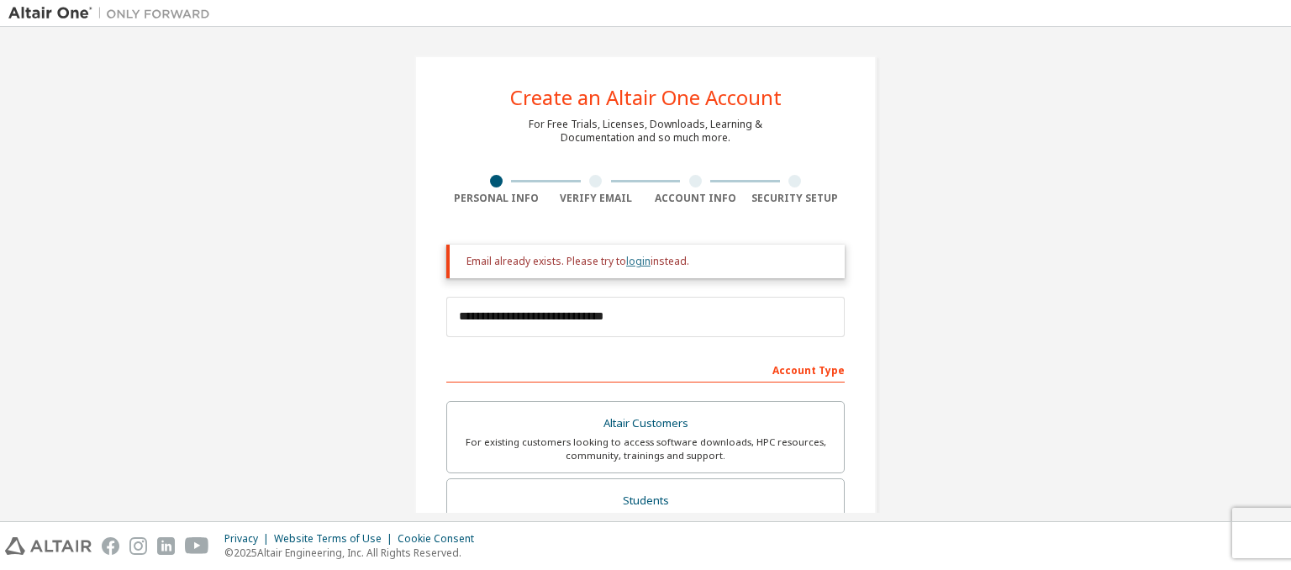
click at [631, 262] on link "login" at bounding box center [638, 261] width 24 height 14
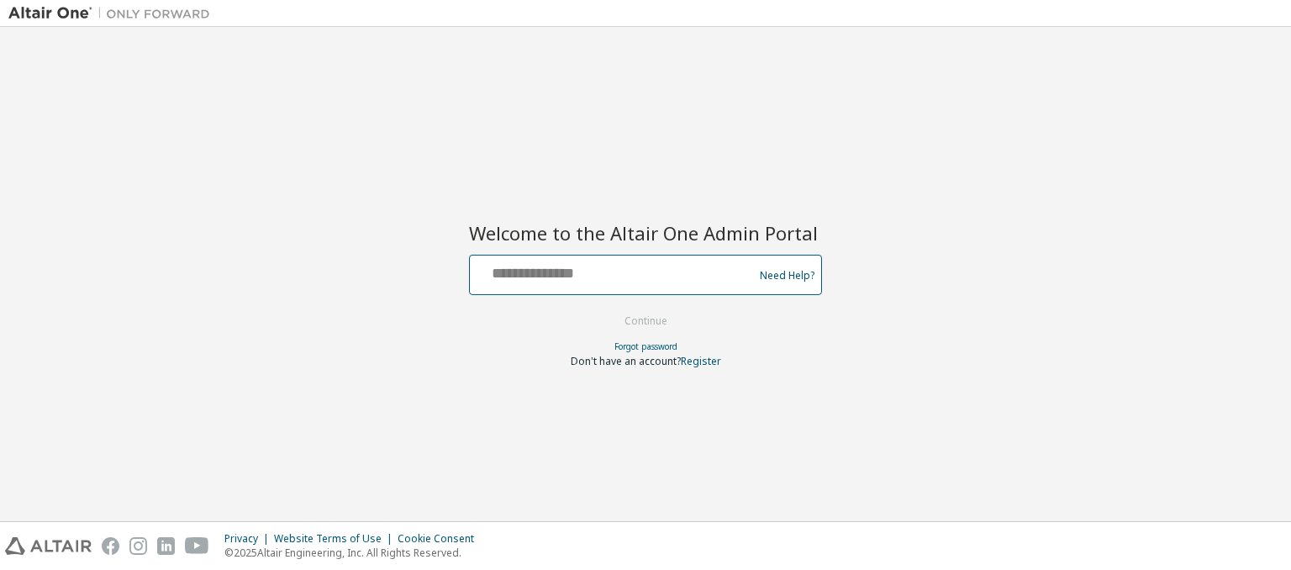
click at [631, 262] on input "text" at bounding box center [613, 271] width 275 height 24
type input "**********"
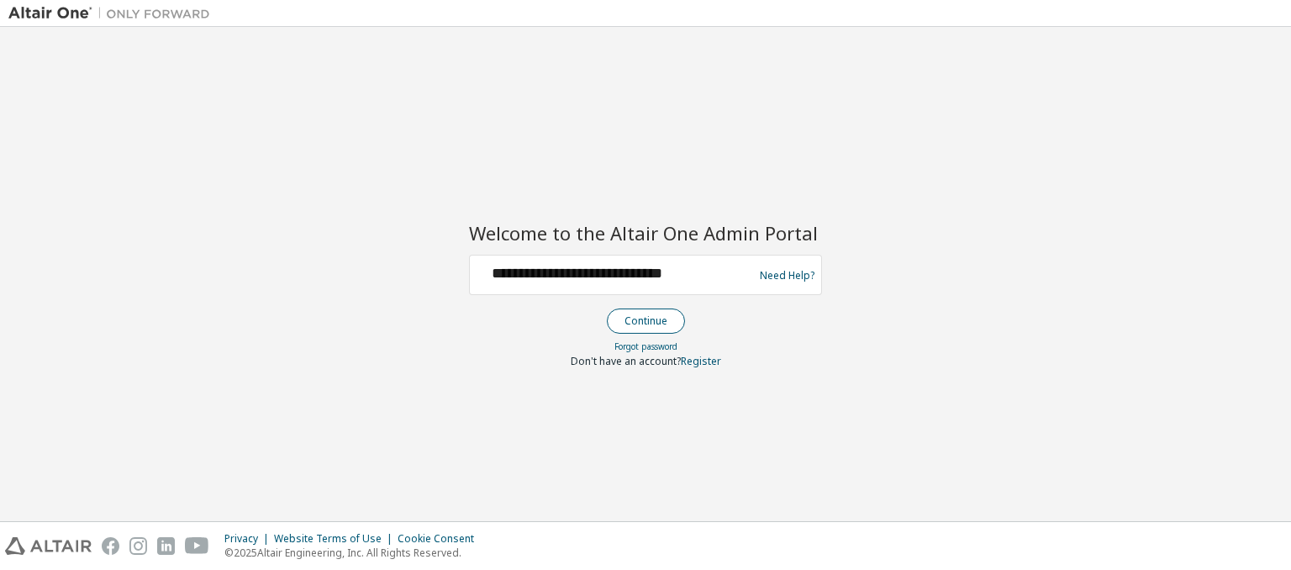
click at [662, 321] on button "Continue" at bounding box center [646, 320] width 78 height 25
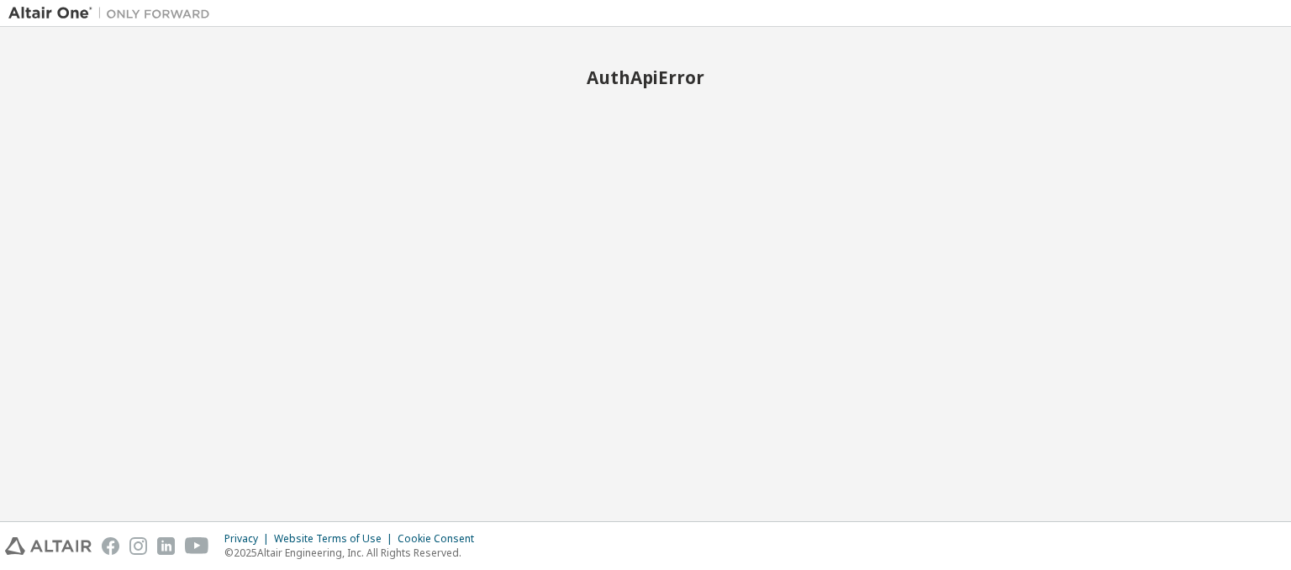
click at [275, 138] on div "AuthApiError" at bounding box center [645, 273] width 1274 height 477
click at [239, 72] on h2 "AuthApiError" at bounding box center [645, 77] width 1274 height 22
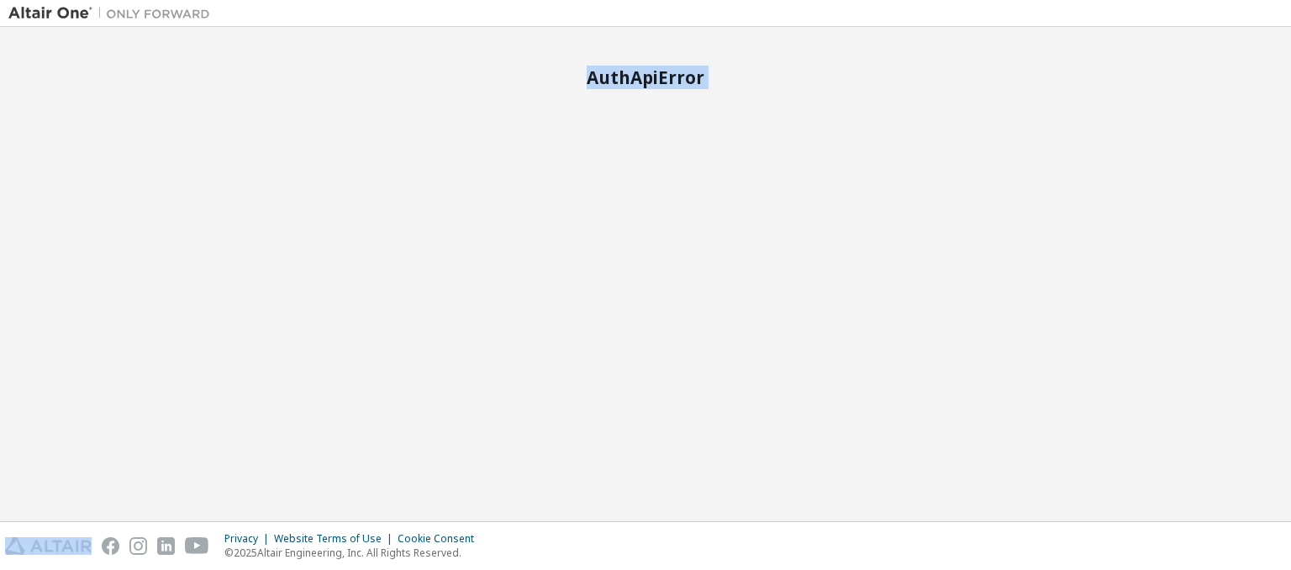
click at [558, 294] on div "AuthApiError" at bounding box center [645, 273] width 1274 height 477
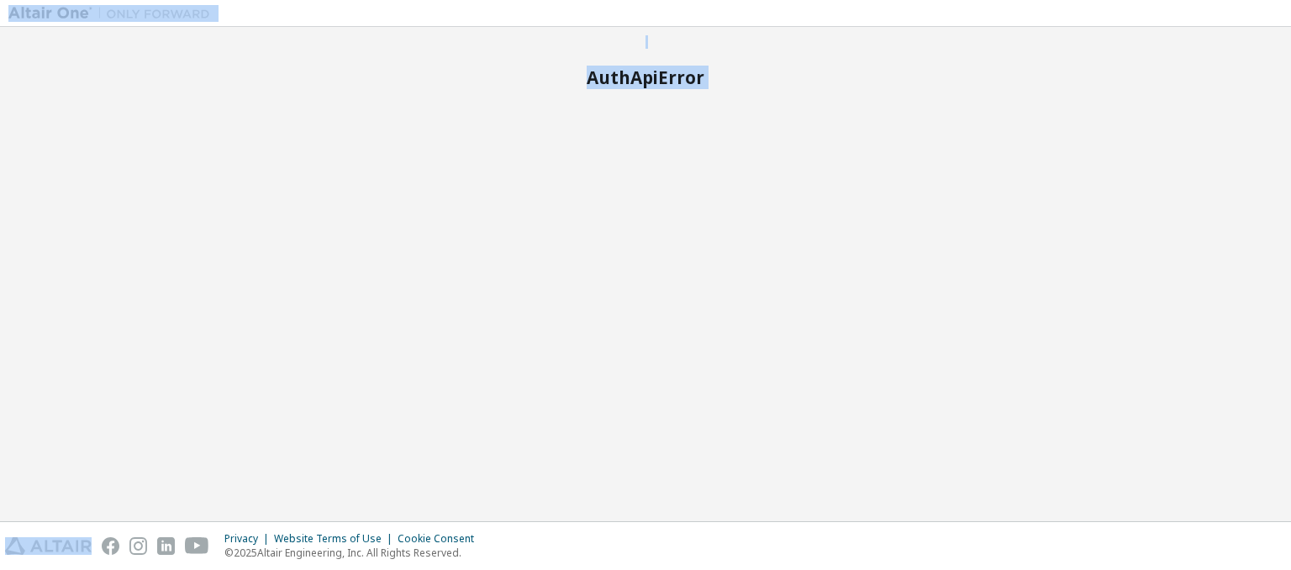
drag, startPoint x: 558, startPoint y: 294, endPoint x: 10, endPoint y: -71, distance: 658.6
click at [10, 0] on html "AuthApiError Privacy Website Terms of Use Cookie Consent © 2025 Altair Engineer…" at bounding box center [645, 285] width 1291 height 570
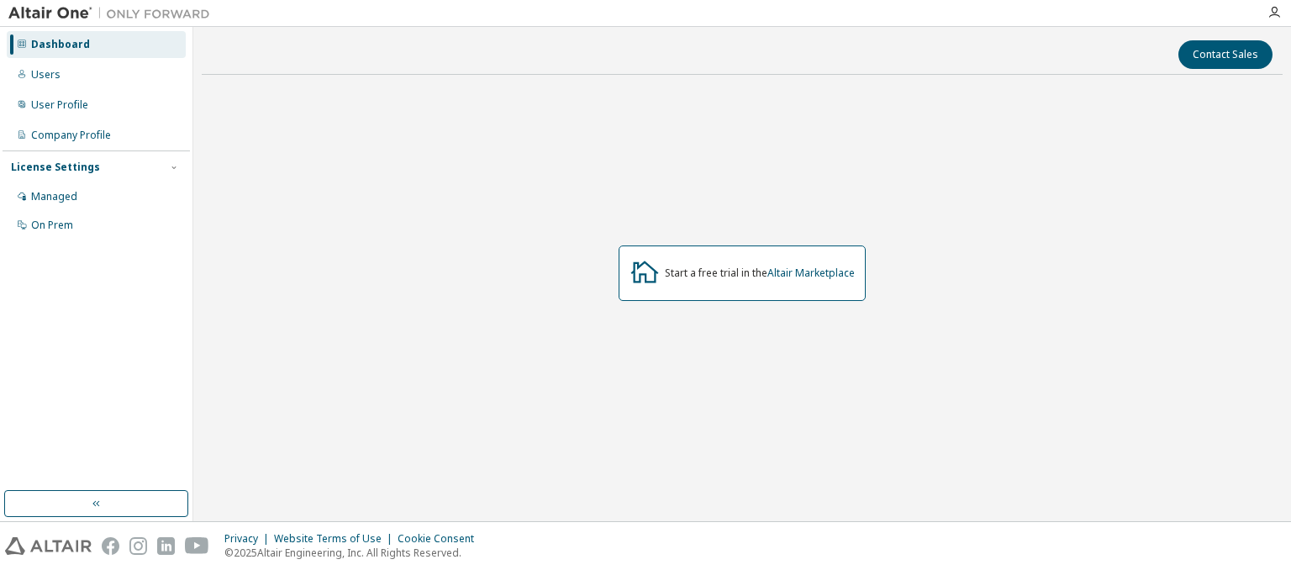
click at [753, 267] on div "Start a free trial in the Altair Marketplace" at bounding box center [760, 272] width 190 height 13
click at [670, 144] on div "Start a free trial in the Altair Marketplace" at bounding box center [742, 273] width 1081 height 371
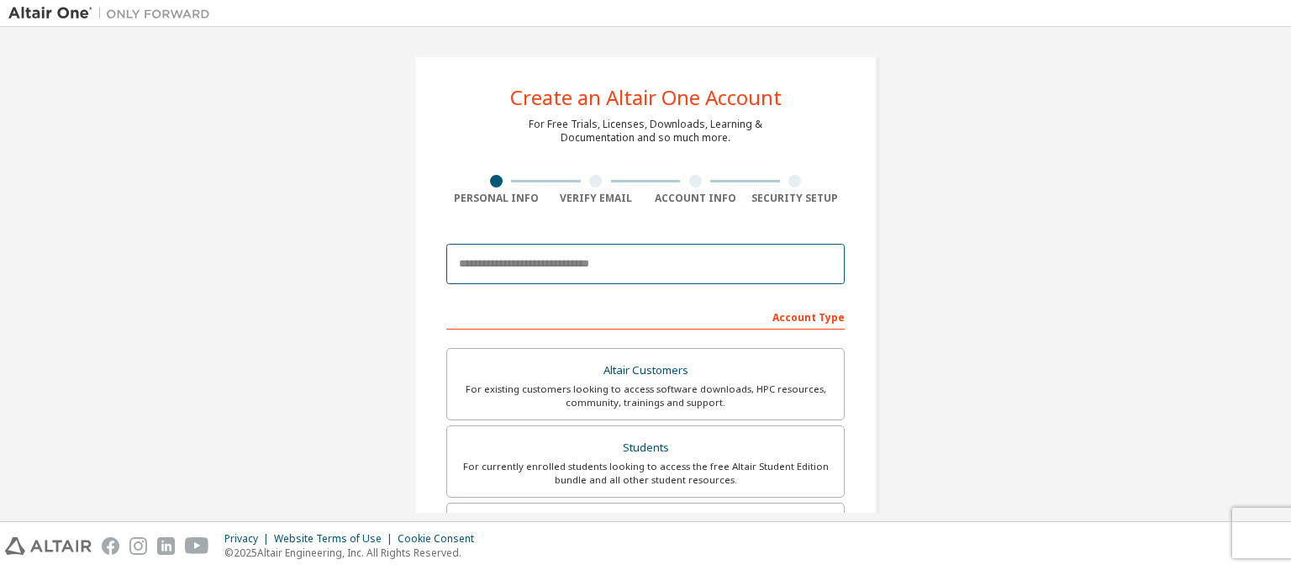
click at [628, 277] on input "email" at bounding box center [645, 264] width 398 height 40
type input "**********"
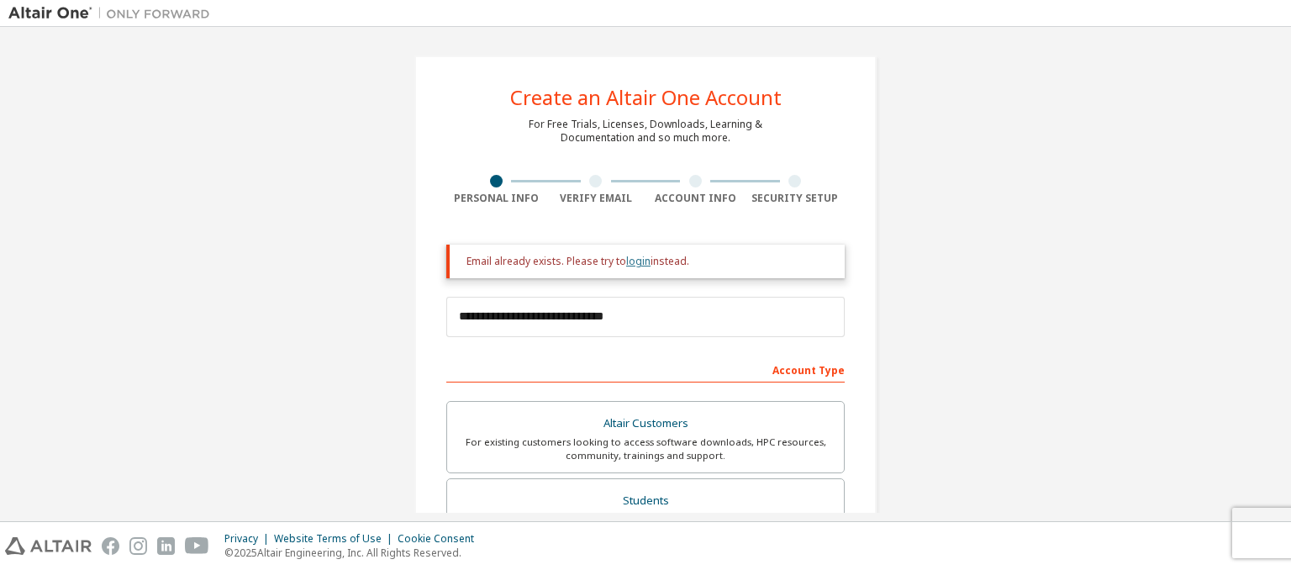
click at [630, 266] on link "login" at bounding box center [638, 261] width 24 height 14
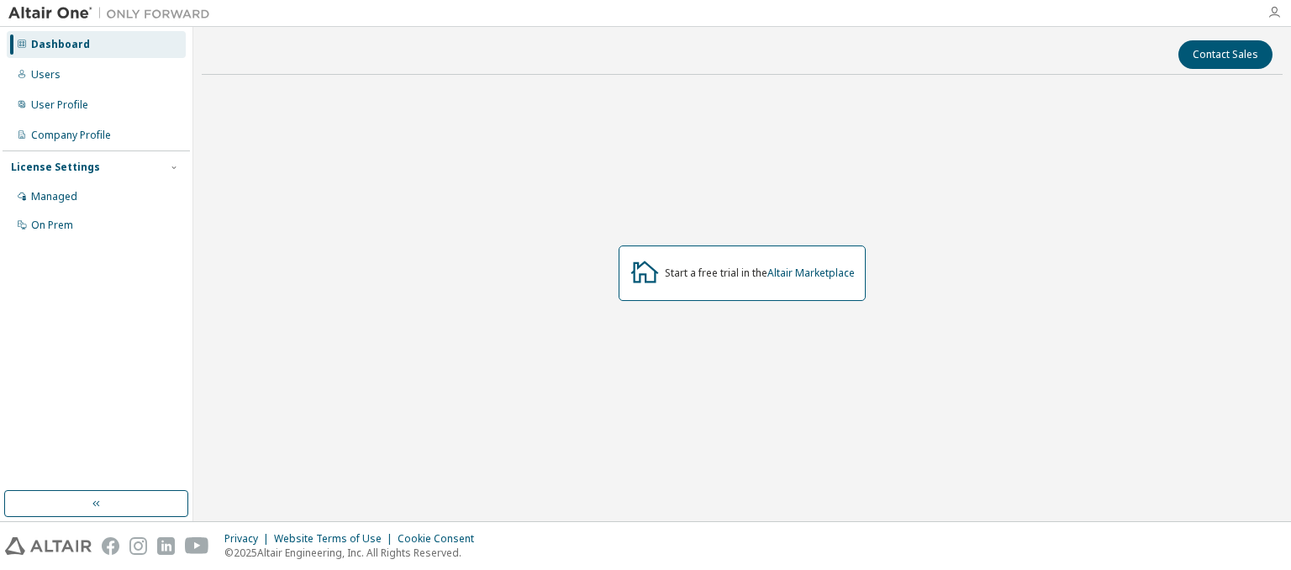
click at [1271, 13] on icon "button" at bounding box center [1273, 12] width 13 height 13
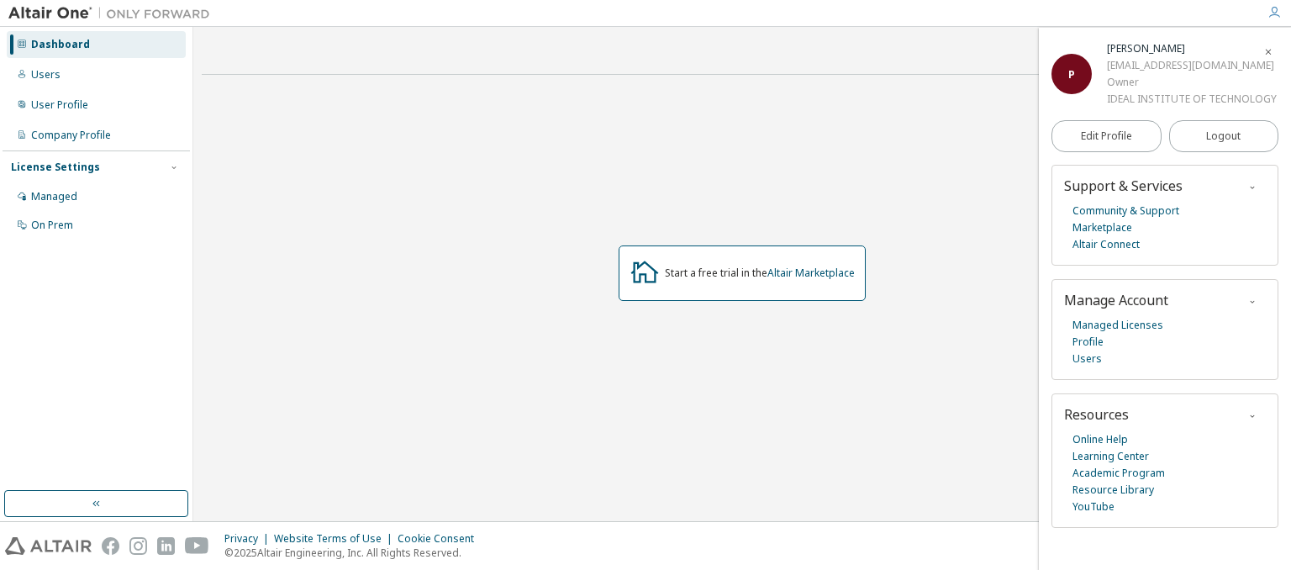
click at [1001, 175] on div "Start a free trial in the Altair Marketplace" at bounding box center [742, 273] width 1081 height 371
click at [1191, 88] on div "Owner" at bounding box center [1192, 82] width 170 height 17
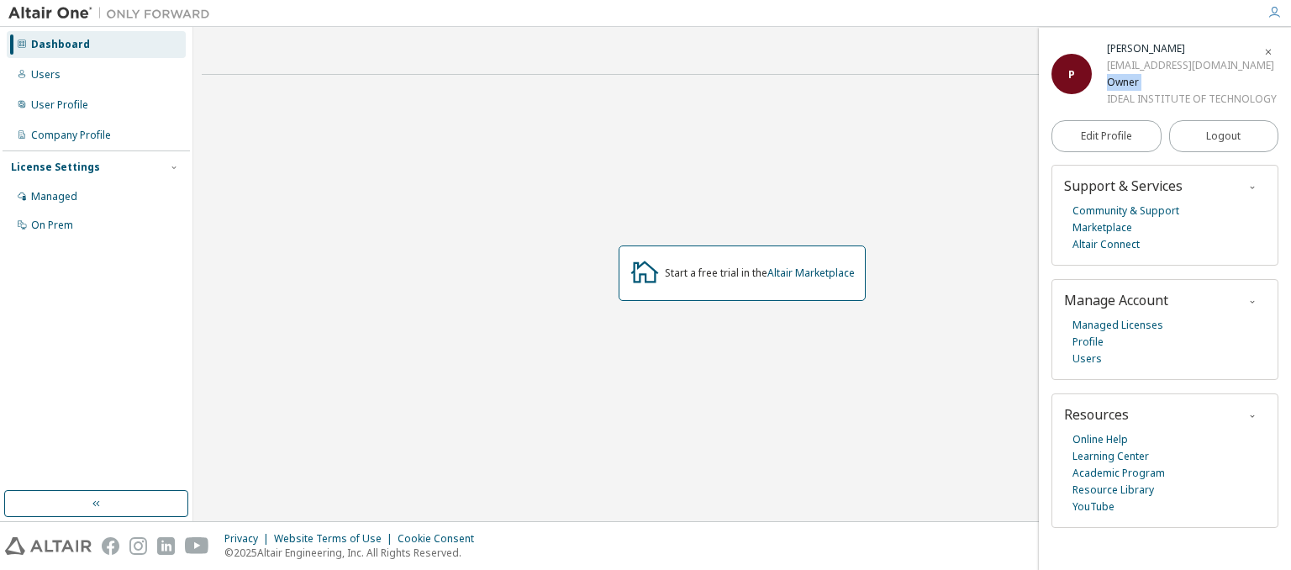
click at [1191, 88] on div "Owner" at bounding box center [1192, 82] width 170 height 17
drag, startPoint x: 1191, startPoint y: 88, endPoint x: 1203, endPoint y: 51, distance: 39.1
click at [1203, 51] on div "PADMA SRI RASAMSETTI [EMAIL_ADDRESS][DOMAIN_NAME] Owner IDEAL INSTITUTE OF TECH…" at bounding box center [1192, 73] width 170 height 67
click at [1203, 51] on div "[PERSON_NAME]" at bounding box center [1192, 48] width 170 height 17
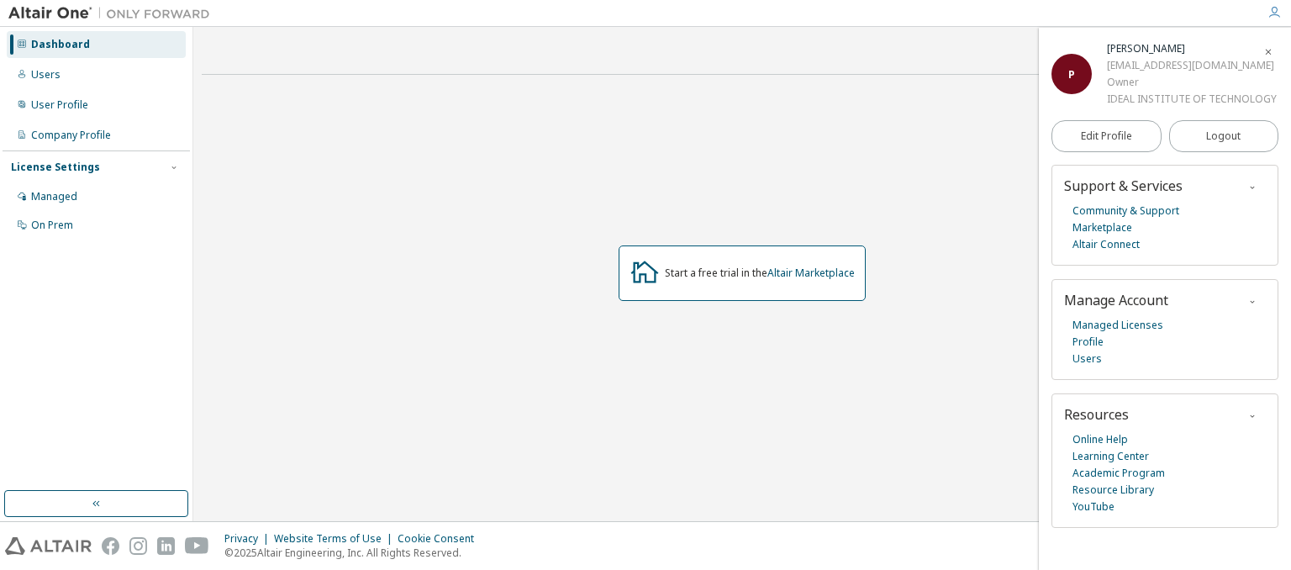
click at [1203, 51] on div "[PERSON_NAME]" at bounding box center [1192, 48] width 170 height 17
click at [1082, 55] on div "P" at bounding box center [1071, 74] width 40 height 40
click at [813, 276] on link "Altair Marketplace" at bounding box center [810, 273] width 87 height 14
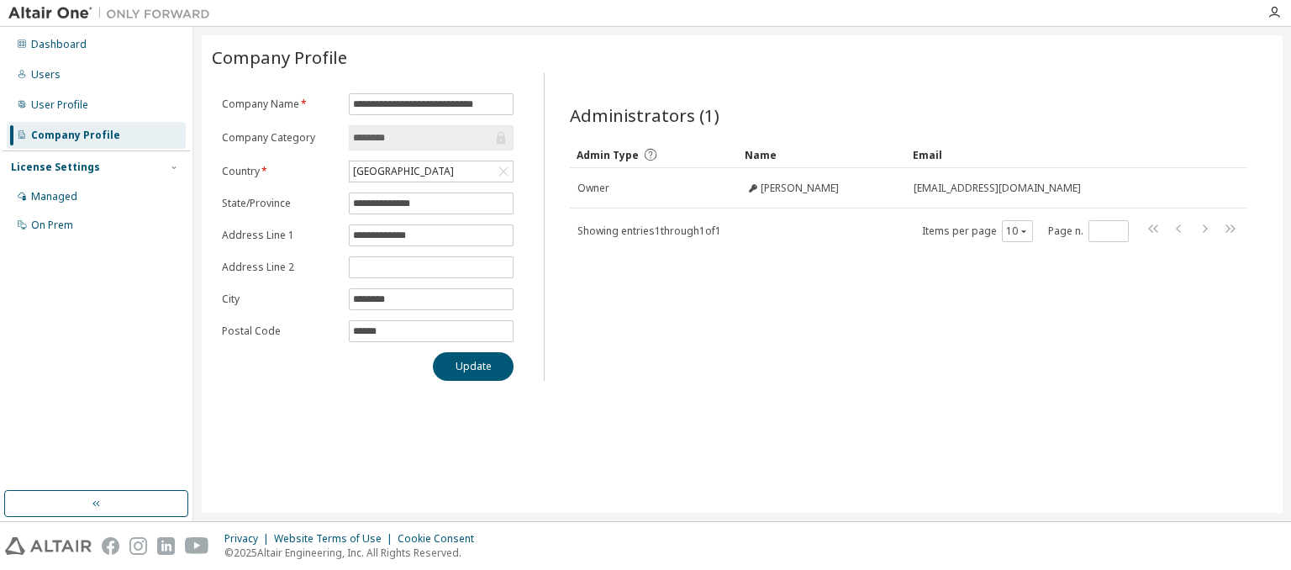
click at [420, 140] on input "********" at bounding box center [422, 137] width 139 height 17
click at [503, 139] on icon at bounding box center [501, 138] width 8 height 13
click at [494, 361] on button "Update" at bounding box center [473, 366] width 81 height 29
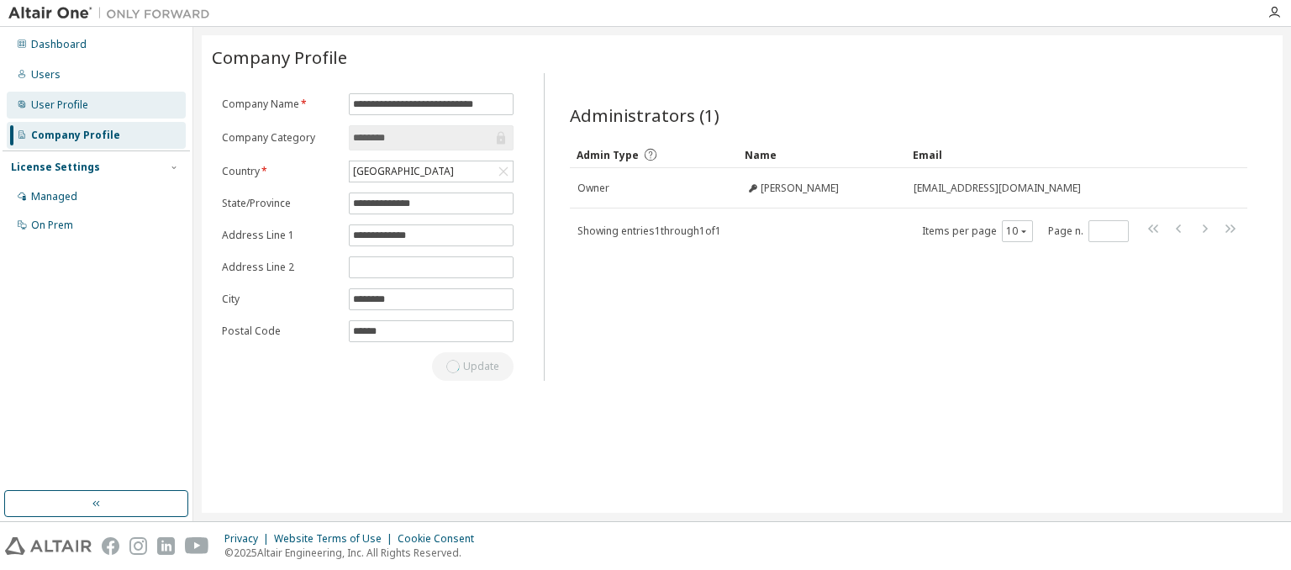
click at [91, 109] on div "User Profile" at bounding box center [96, 105] width 179 height 27
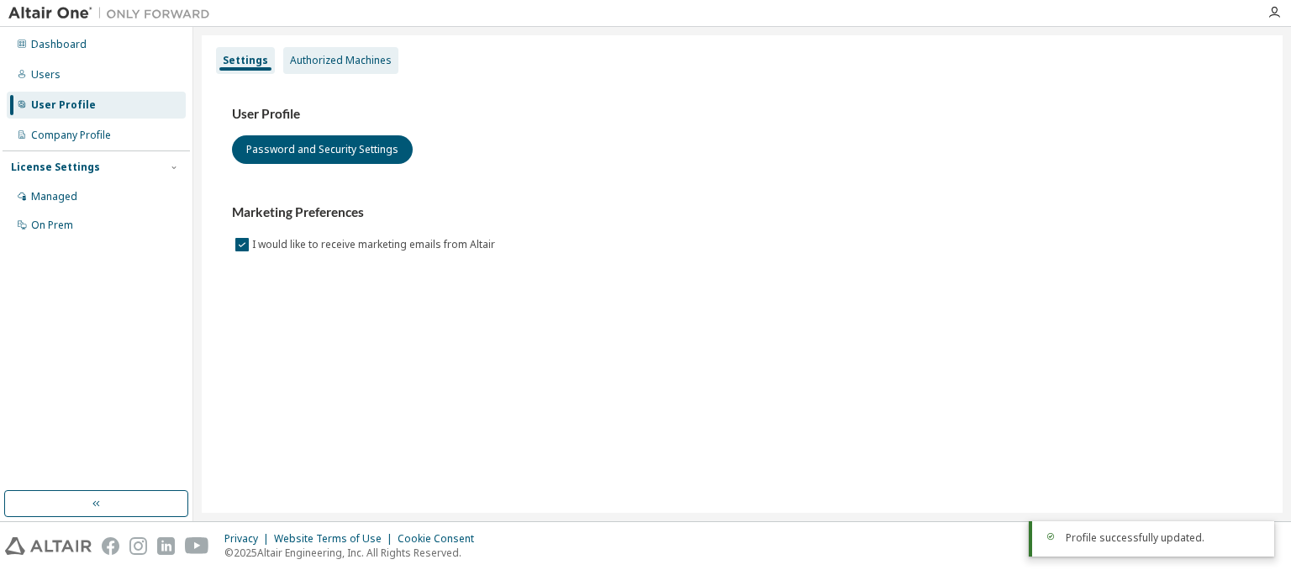
click at [318, 59] on div "Authorized Machines" at bounding box center [341, 60] width 102 height 13
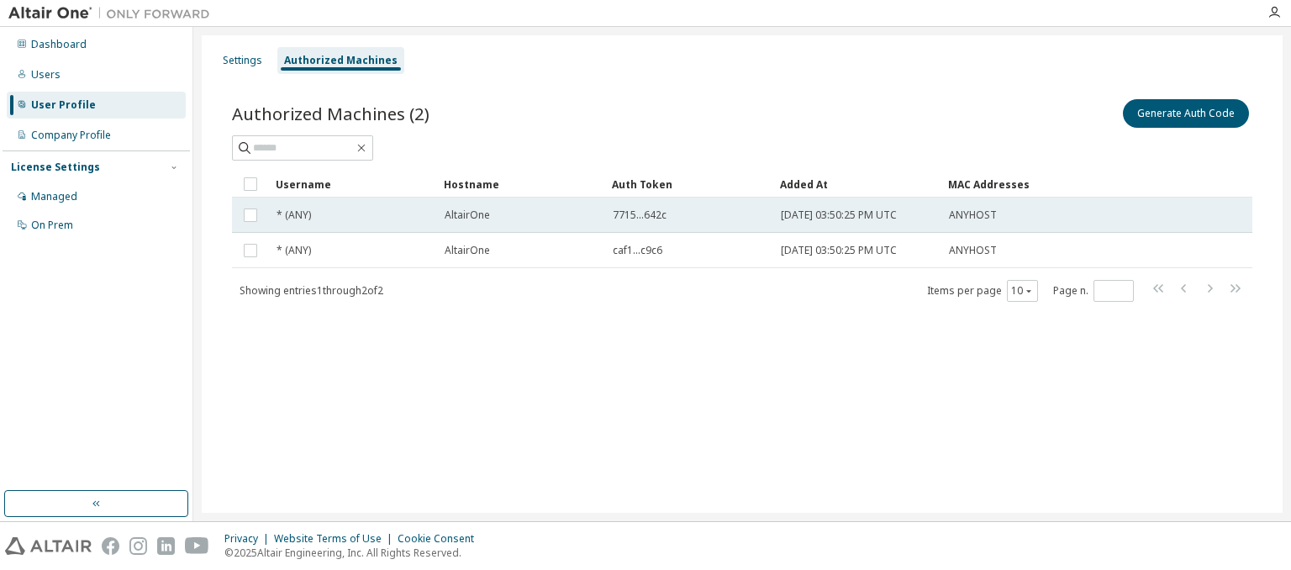
click at [304, 216] on span "* (ANY)" at bounding box center [293, 214] width 34 height 13
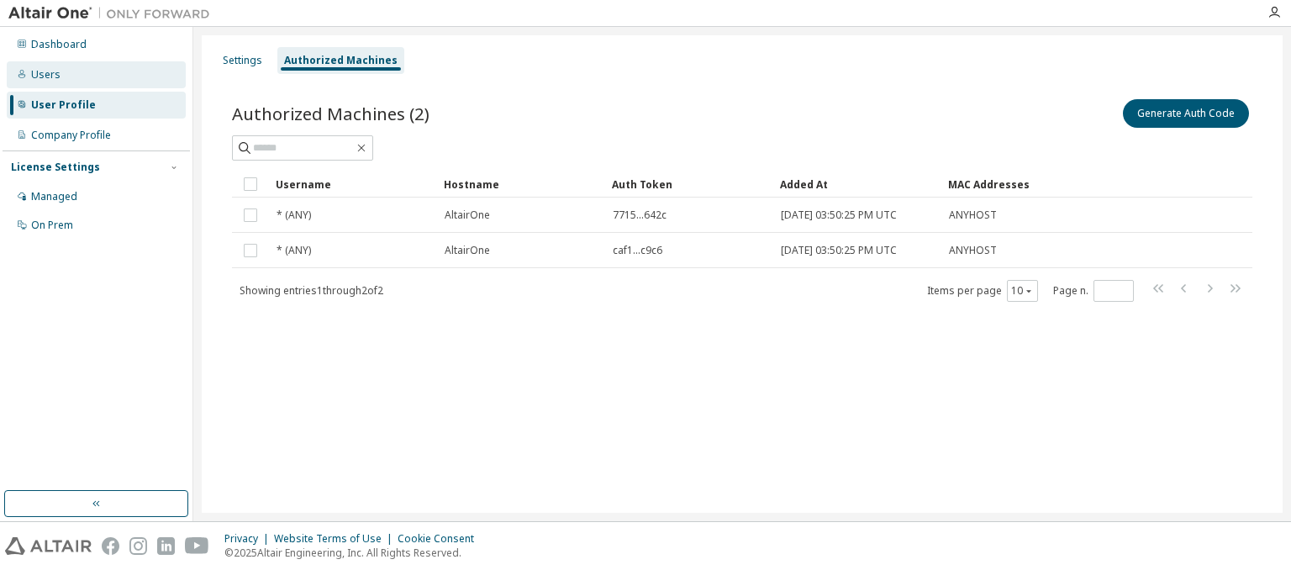
click at [87, 70] on div "Users" at bounding box center [96, 74] width 179 height 27
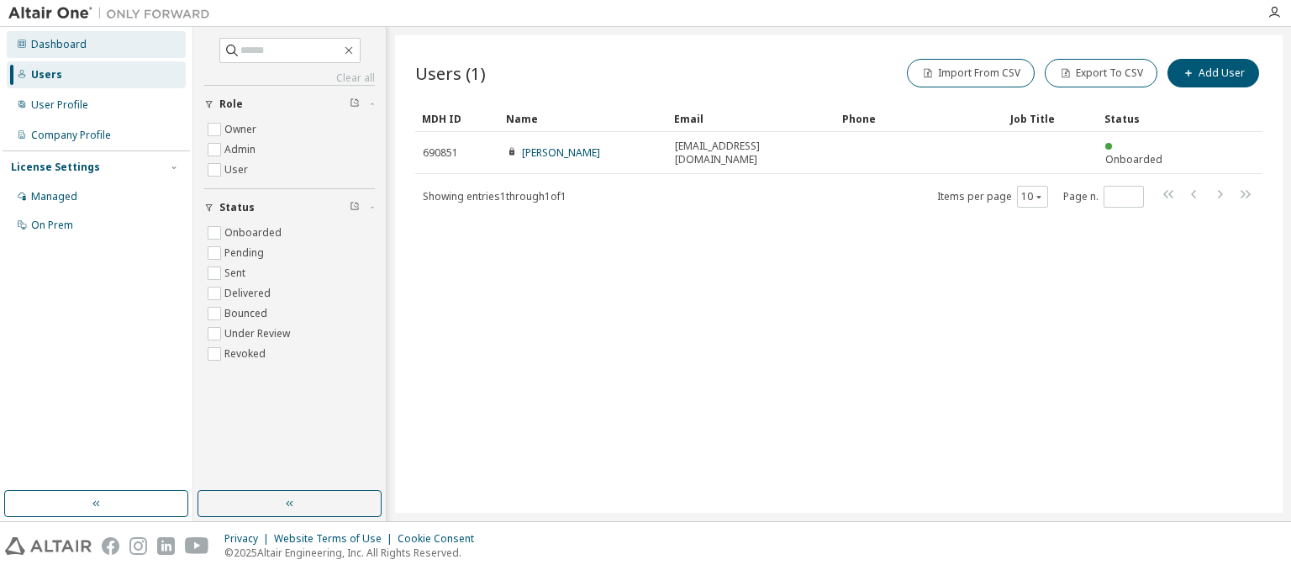
click at [67, 45] on div "Dashboard" at bounding box center [58, 44] width 55 height 13
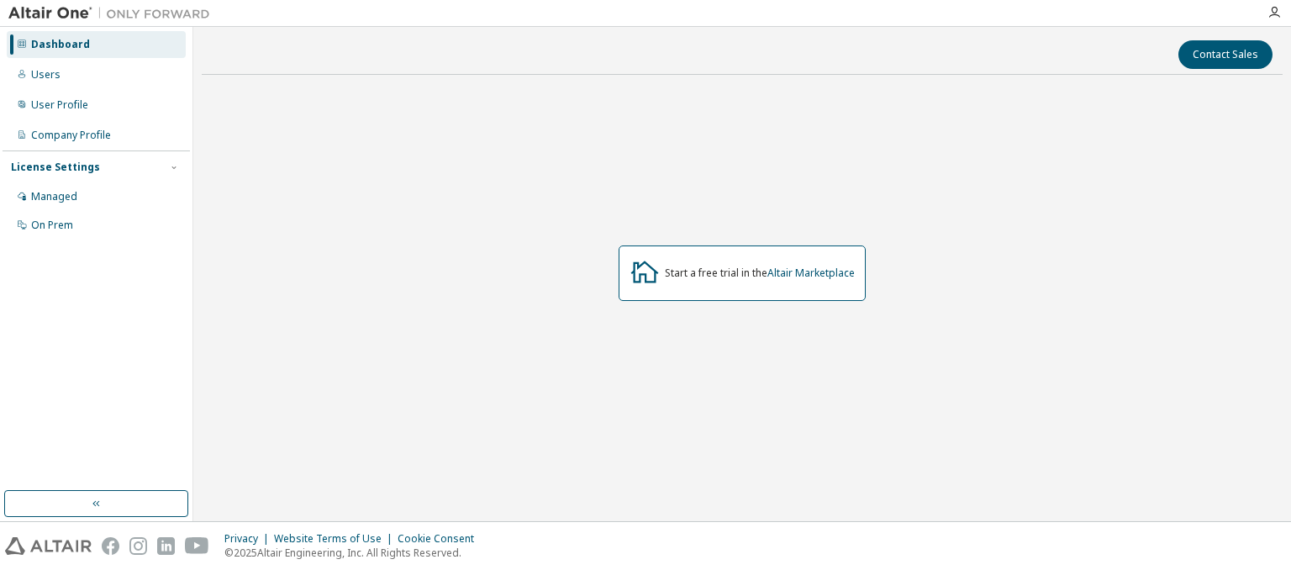
click at [660, 51] on div "Contact Sales" at bounding box center [742, 54] width 1060 height 29
click at [166, 8] on img at bounding box center [113, 13] width 210 height 17
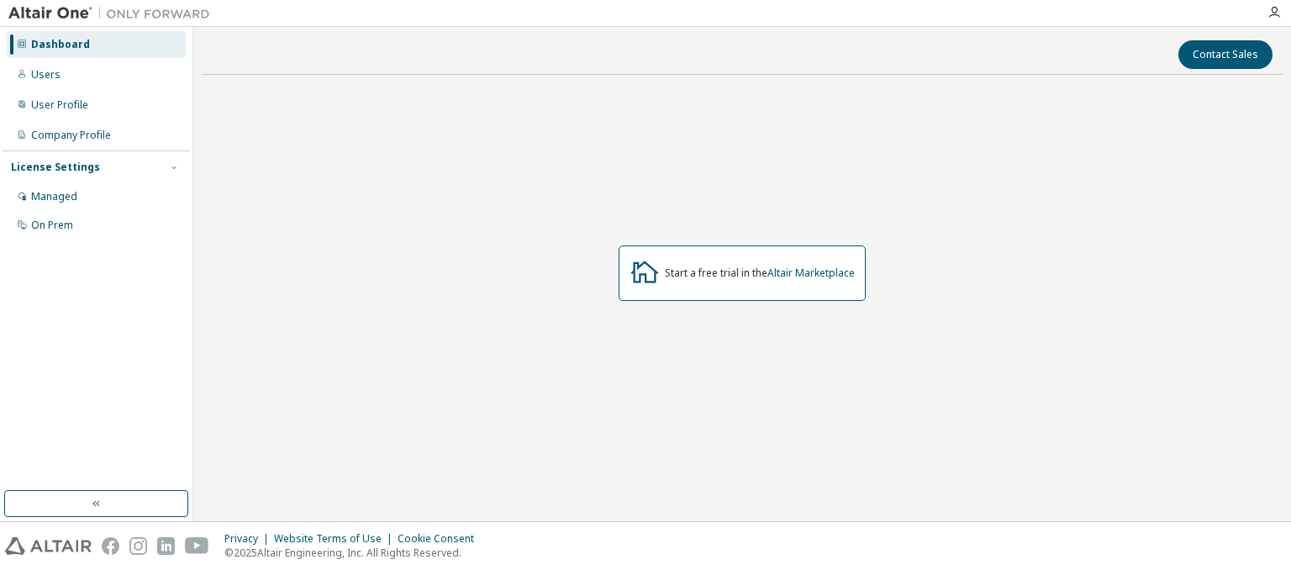
drag, startPoint x: 166, startPoint y: 8, endPoint x: 89, endPoint y: 5, distance: 77.3
click at [89, 5] on img at bounding box center [113, 13] width 210 height 17
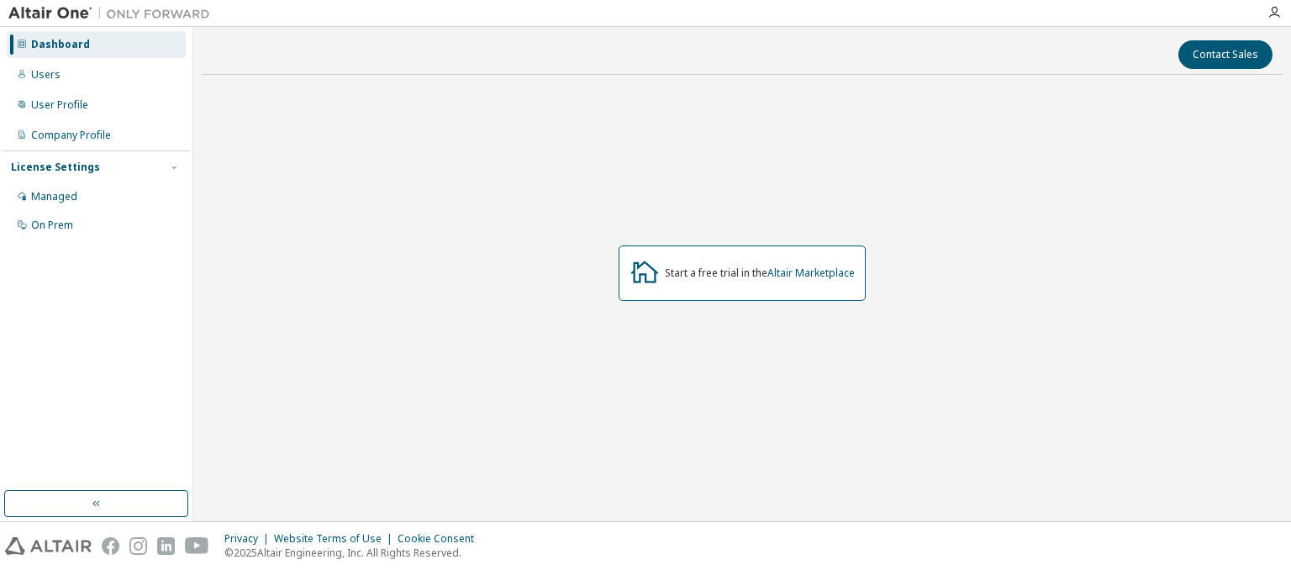
drag, startPoint x: 89, startPoint y: 5, endPoint x: 870, endPoint y: 80, distance: 785.0
click at [870, 80] on div "Dashboard Users User Profile Company Profile License Settings Managed On Prem C…" at bounding box center [645, 285] width 1291 height 570
click at [108, 503] on button "button" at bounding box center [96, 503] width 184 height 27
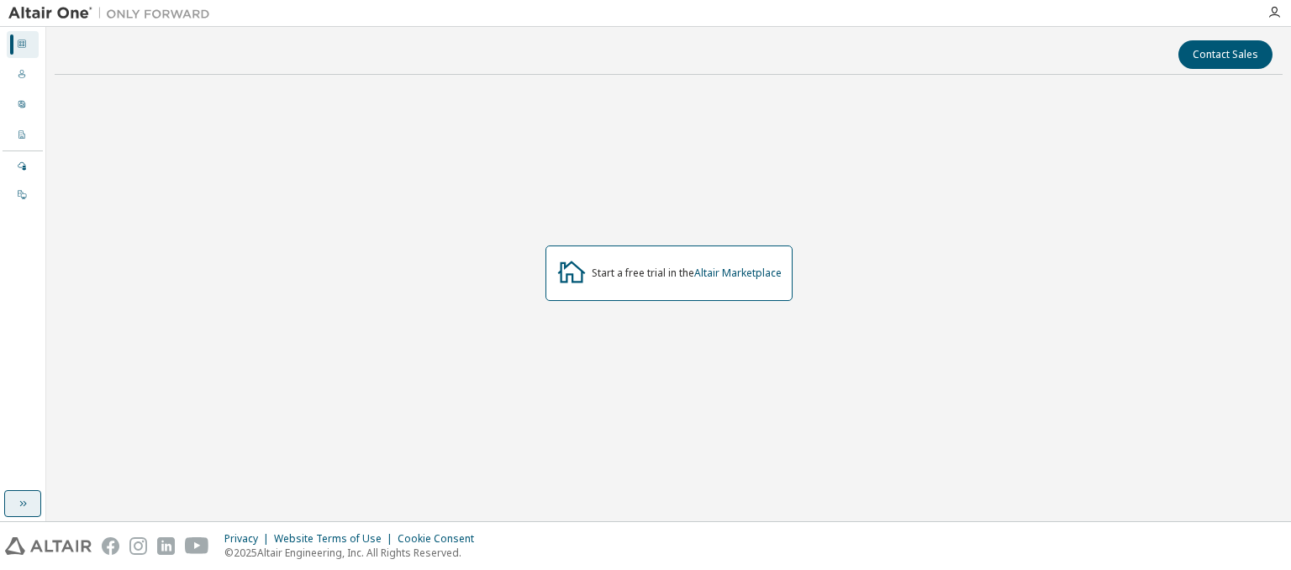
click at [20, 505] on icon "button" at bounding box center [22, 503] width 13 height 13
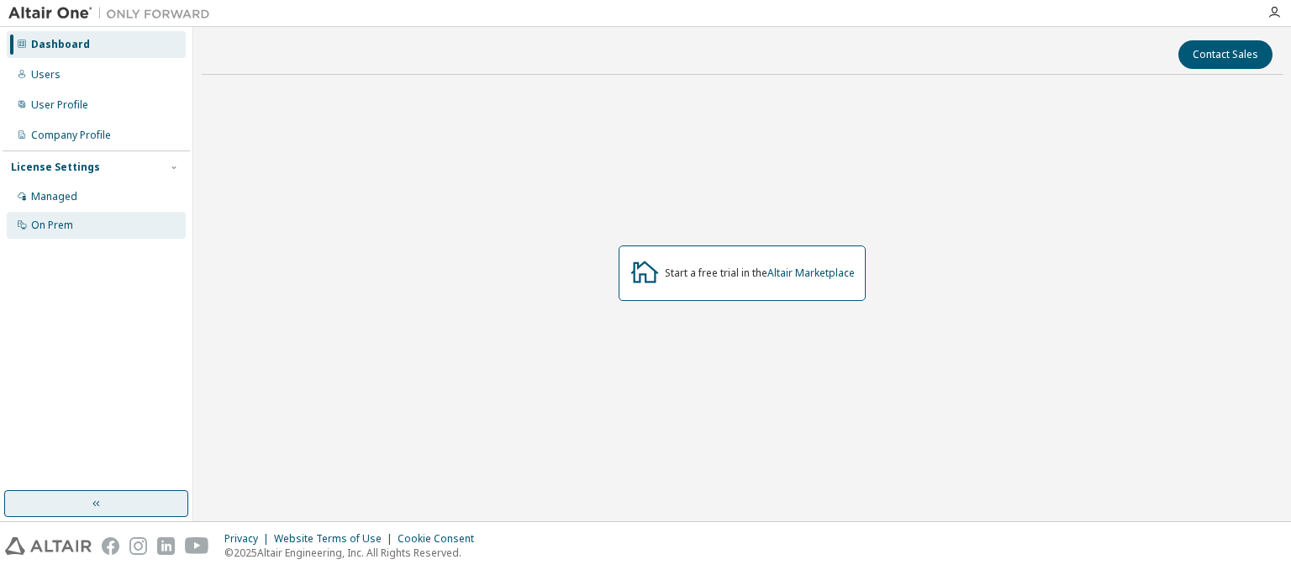
click at [145, 216] on div "On Prem" at bounding box center [96, 225] width 179 height 27
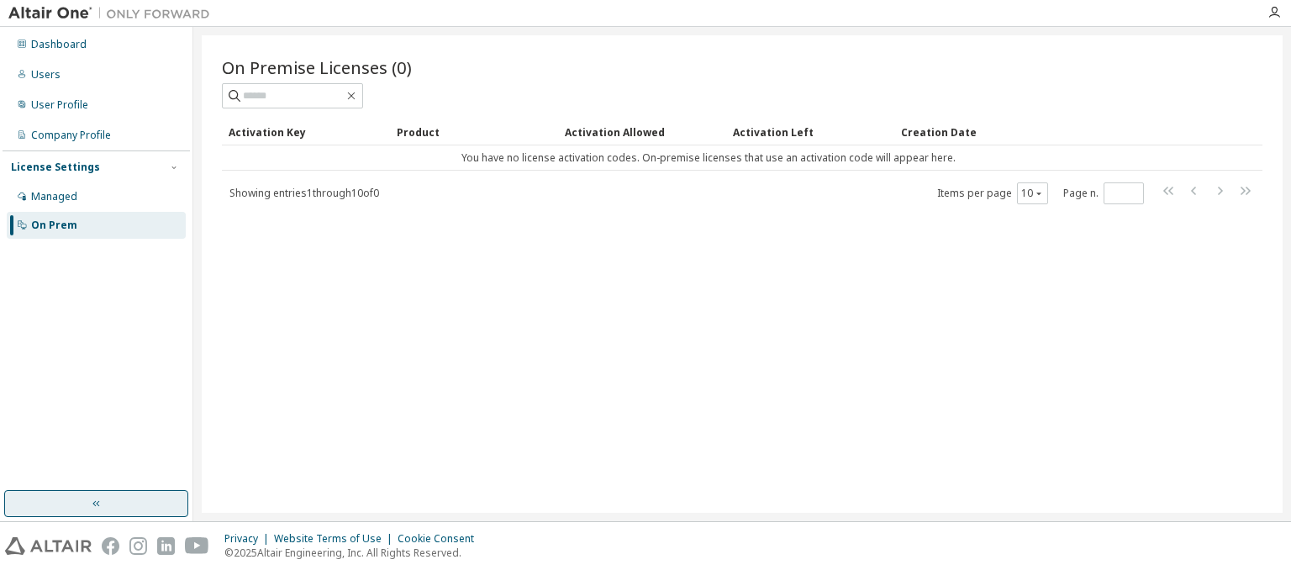
click at [622, 132] on div "Activation Allowed" at bounding box center [642, 131] width 155 height 27
click at [780, 129] on div "Activation Left" at bounding box center [810, 131] width 155 height 27
click at [922, 134] on div "Creation Date" at bounding box center [1044, 131] width 287 height 27
click at [415, 139] on div "Product" at bounding box center [474, 131] width 155 height 27
click at [256, 134] on div "Activation Key" at bounding box center [306, 131] width 155 height 27
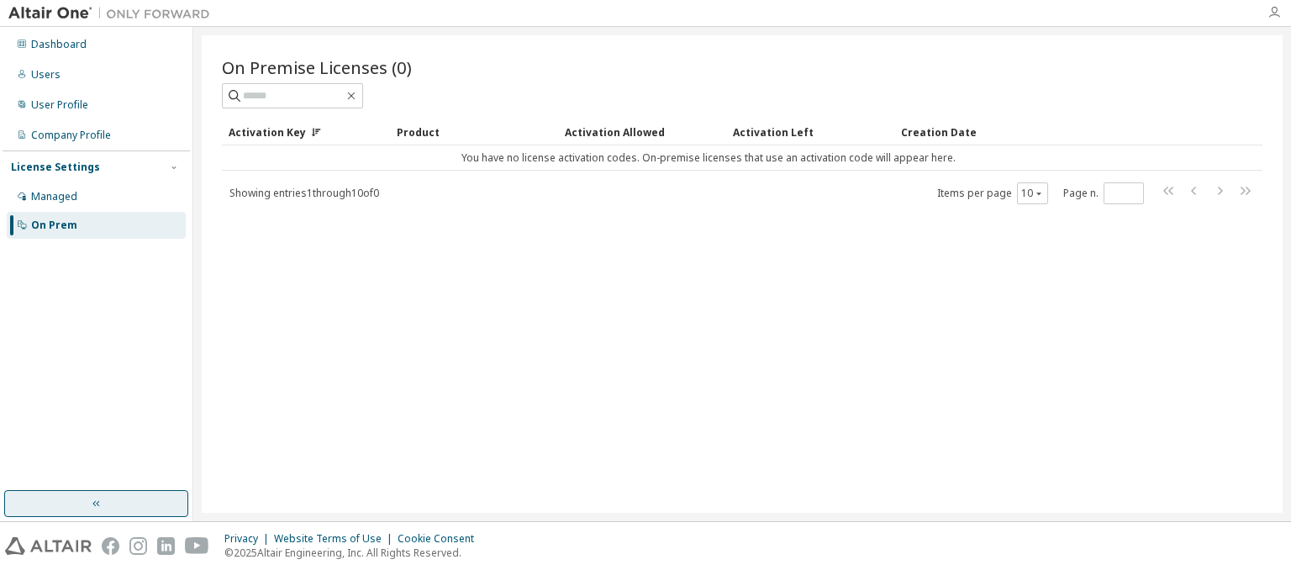
click at [1273, 8] on icon "button" at bounding box center [1273, 12] width 13 height 13
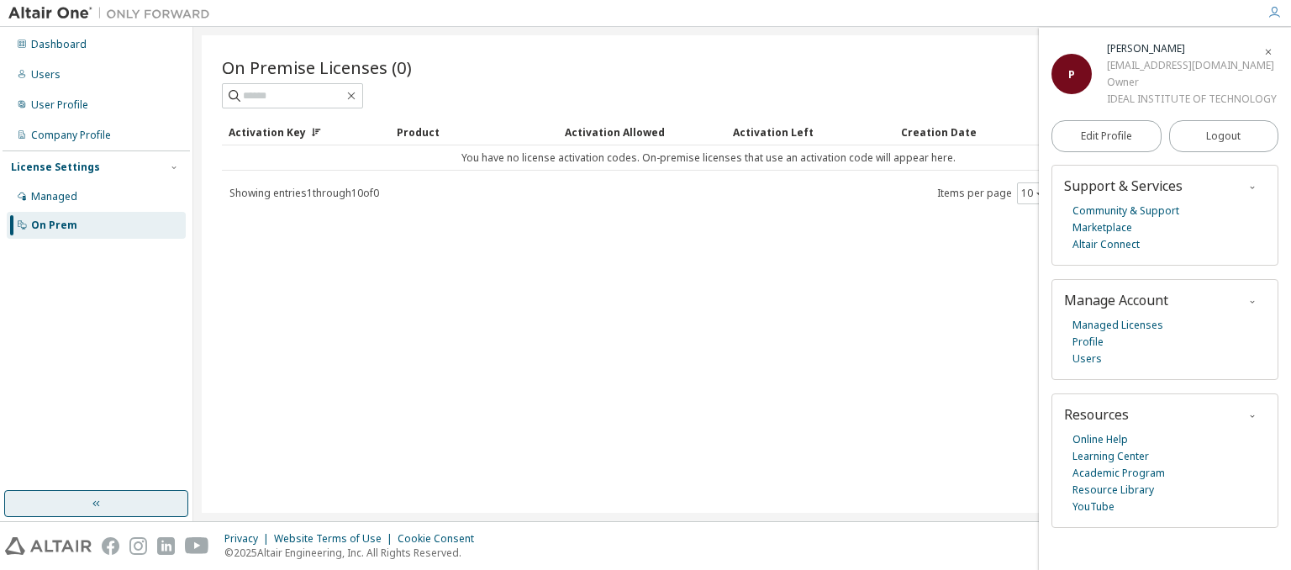
click at [930, 431] on div "On Premise Licenses (0) Clear Load Save Save As Field Operator Value Select fil…" at bounding box center [742, 273] width 1081 height 477
click at [66, 12] on img at bounding box center [113, 13] width 210 height 17
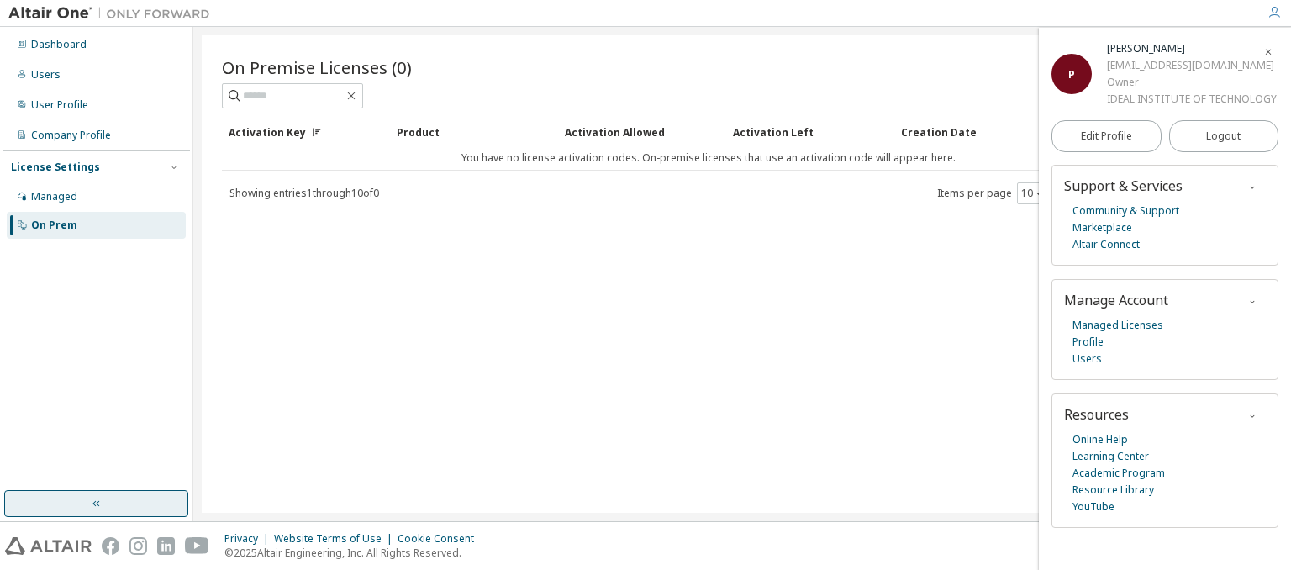
click at [66, 12] on img at bounding box center [113, 13] width 210 height 17
drag, startPoint x: 66, startPoint y: 12, endPoint x: 50, endPoint y: -9, distance: 26.4
click at [50, 0] on html "Dashboard Users User Profile Company Profile License Settings Managed On Prem O…" at bounding box center [645, 285] width 1291 height 570
click at [55, 8] on img at bounding box center [113, 13] width 210 height 17
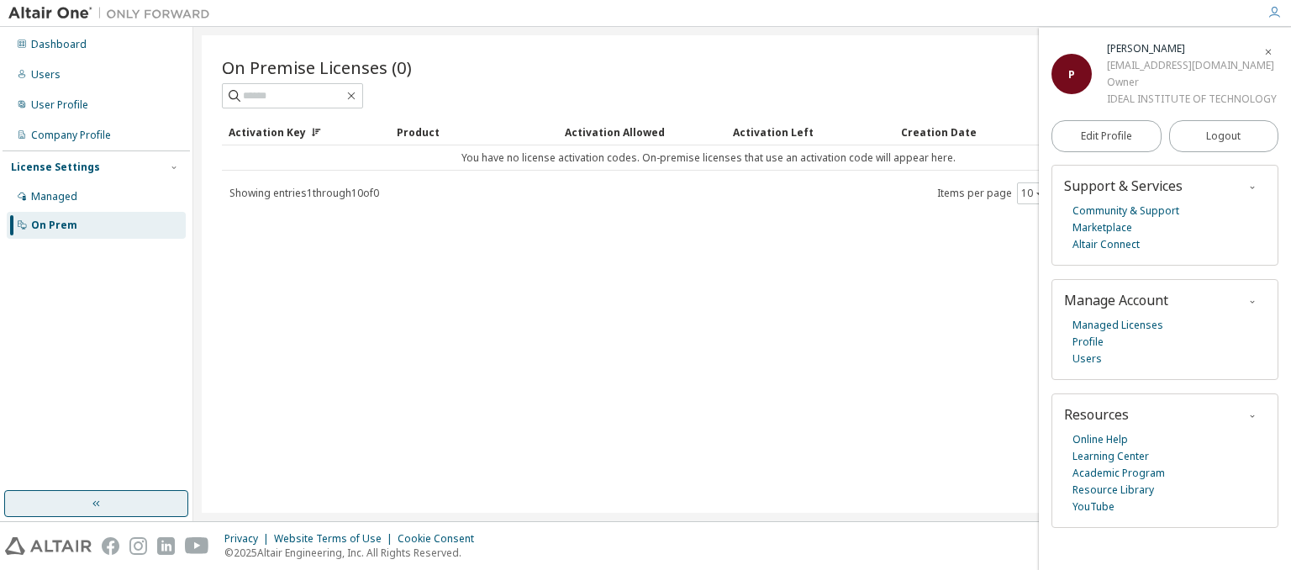
drag, startPoint x: 55, startPoint y: 8, endPoint x: 135, endPoint y: -98, distance: 132.6
click at [135, 0] on html "Dashboard Users User Profile Company Profile License Settings Managed On Prem O…" at bounding box center [645, 285] width 1291 height 570
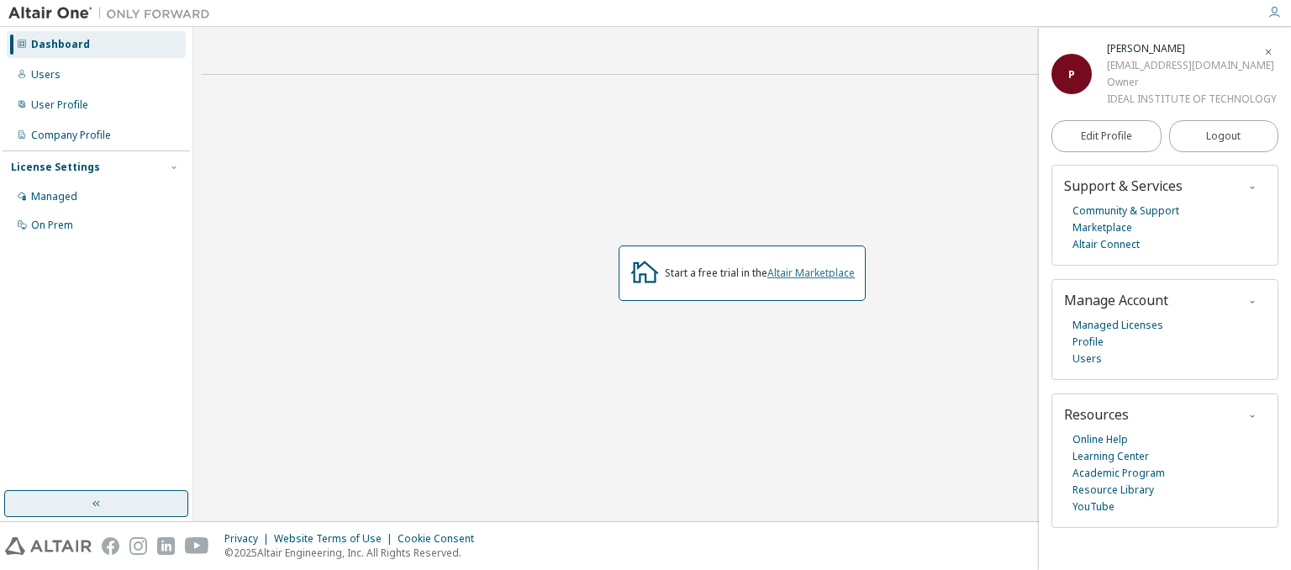
click at [819, 271] on link "Altair Marketplace" at bounding box center [810, 273] width 87 height 14
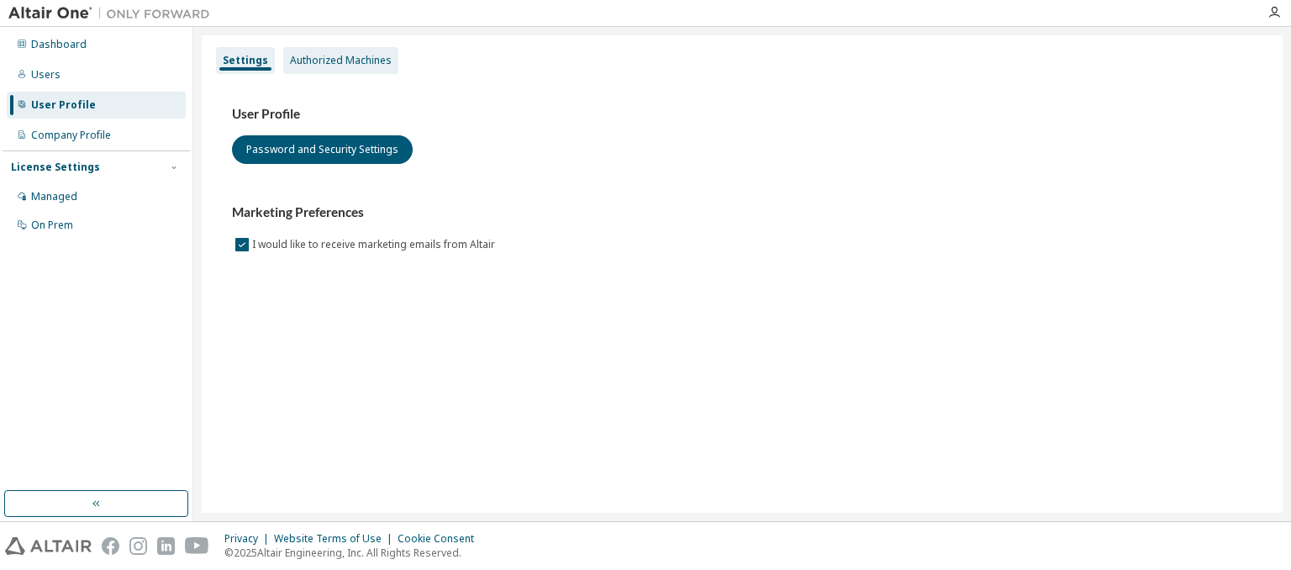
click at [355, 59] on div "Authorized Machines" at bounding box center [341, 60] width 102 height 13
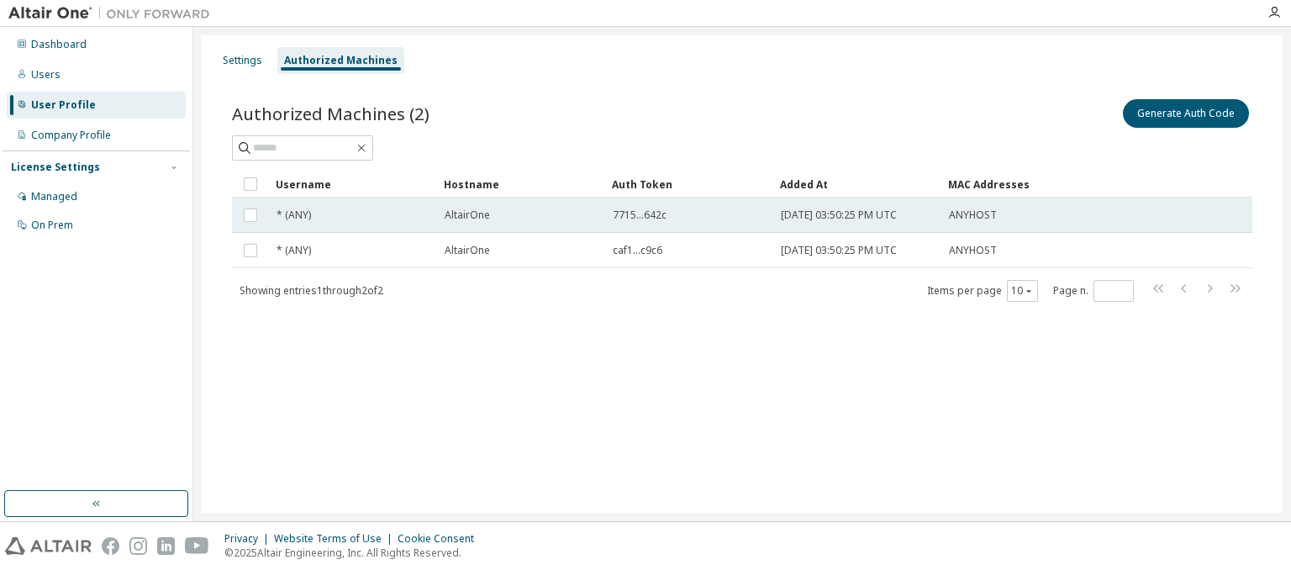
click at [286, 208] on span "* (ANY)" at bounding box center [293, 214] width 34 height 13
click at [1091, 122] on button "Generate Auth Code" at bounding box center [1060, 113] width 126 height 29
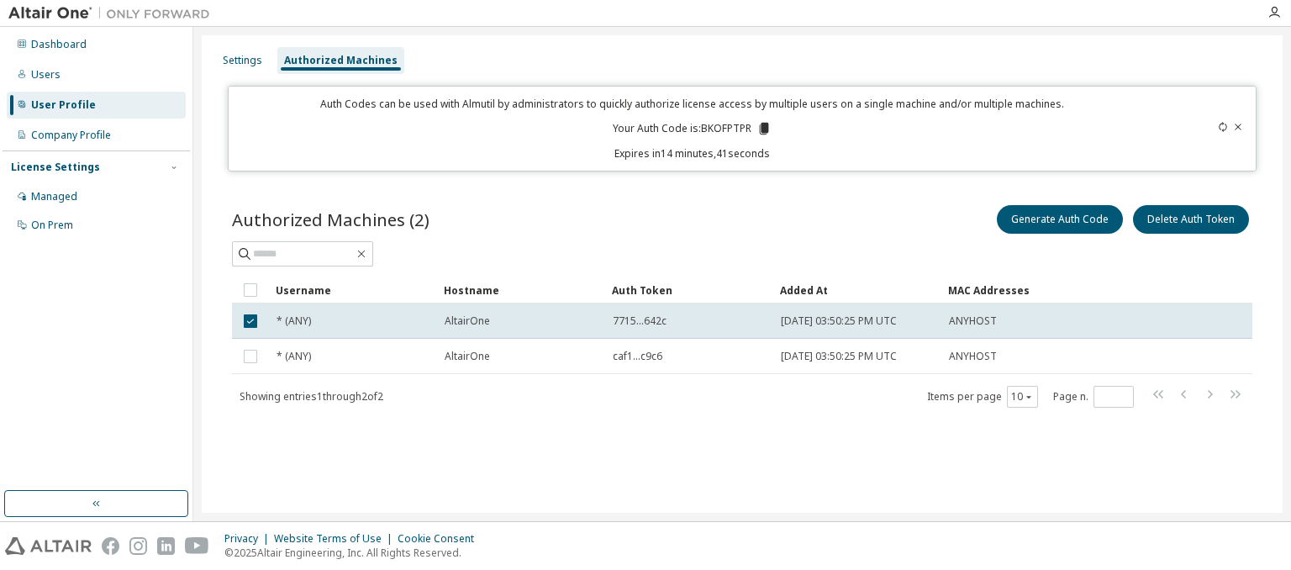
click at [762, 124] on icon at bounding box center [763, 129] width 9 height 12
click at [823, 228] on div "Generate Auth Code Delete Auth Token" at bounding box center [997, 219] width 510 height 35
click at [1236, 123] on icon at bounding box center [1238, 127] width 10 height 10
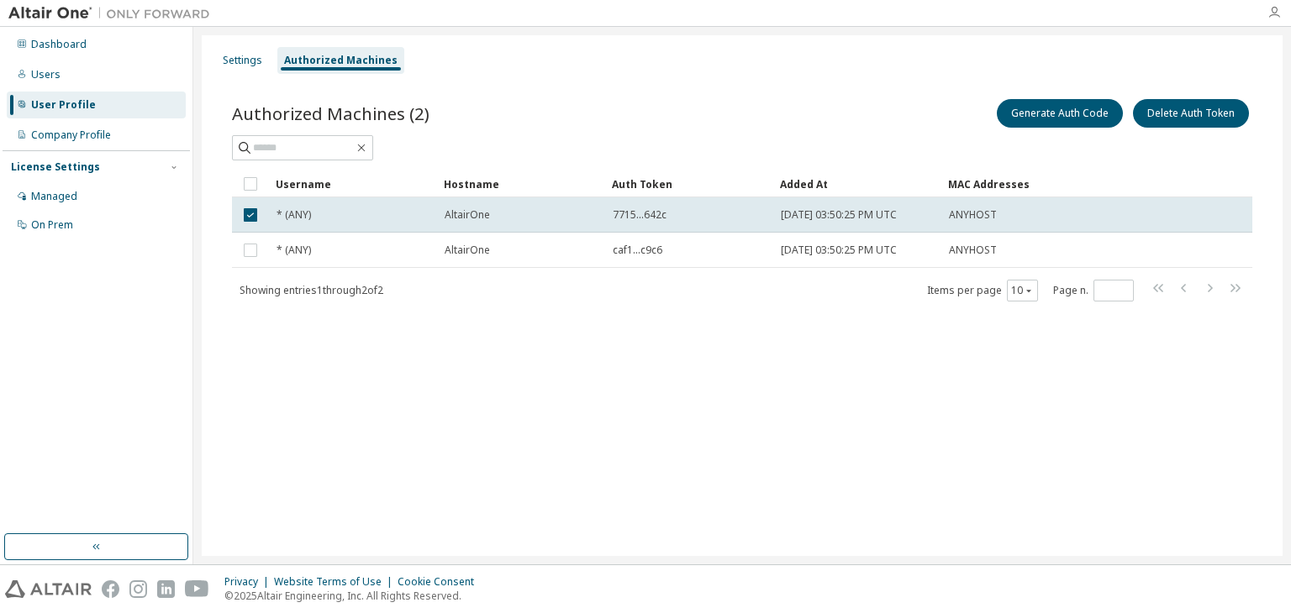
click at [1277, 8] on icon "button" at bounding box center [1273, 12] width 13 height 13
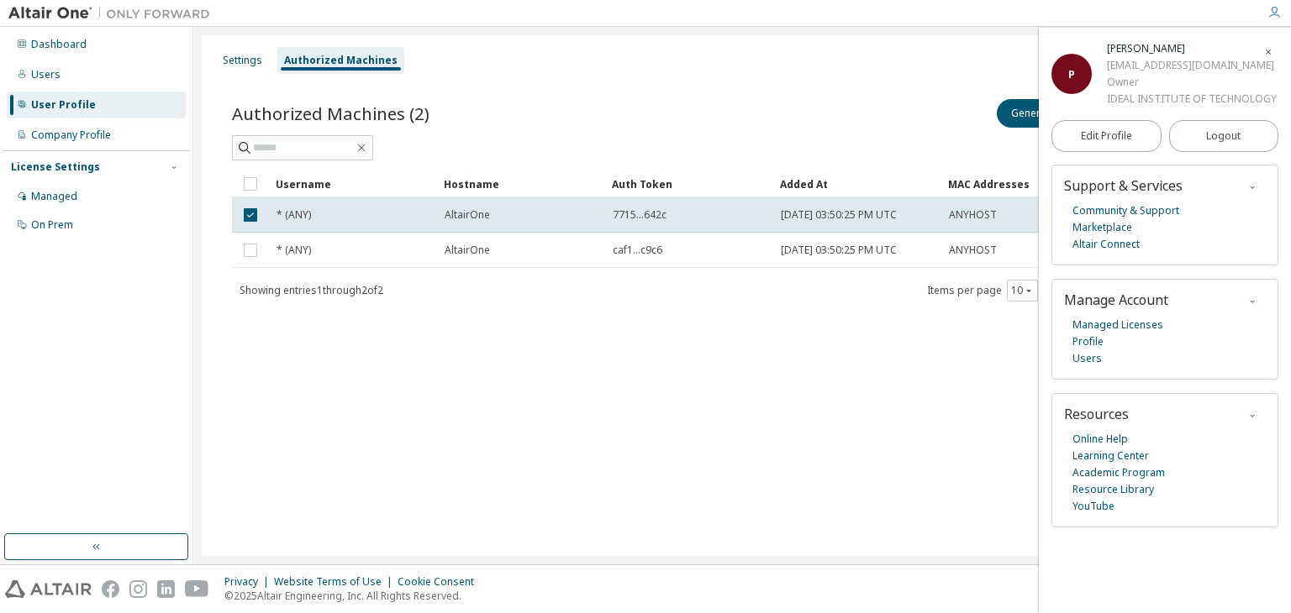
click at [1167, 78] on div "Owner" at bounding box center [1192, 82] width 170 height 17
click at [1146, 365] on div "Managed Licenses Profile Users" at bounding box center [1165, 342] width 202 height 50
click at [1143, 455] on link "Learning Center" at bounding box center [1110, 456] width 76 height 17
